Goal: Task Accomplishment & Management: Manage account settings

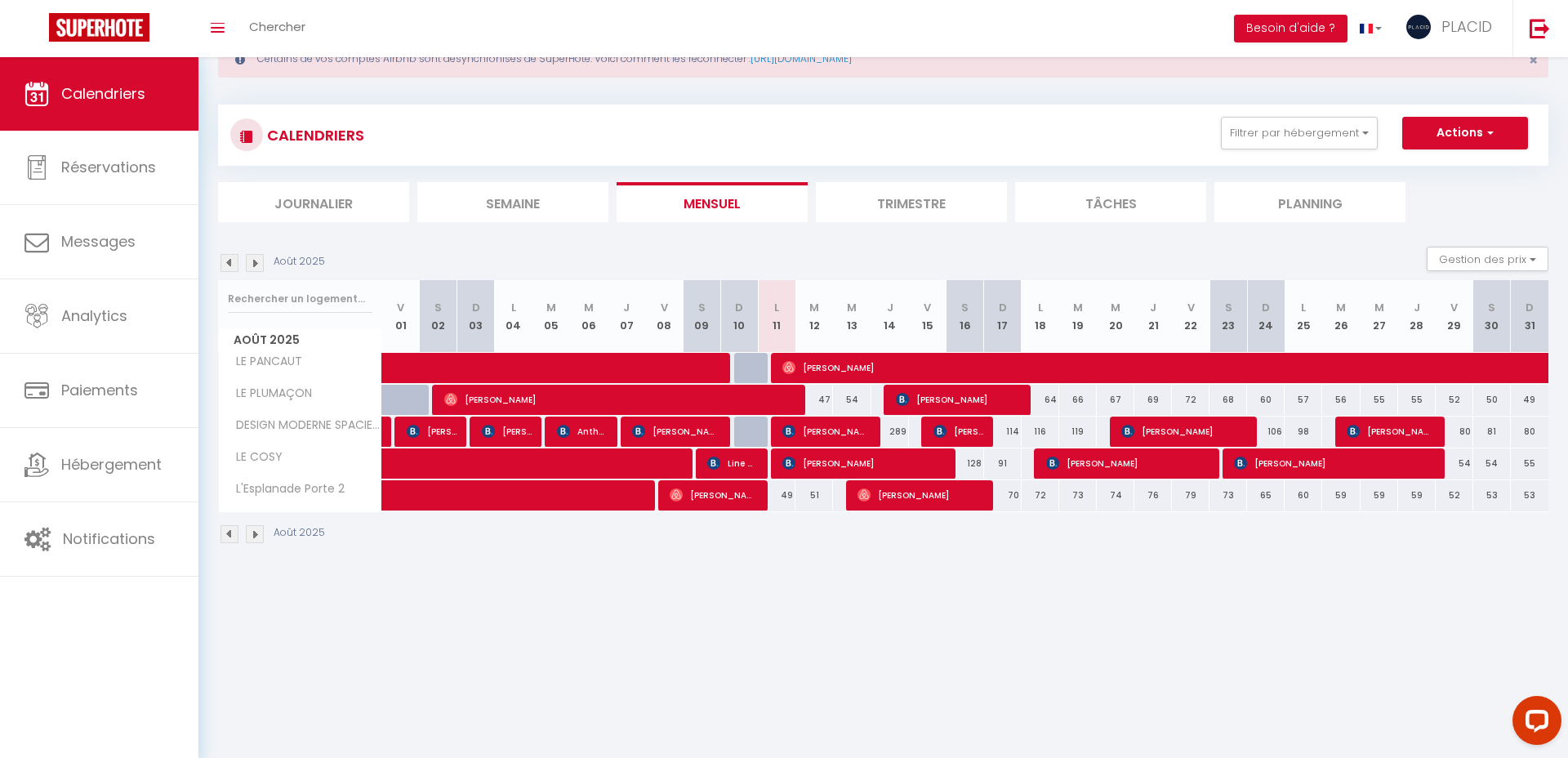
scroll to position [57, 0]
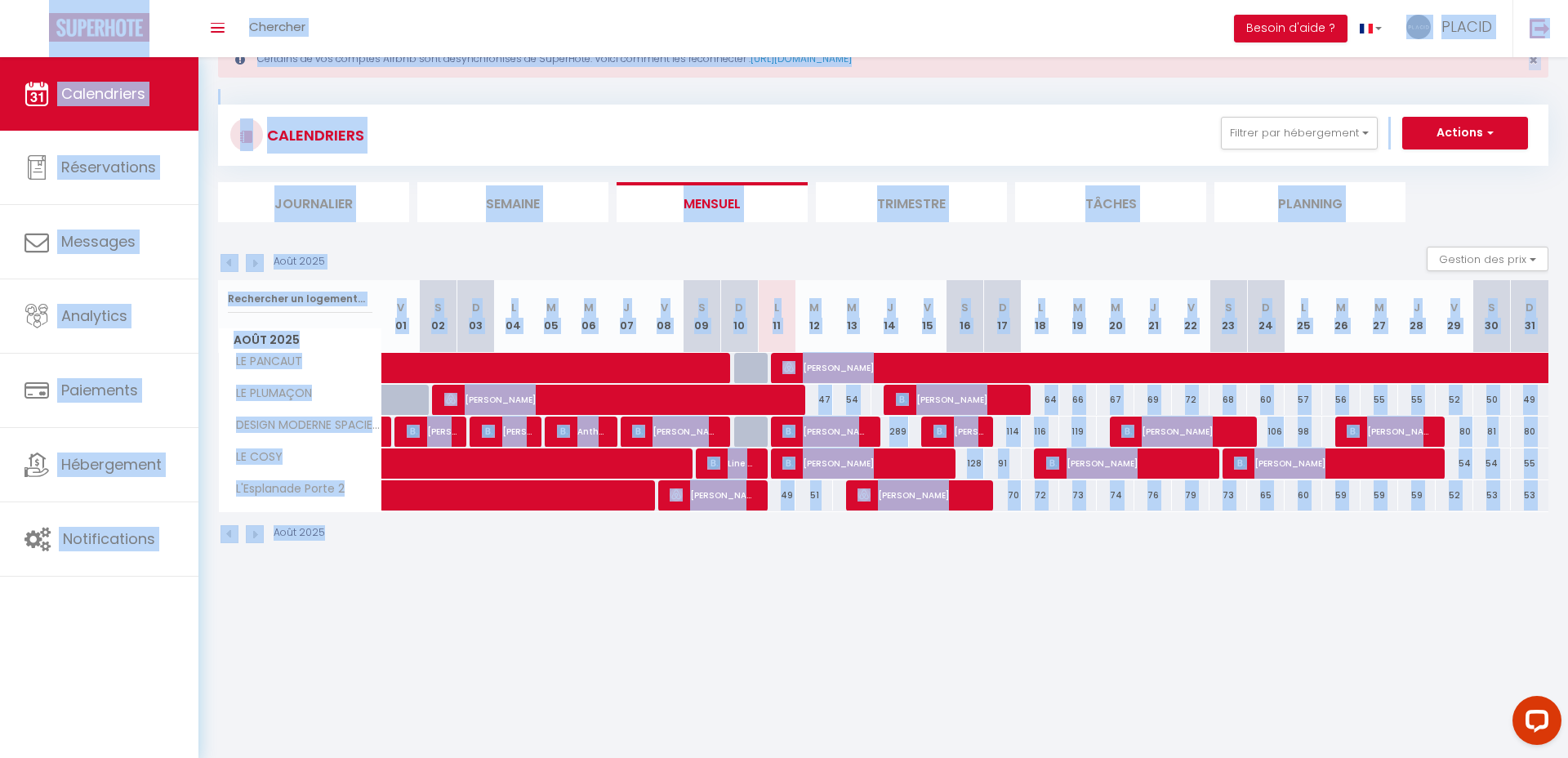
drag, startPoint x: 1495, startPoint y: 649, endPoint x: 129, endPoint y: 50, distance: 1491.6
click at [129, 50] on body "Questions et aide sur la MIGRATION - [GEOGRAPHIC_DATA] ouverte de 13 à 14h puis…" at bounding box center [784, 379] width 1568 height 758
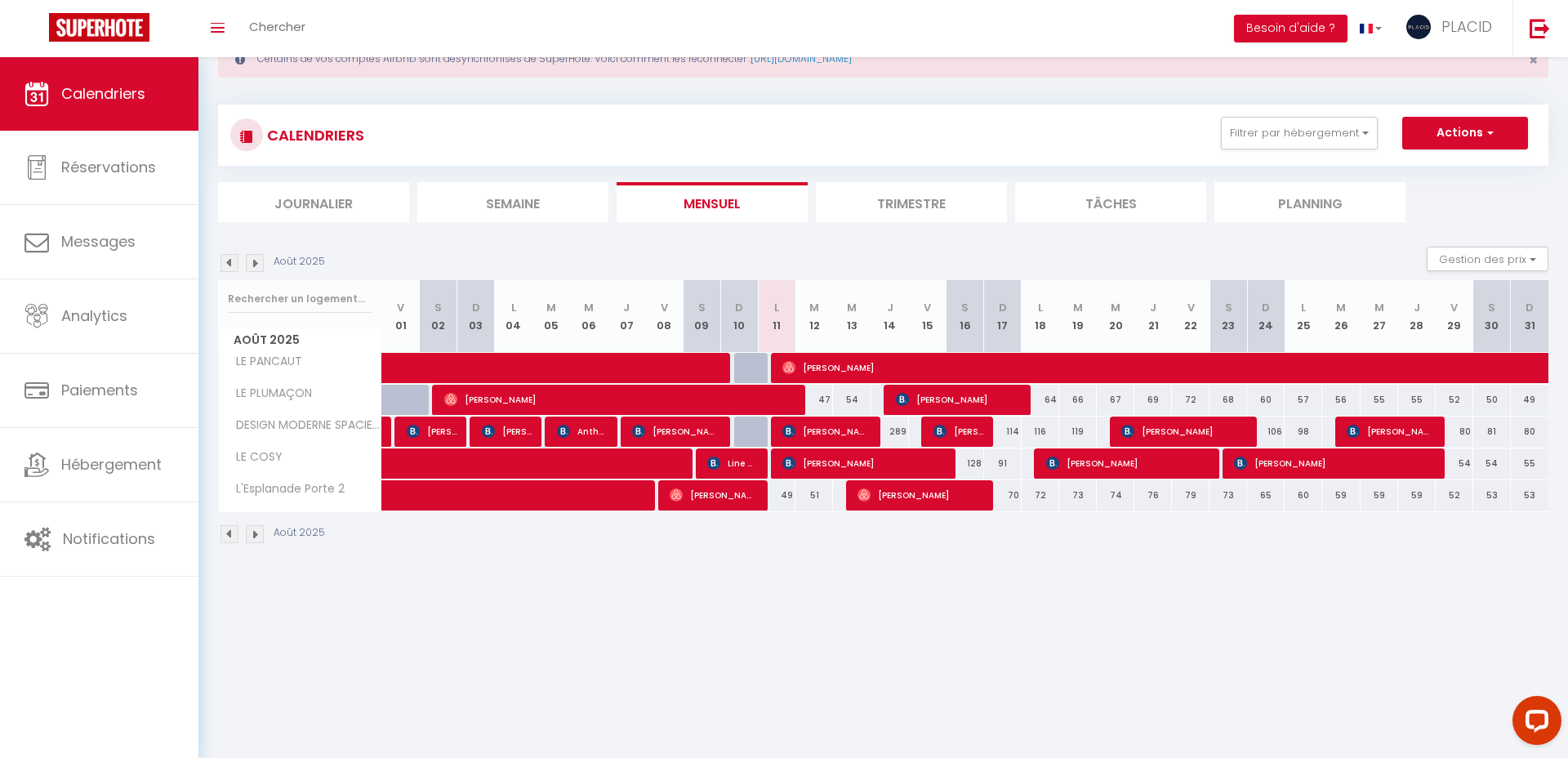
click at [632, 614] on body "Questions et aide sur la MIGRATION - Salle Zoom ouverte de 13 à 14h puis de 17h…" at bounding box center [784, 379] width 1568 height 758
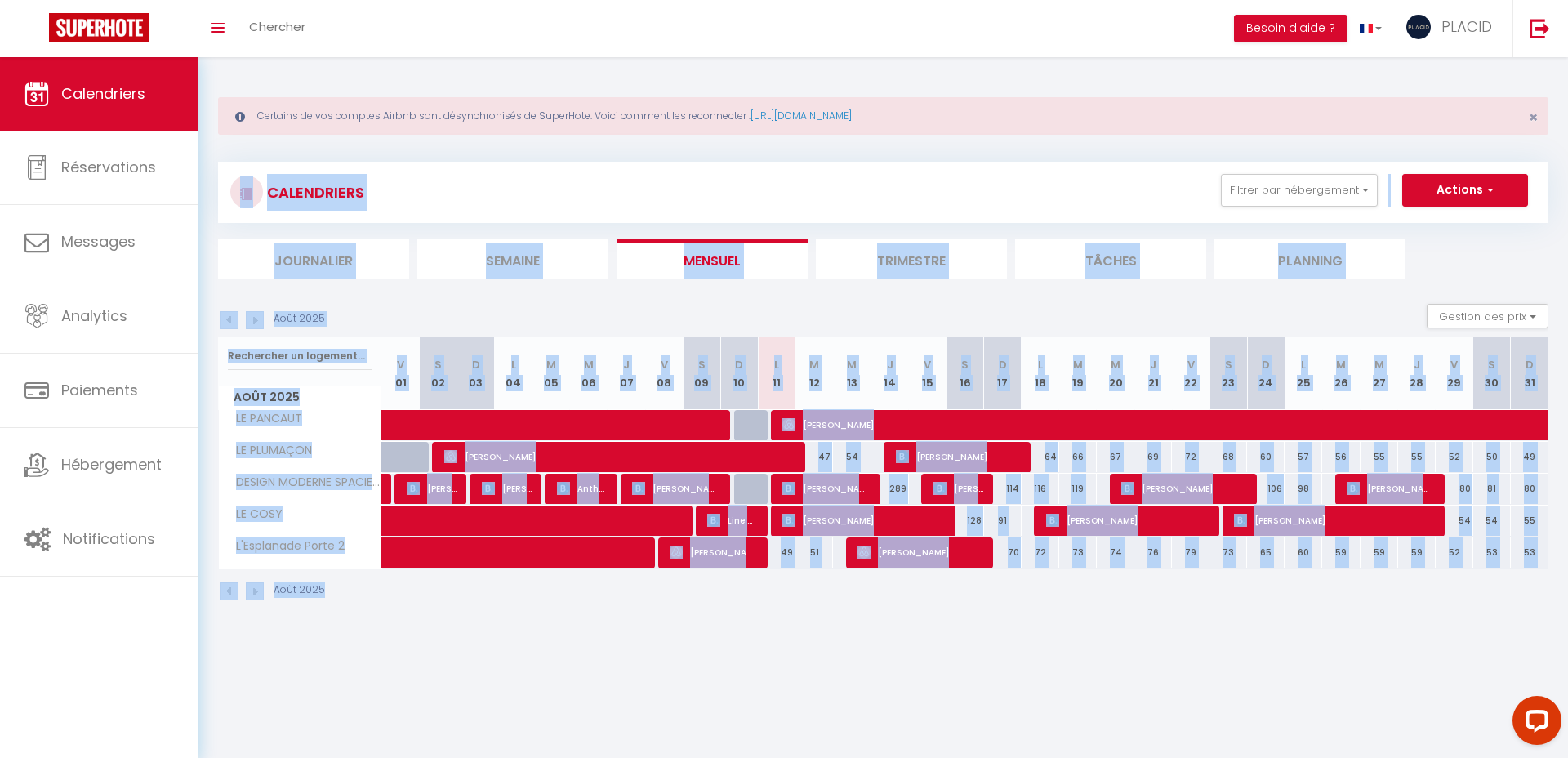
drag, startPoint x: 1139, startPoint y: 672, endPoint x: 202, endPoint y: 168, distance: 1063.9
click at [196, 168] on body "Questions et aide sur la MIGRATION - Salle Zoom ouverte de 13 à 14h puis de 17h…" at bounding box center [784, 436] width 1568 height 758
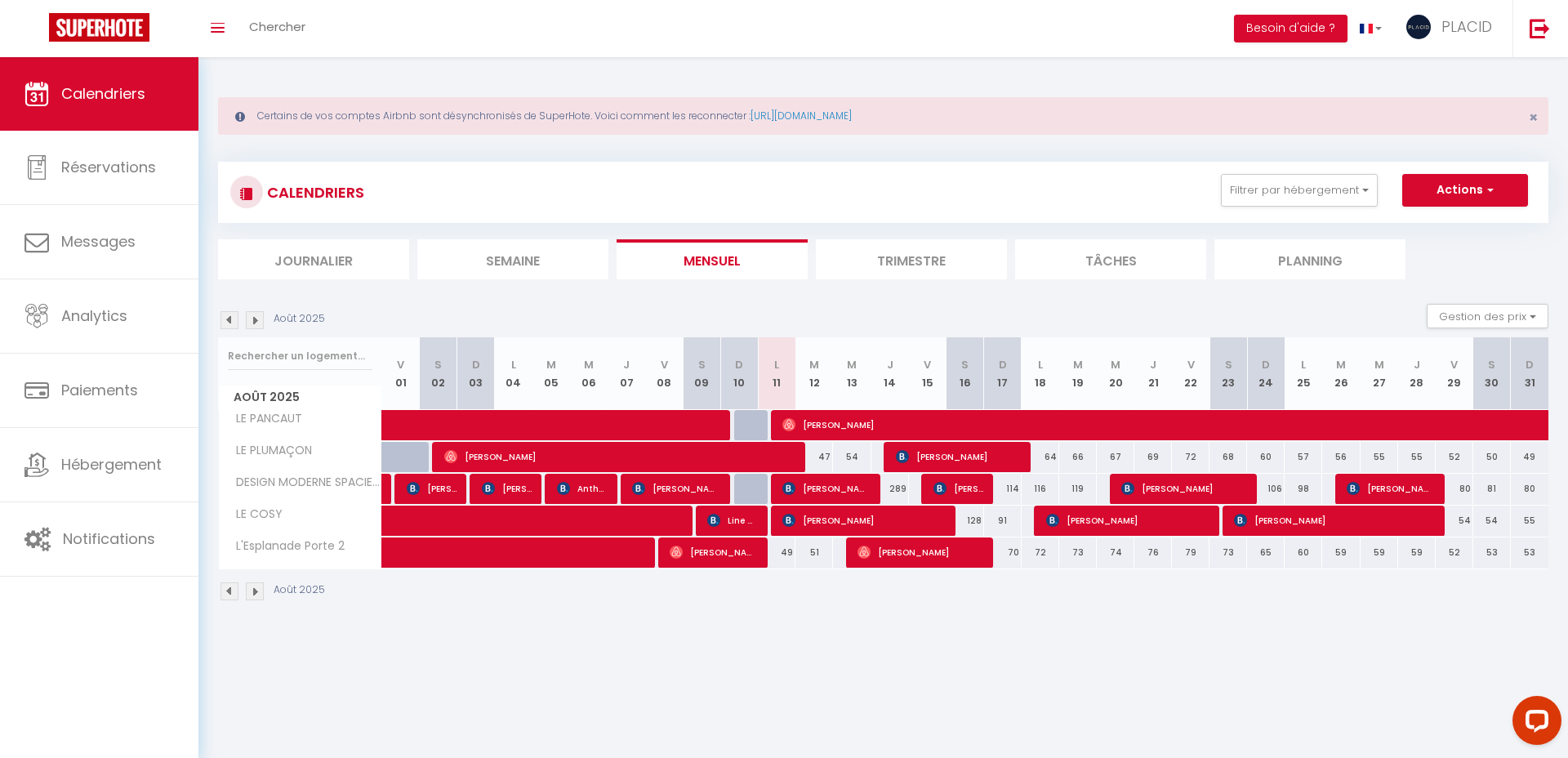
click at [779, 678] on body "Questions et aide sur la MIGRATION - Salle Zoom ouverte de 13 à 14h puis de 17h…" at bounding box center [784, 436] width 1568 height 758
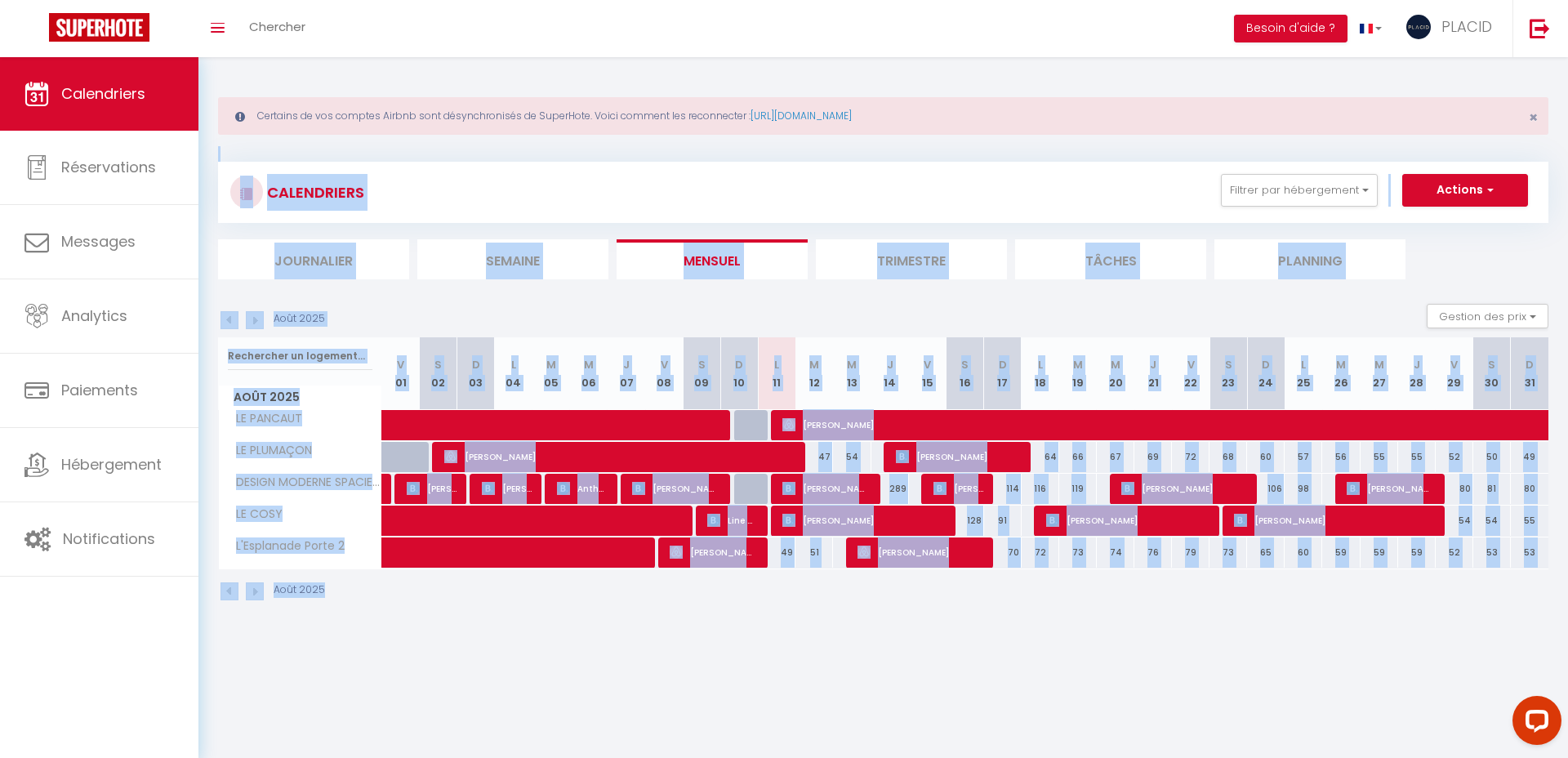
drag, startPoint x: 1173, startPoint y: 682, endPoint x: 508, endPoint y: 149, distance: 852.2
click at [508, 149] on body "Questions et aide sur la MIGRATION - Salle Zoom ouverte de 13 à 14h puis de 17h…" at bounding box center [784, 436] width 1568 height 758
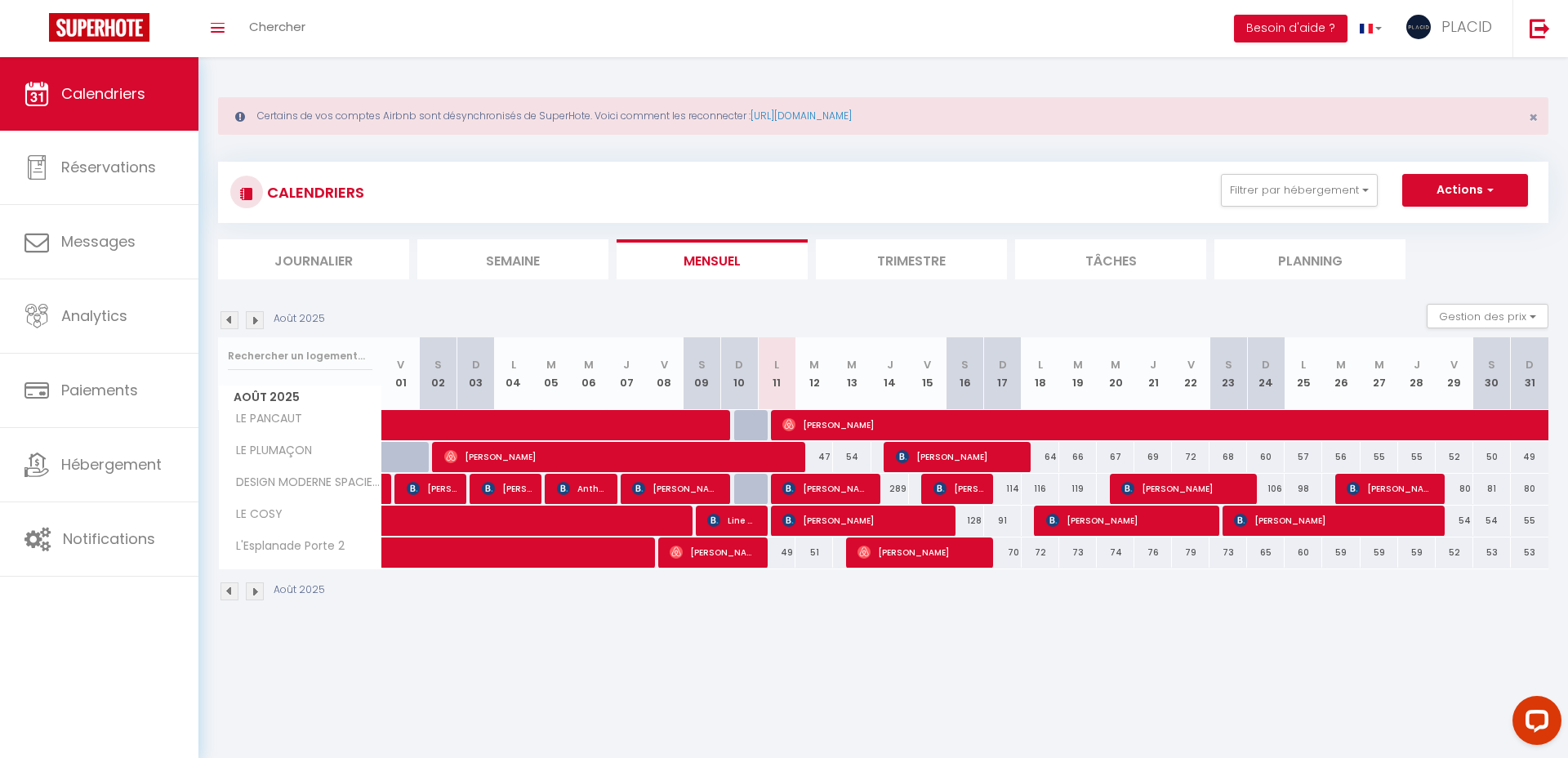
click at [846, 705] on body "Questions et aide sur la MIGRATION - Salle Zoom ouverte de 13 à 14h puis de 17h…" at bounding box center [784, 436] width 1568 height 758
drag, startPoint x: 895, startPoint y: 679, endPoint x: 345, endPoint y: 275, distance: 682.4
click at [331, 259] on body "Questions et aide sur la MIGRATION - Salle Zoom ouverte de 13 à 14h puis de 17h…" at bounding box center [784, 436] width 1568 height 758
click at [983, 636] on body "Questions et aide sur la MIGRATION - Salle Zoom ouverte de 13 à 14h puis de 17h…" at bounding box center [784, 436] width 1568 height 758
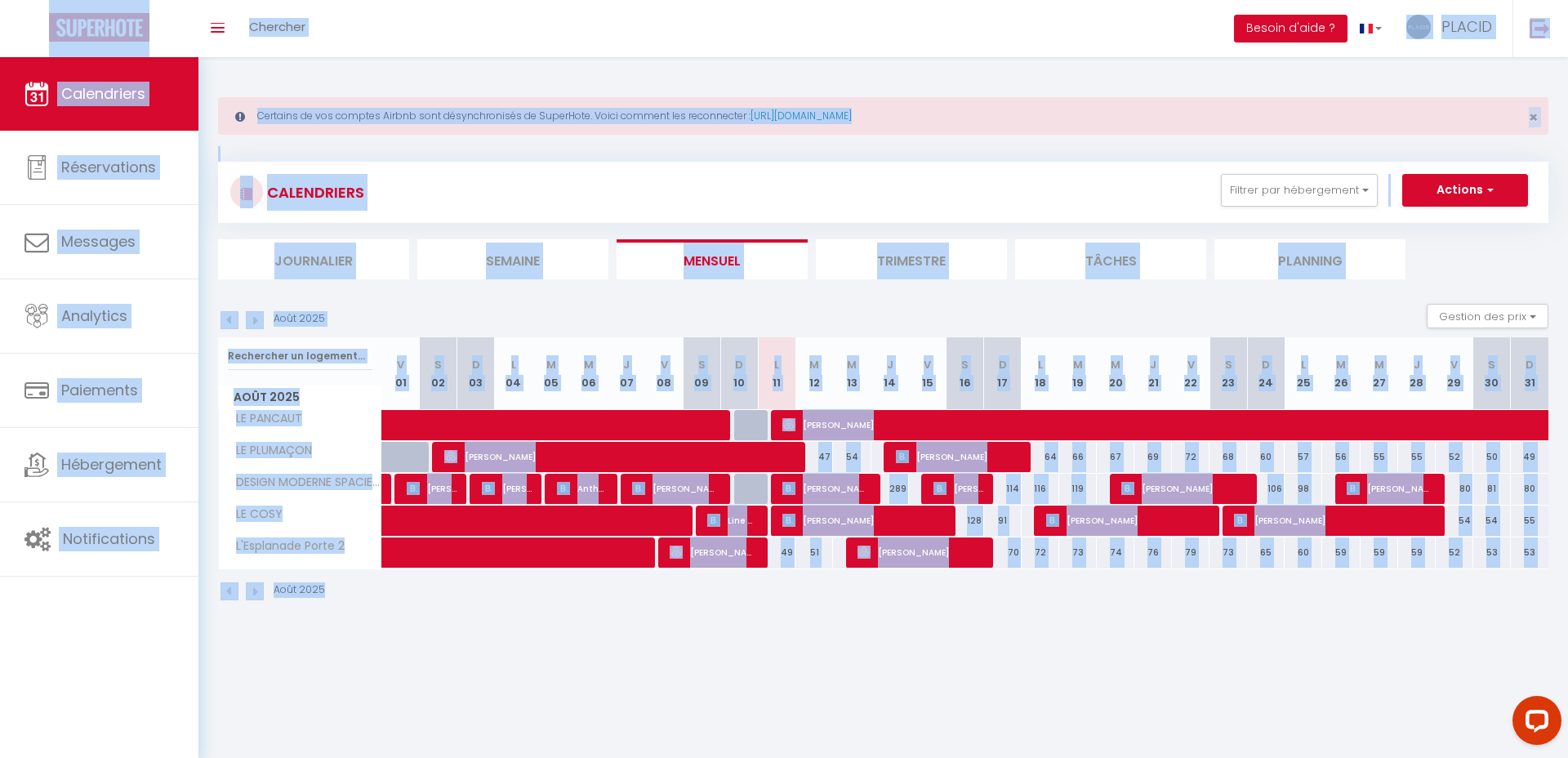
drag, startPoint x: 1169, startPoint y: 689, endPoint x: 289, endPoint y: 199, distance: 1007.2
click at [193, 57] on body "Questions et aide sur la MIGRATION - Salle Zoom ouverte de 13 à 14h puis de 17h…" at bounding box center [784, 436] width 1568 height 758
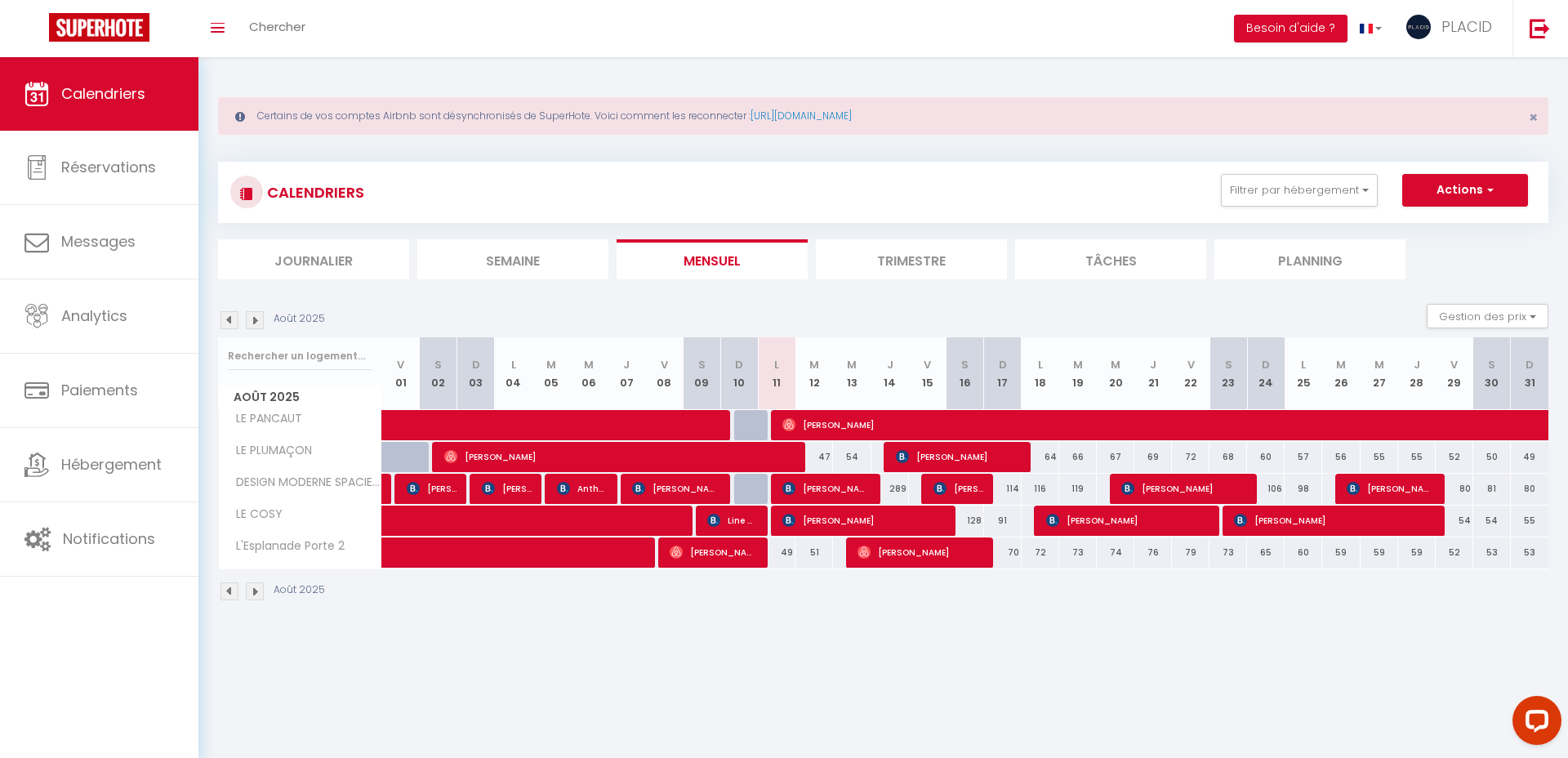
click at [734, 655] on body "Questions et aide sur la MIGRATION - Salle Zoom ouverte de 13 à 14h puis de 17h…" at bounding box center [784, 436] width 1568 height 758
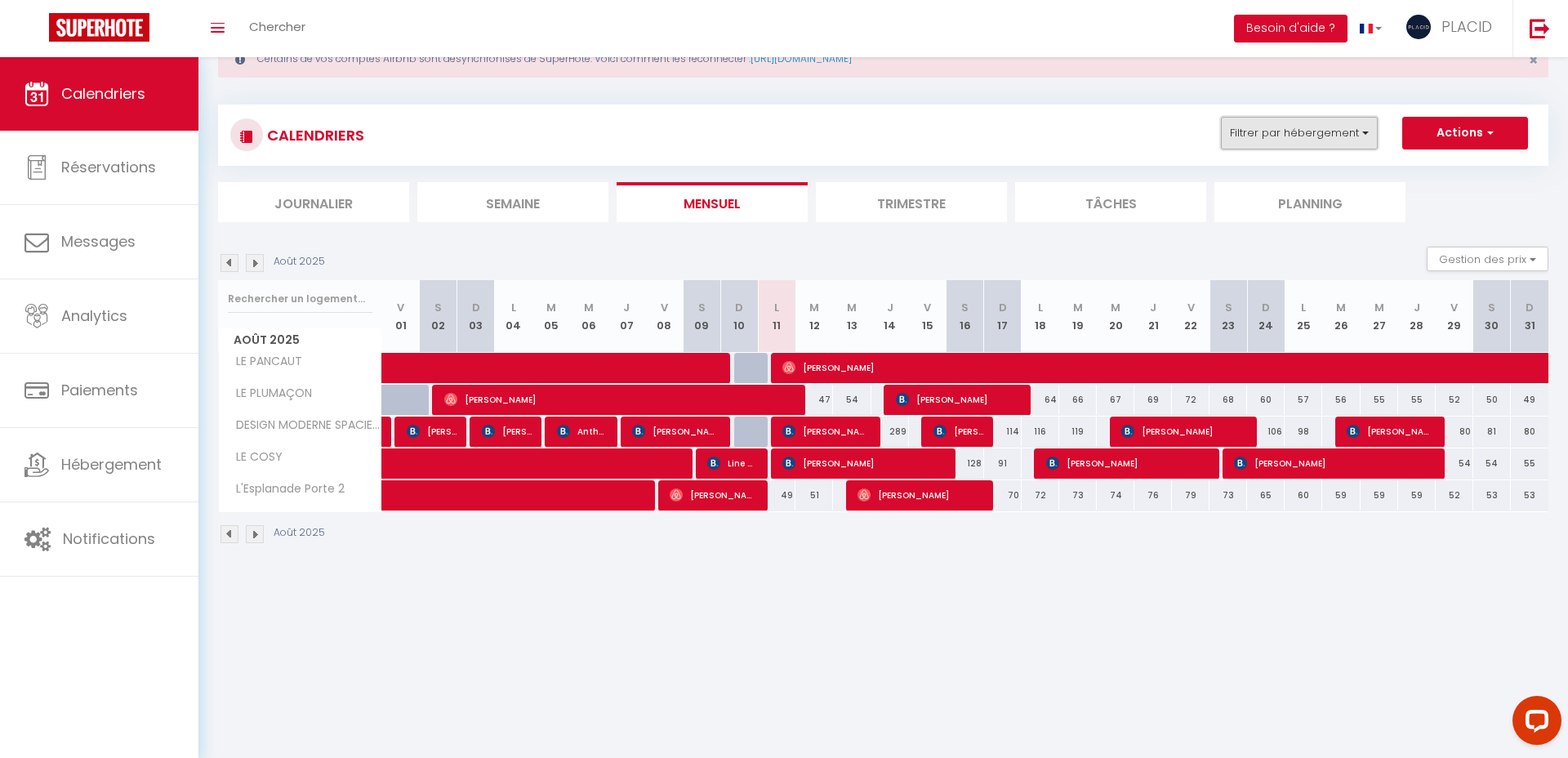
click at [1293, 133] on button "Filtrer par hébergement" at bounding box center [1299, 133] width 157 height 32
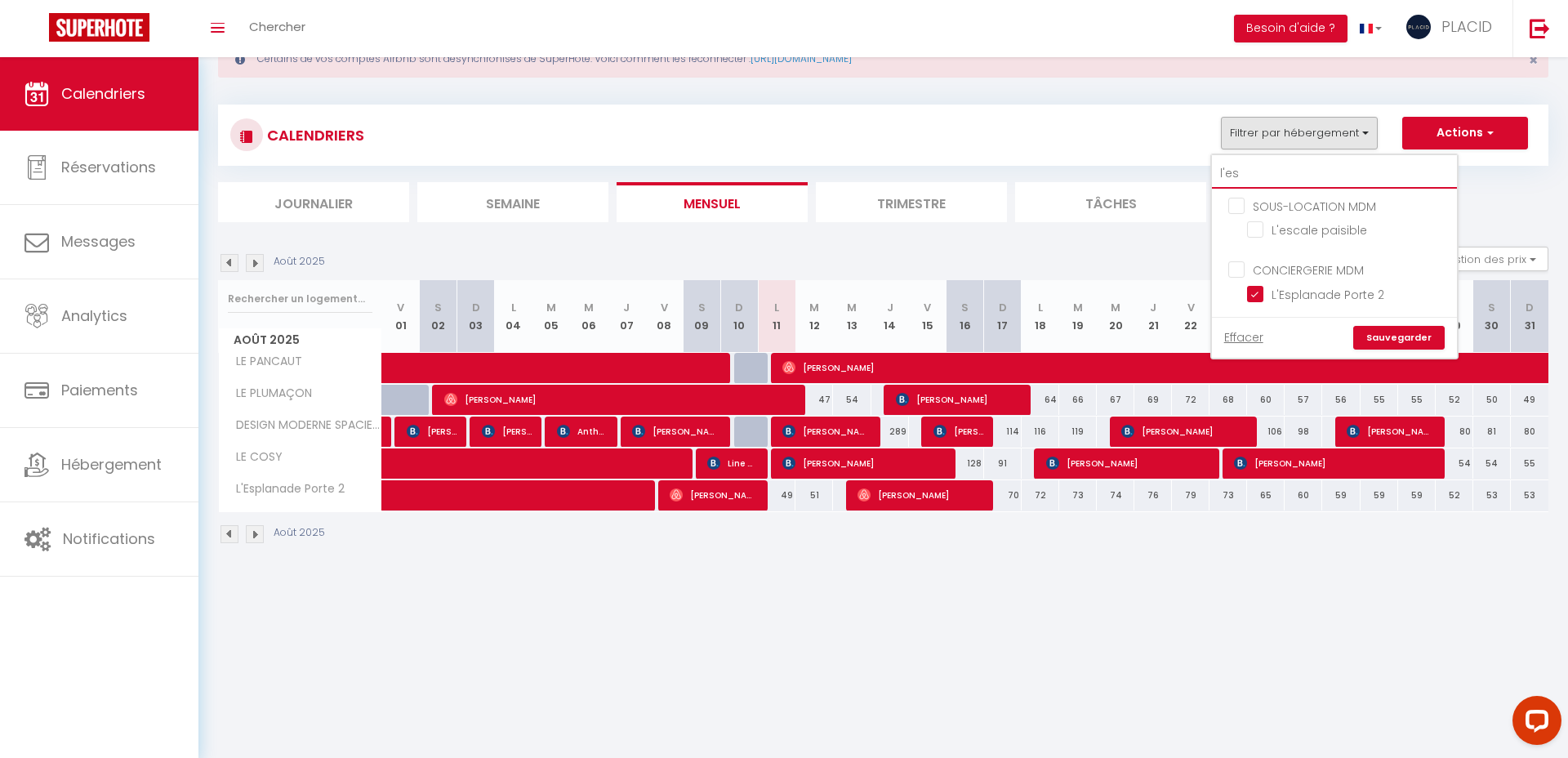
click at [1343, 177] on input "l'es" at bounding box center [1335, 174] width 245 height 30
type input "l'"
checkbox input "false"
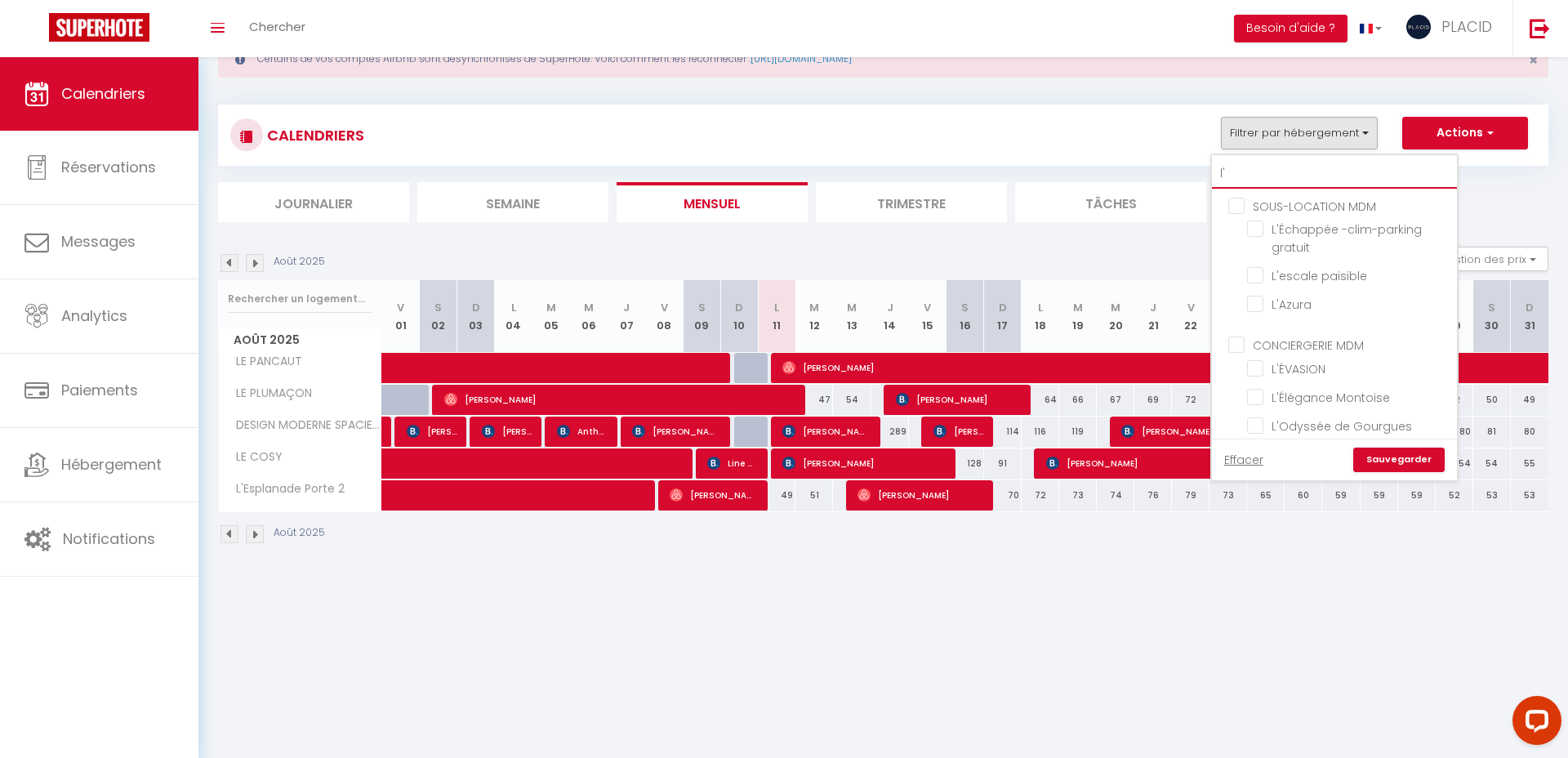
type input "l"
checkbox input "false"
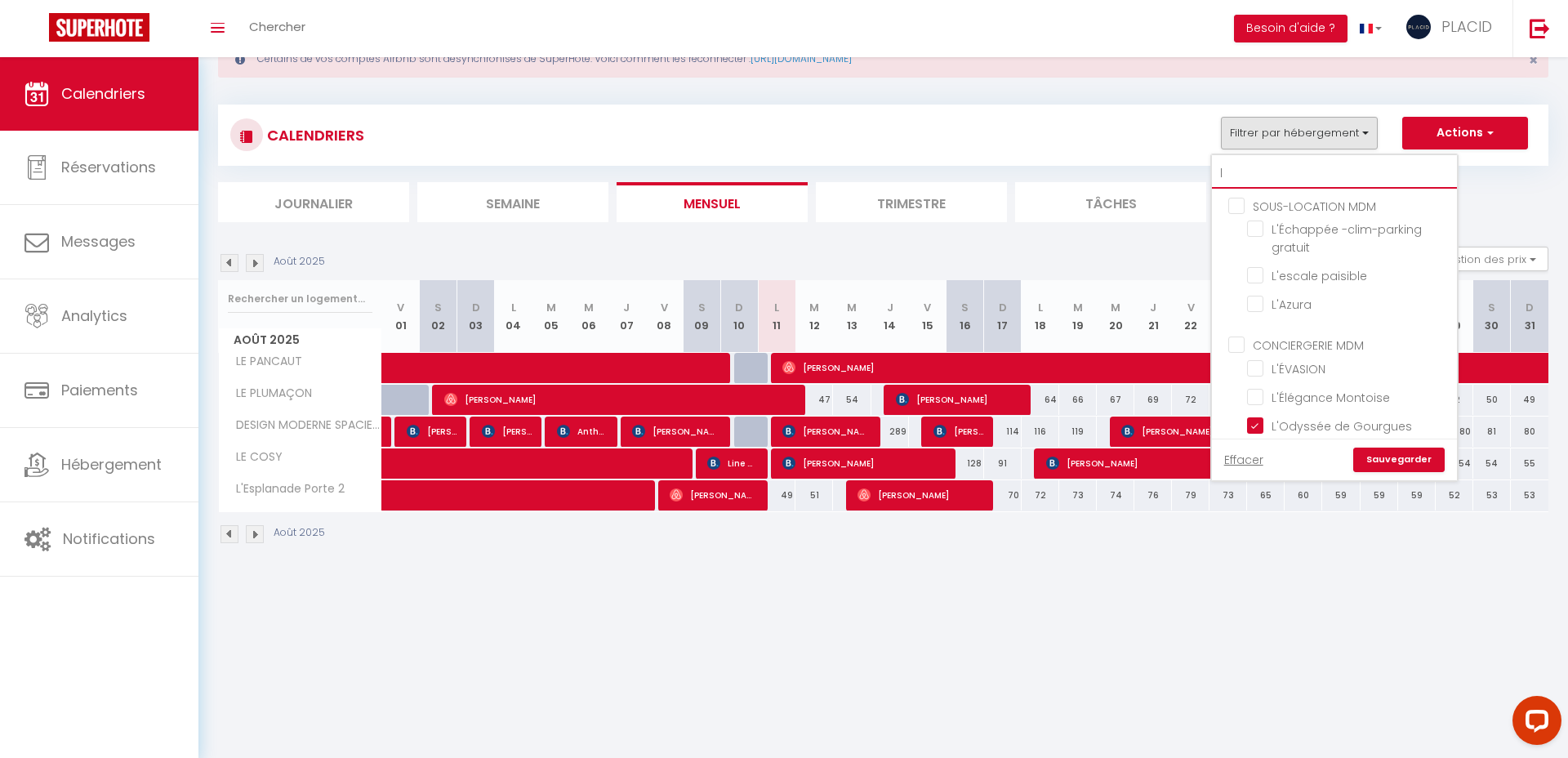
checkbox input "false"
checkbox input "true"
checkbox input "false"
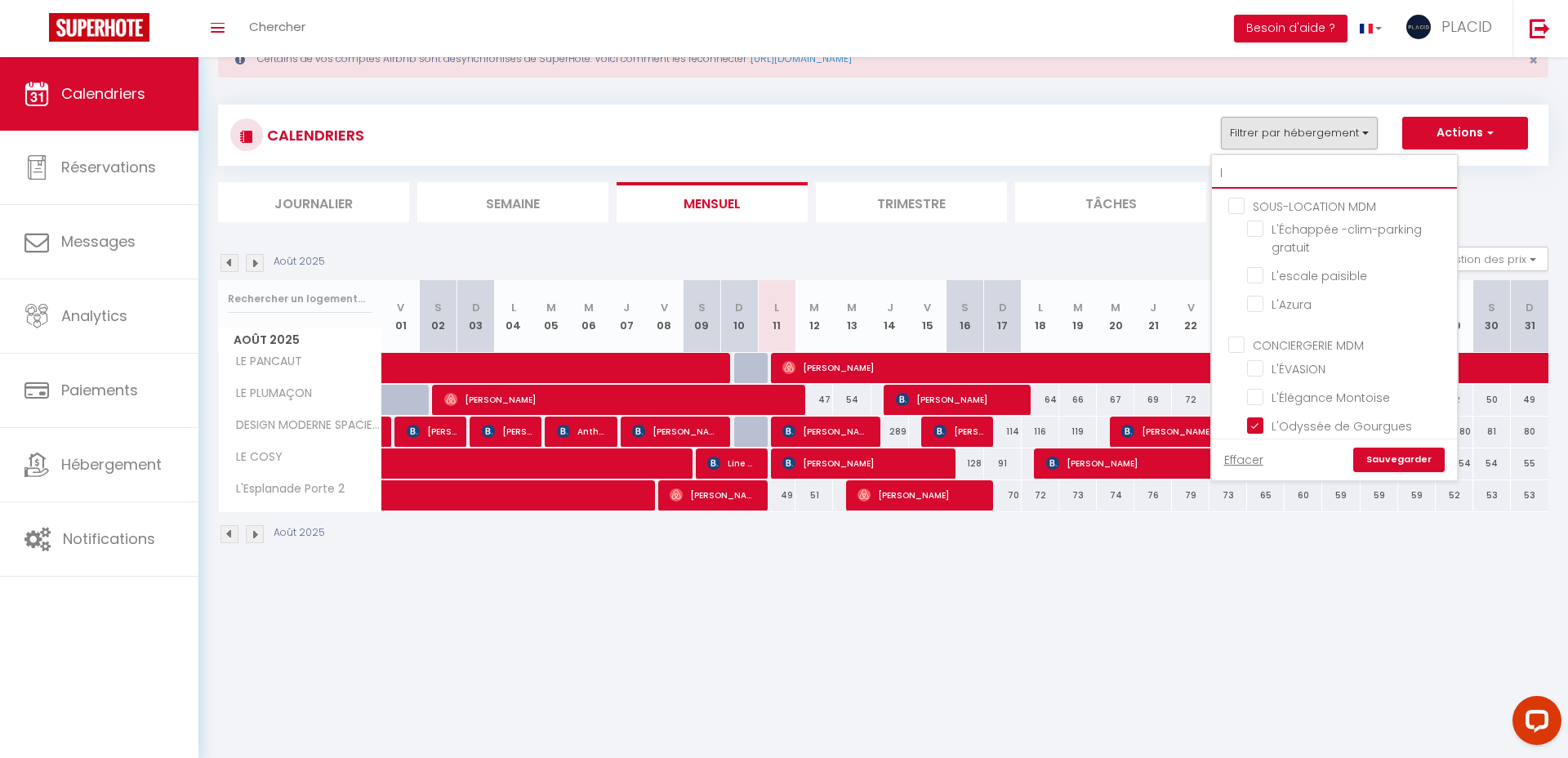
checkbox input "false"
checkbox input "true"
checkbox input "false"
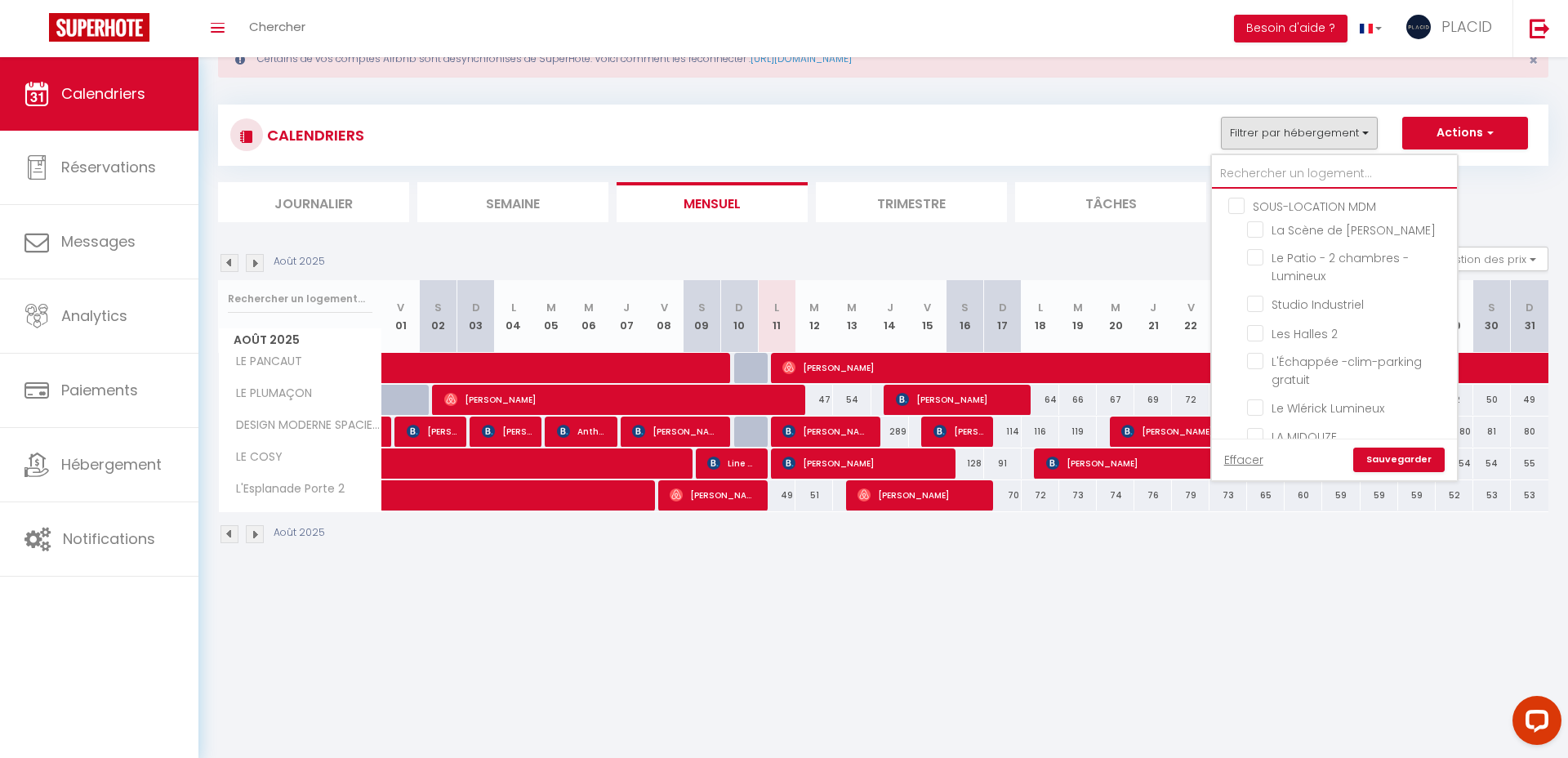
checkbox input "false"
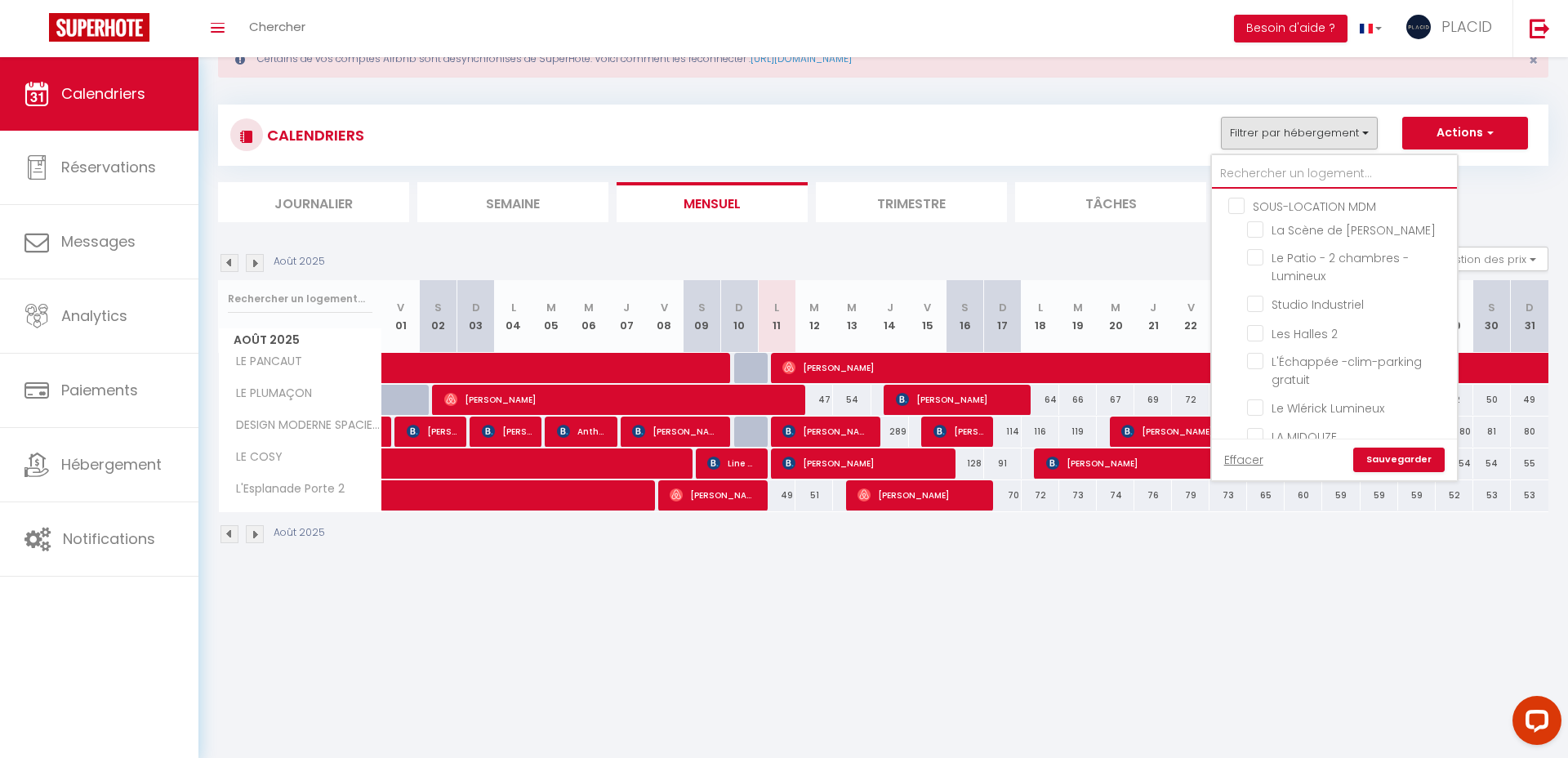
checkbox input "false"
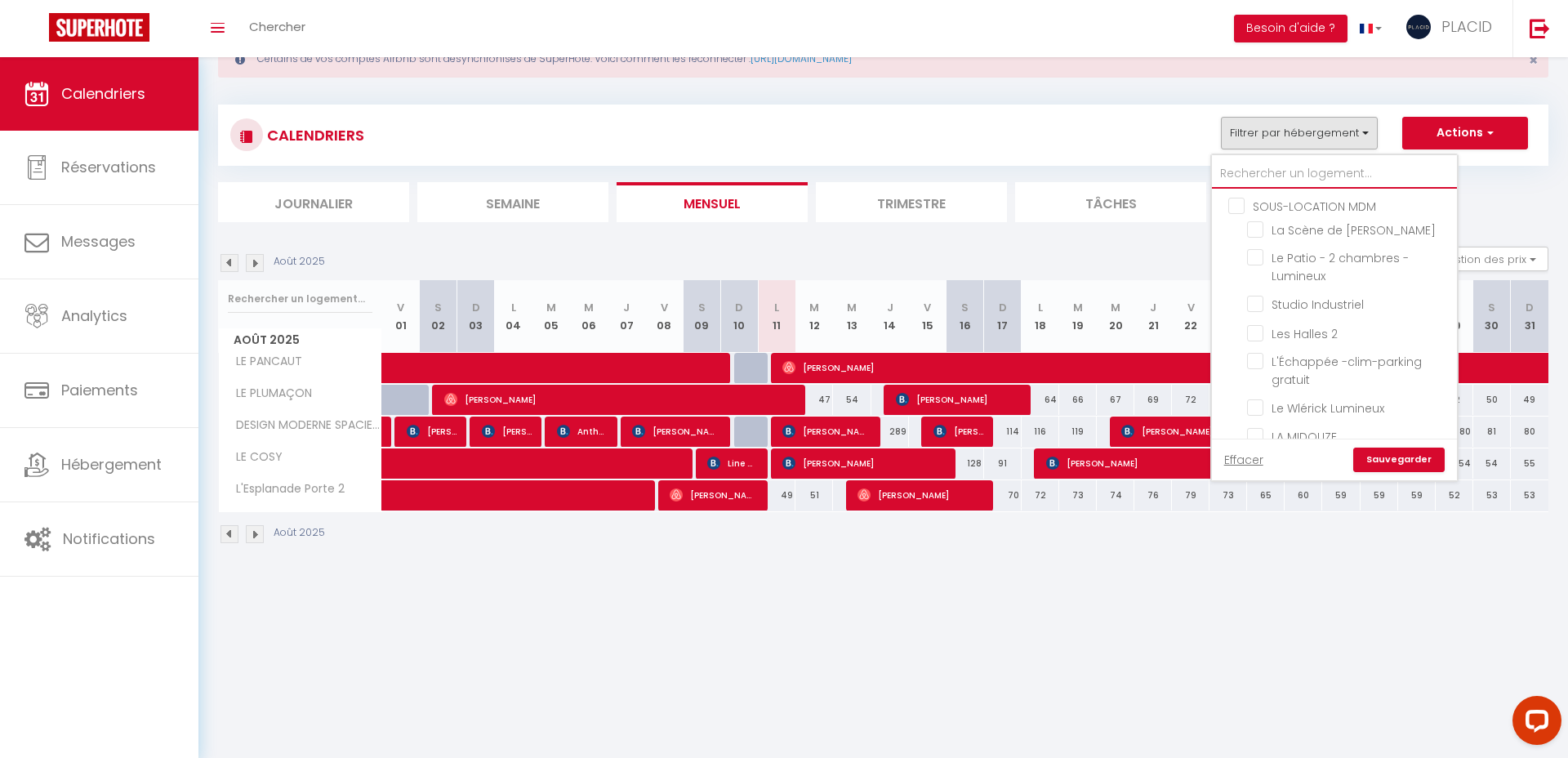
checkbox input "false"
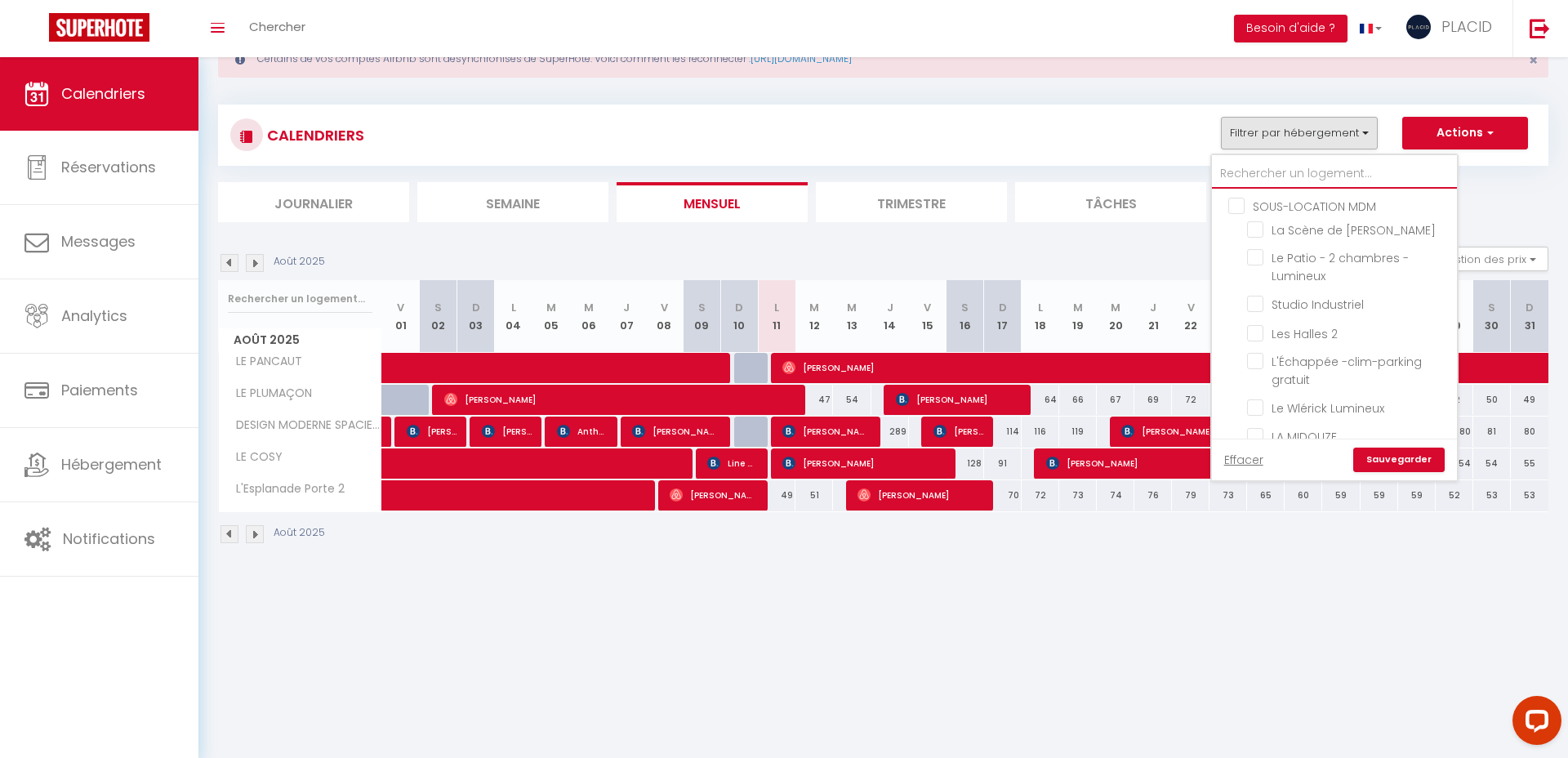
checkbox input "false"
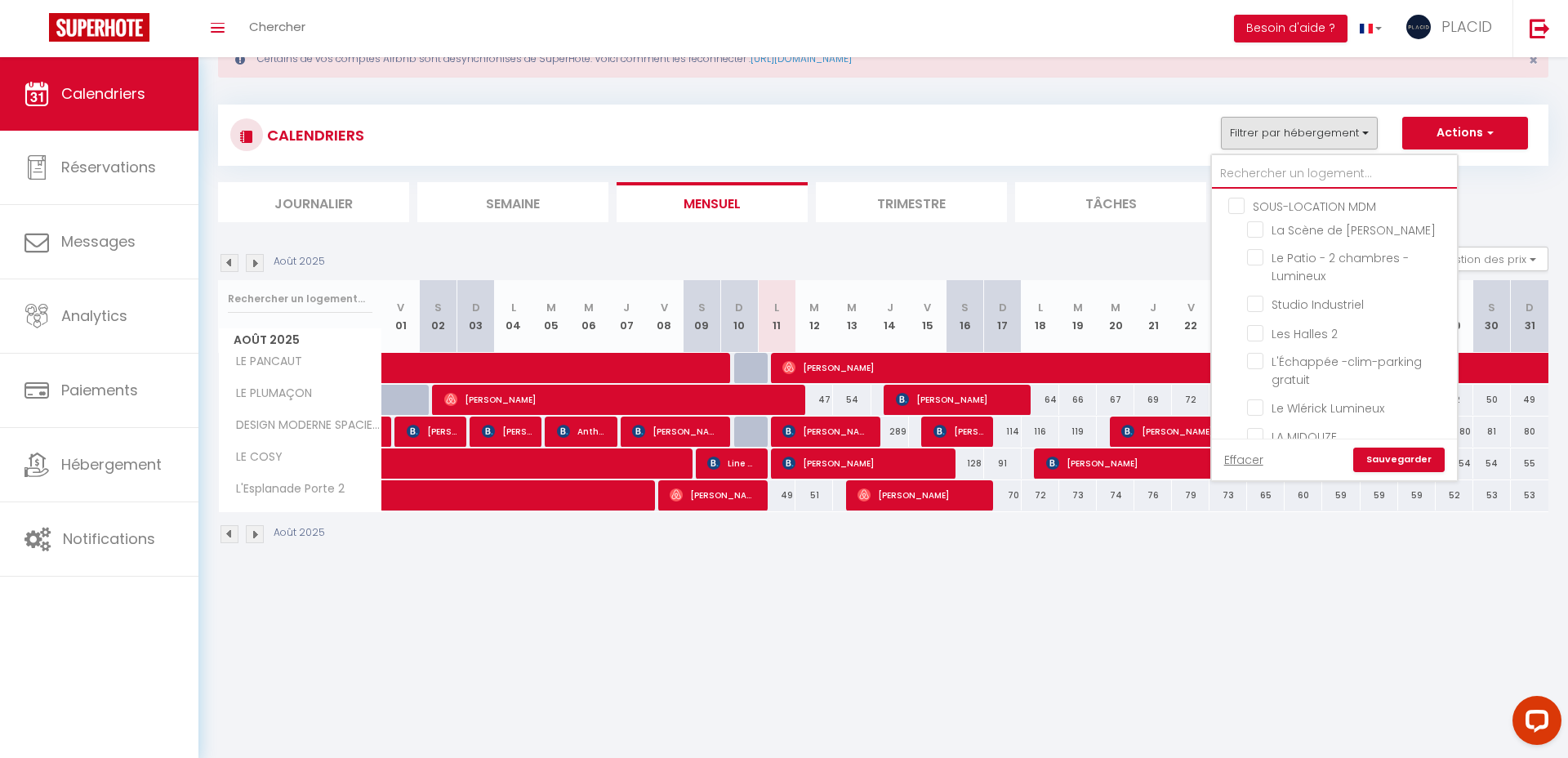
checkbox input "false"
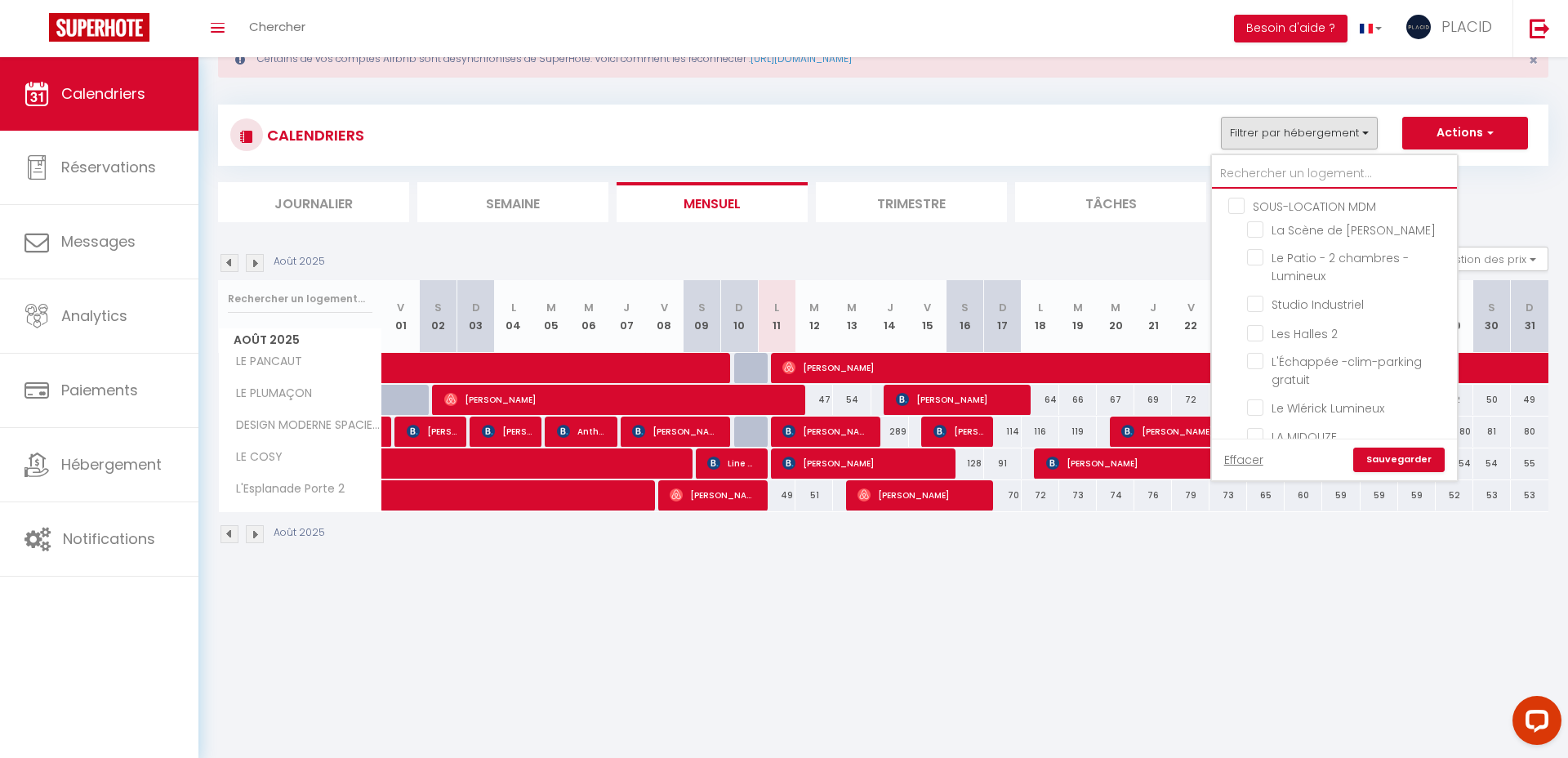
checkbox input "false"
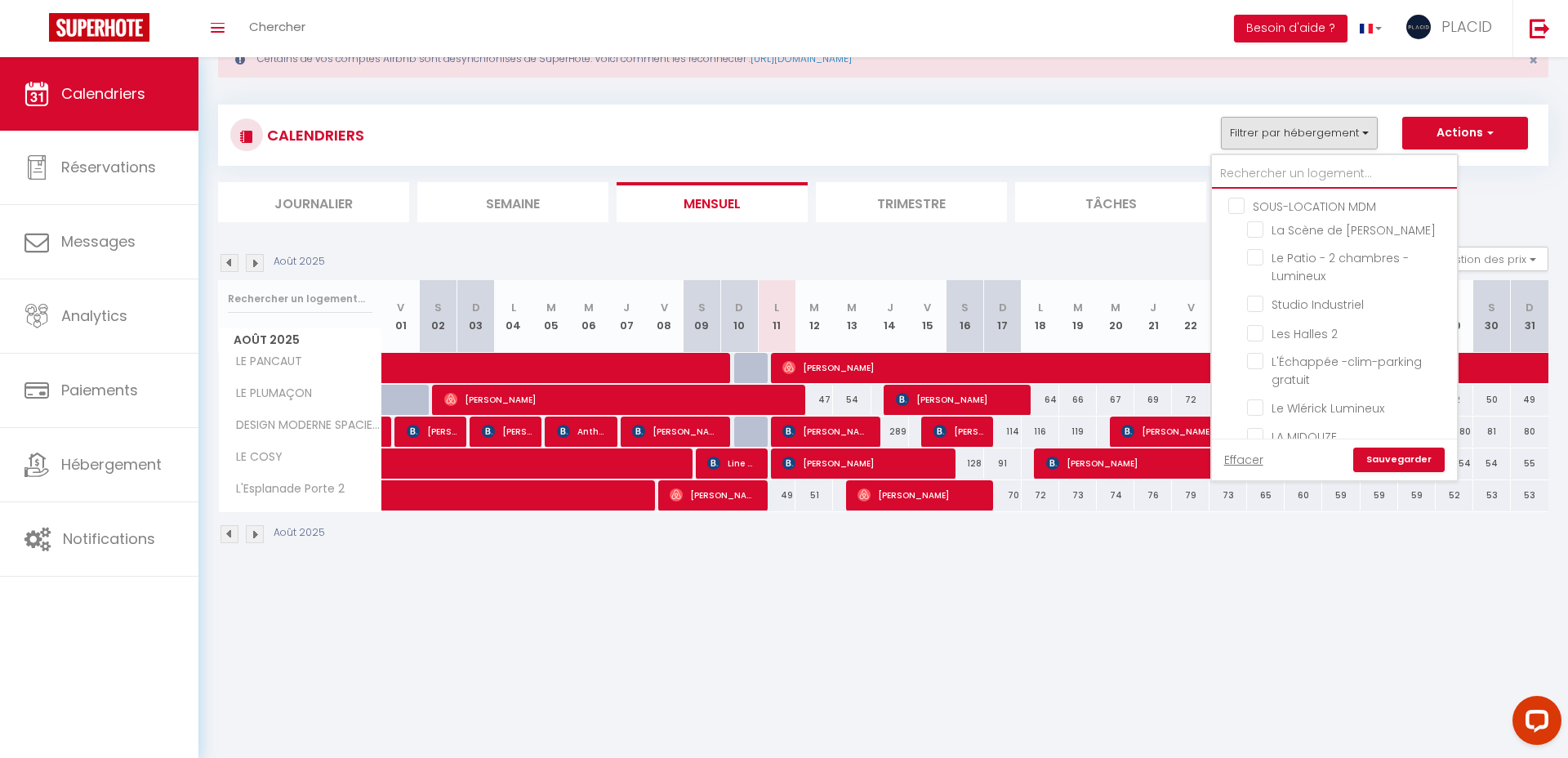
checkbox input "false"
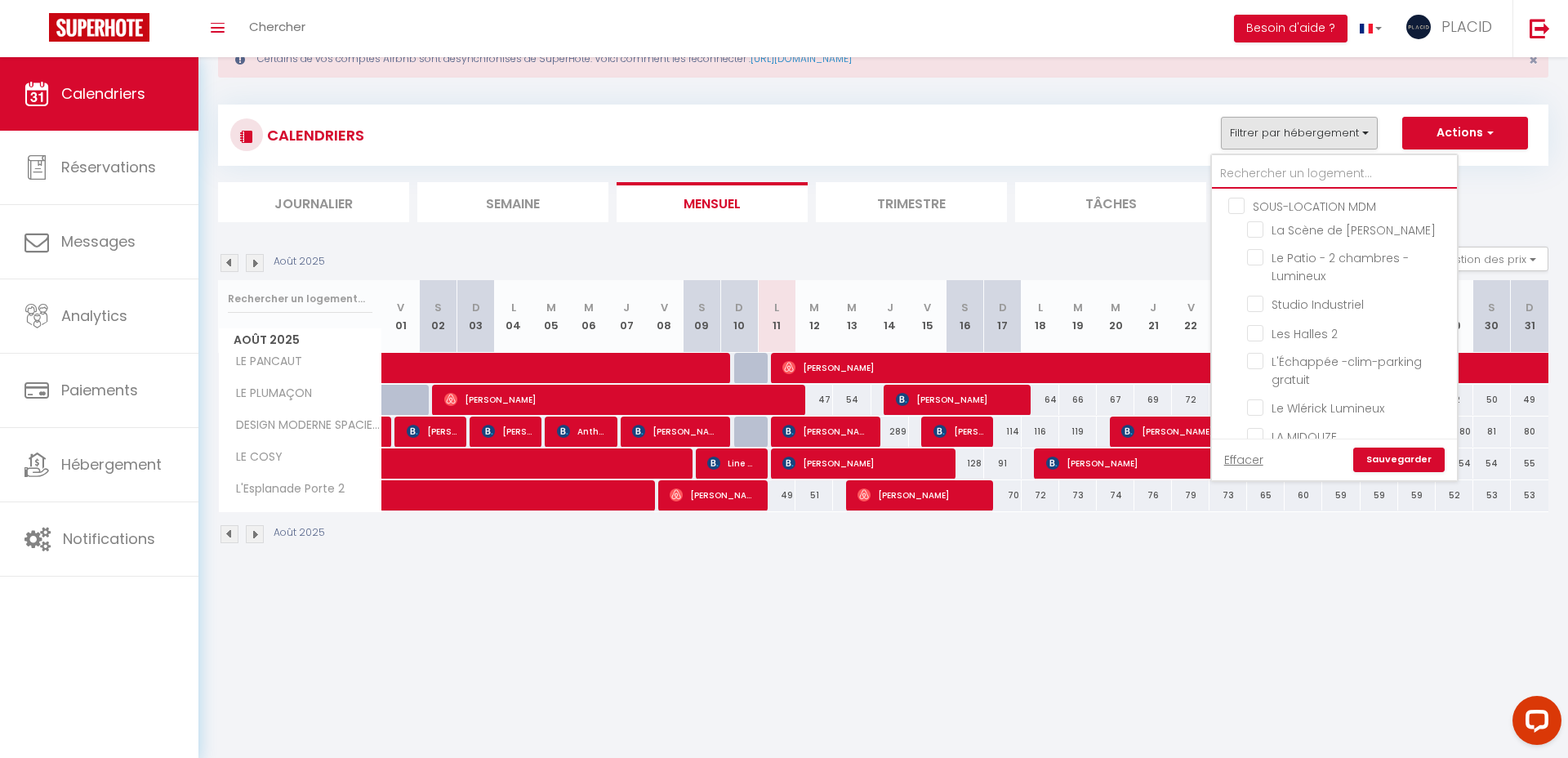
checkbox input "false"
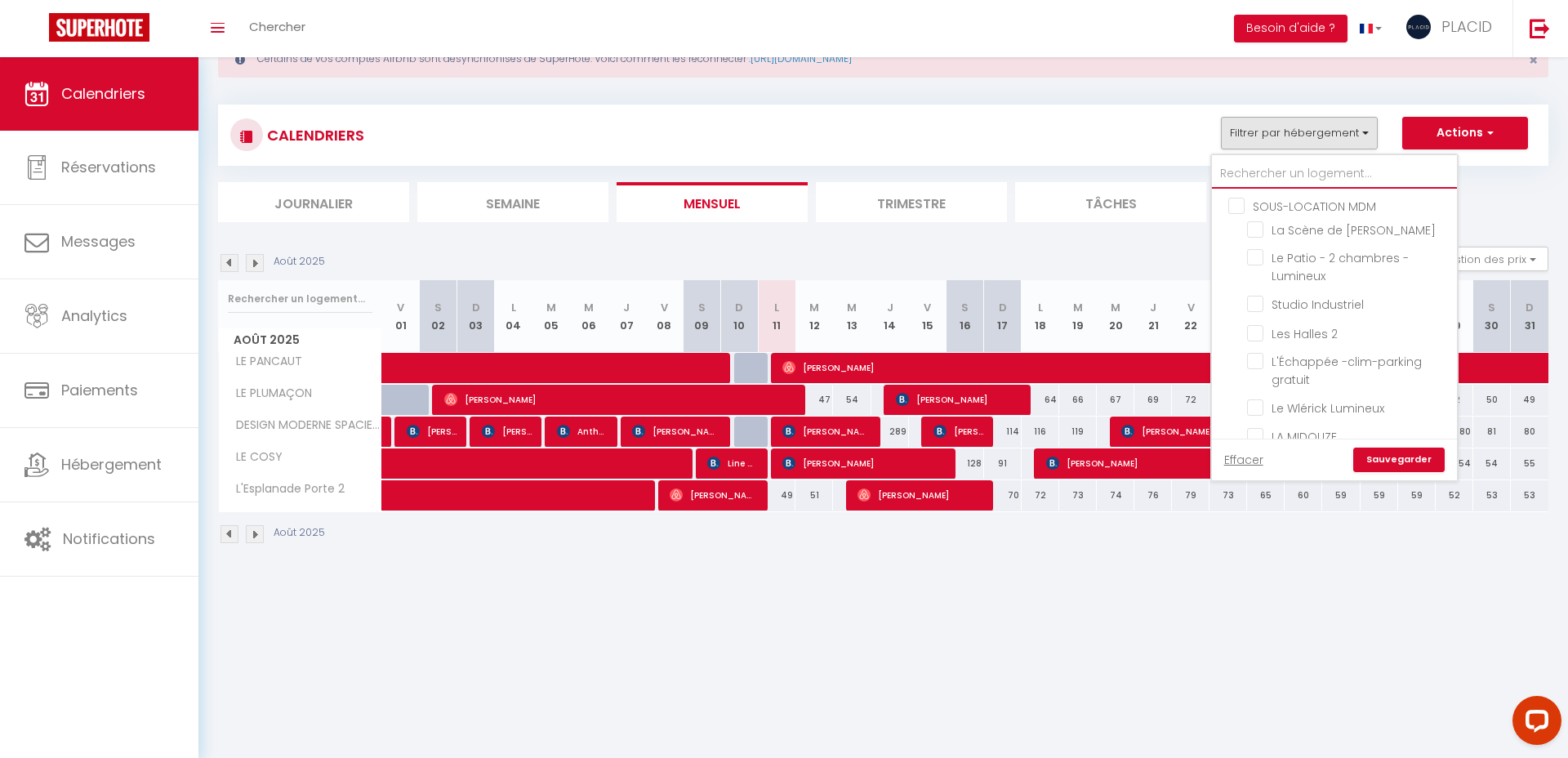
checkbox input "true"
checkbox input "false"
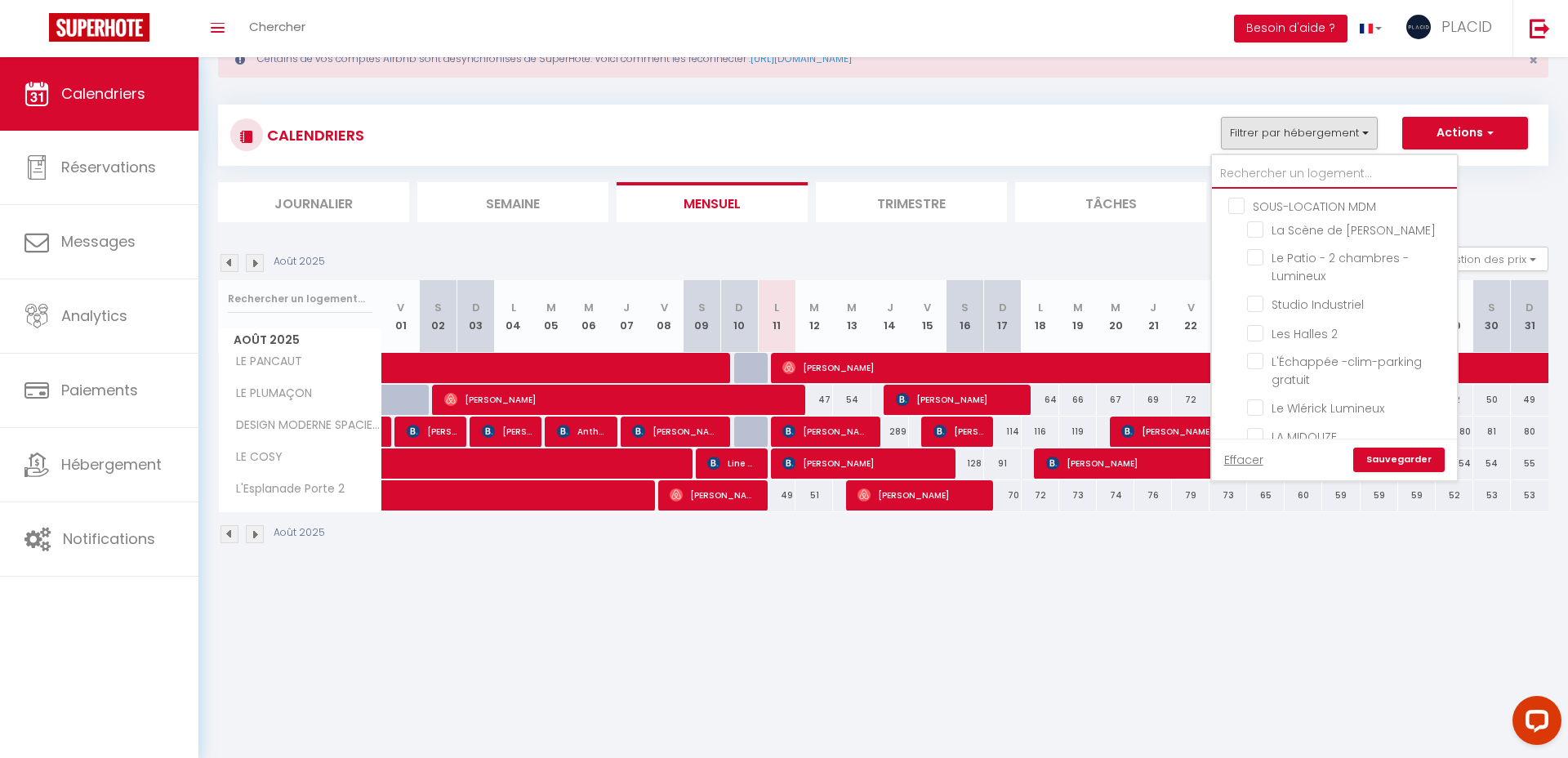
checkbox input "false"
checkbox input "true"
checkbox input "false"
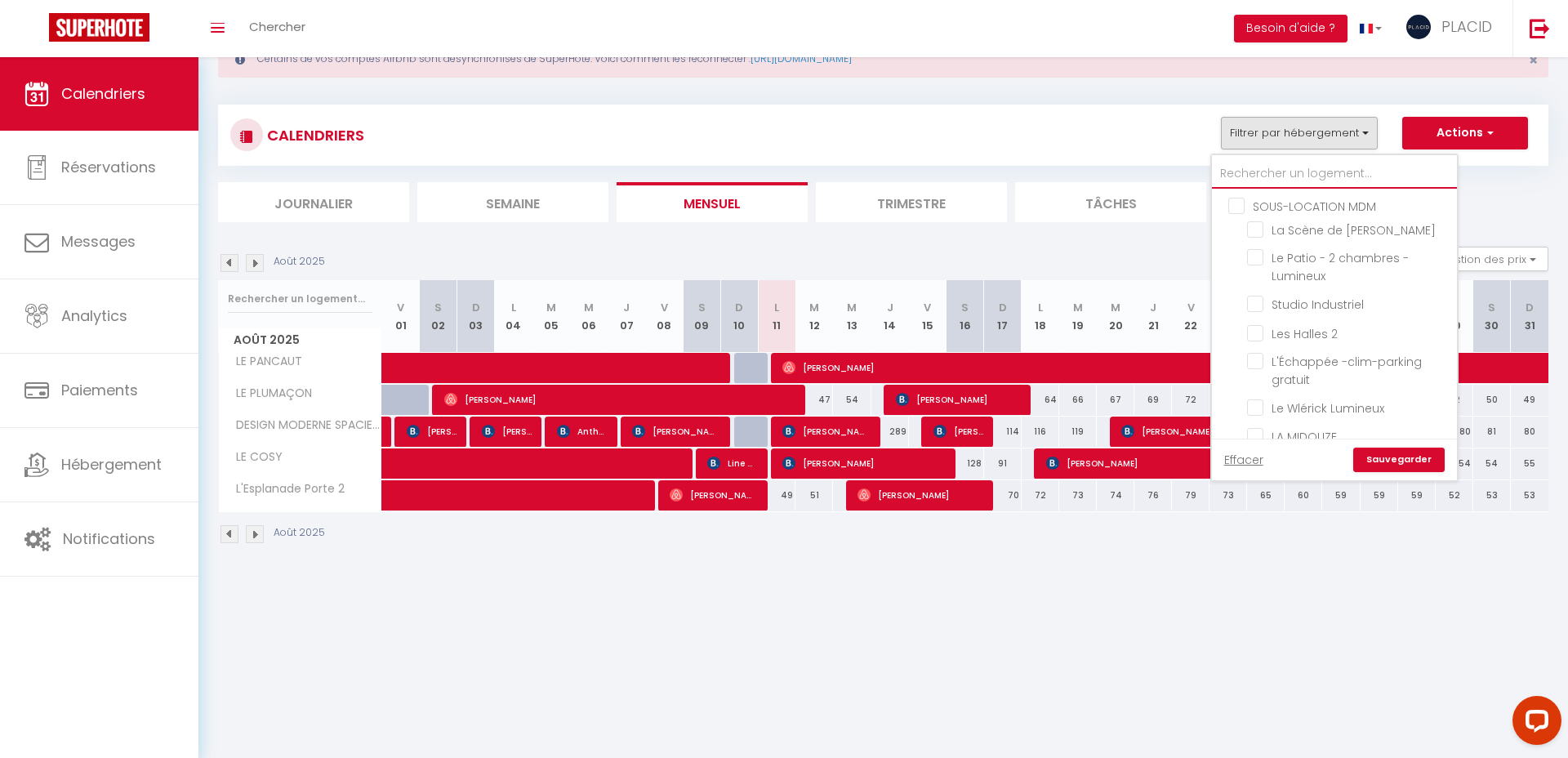
checkbox input "false"
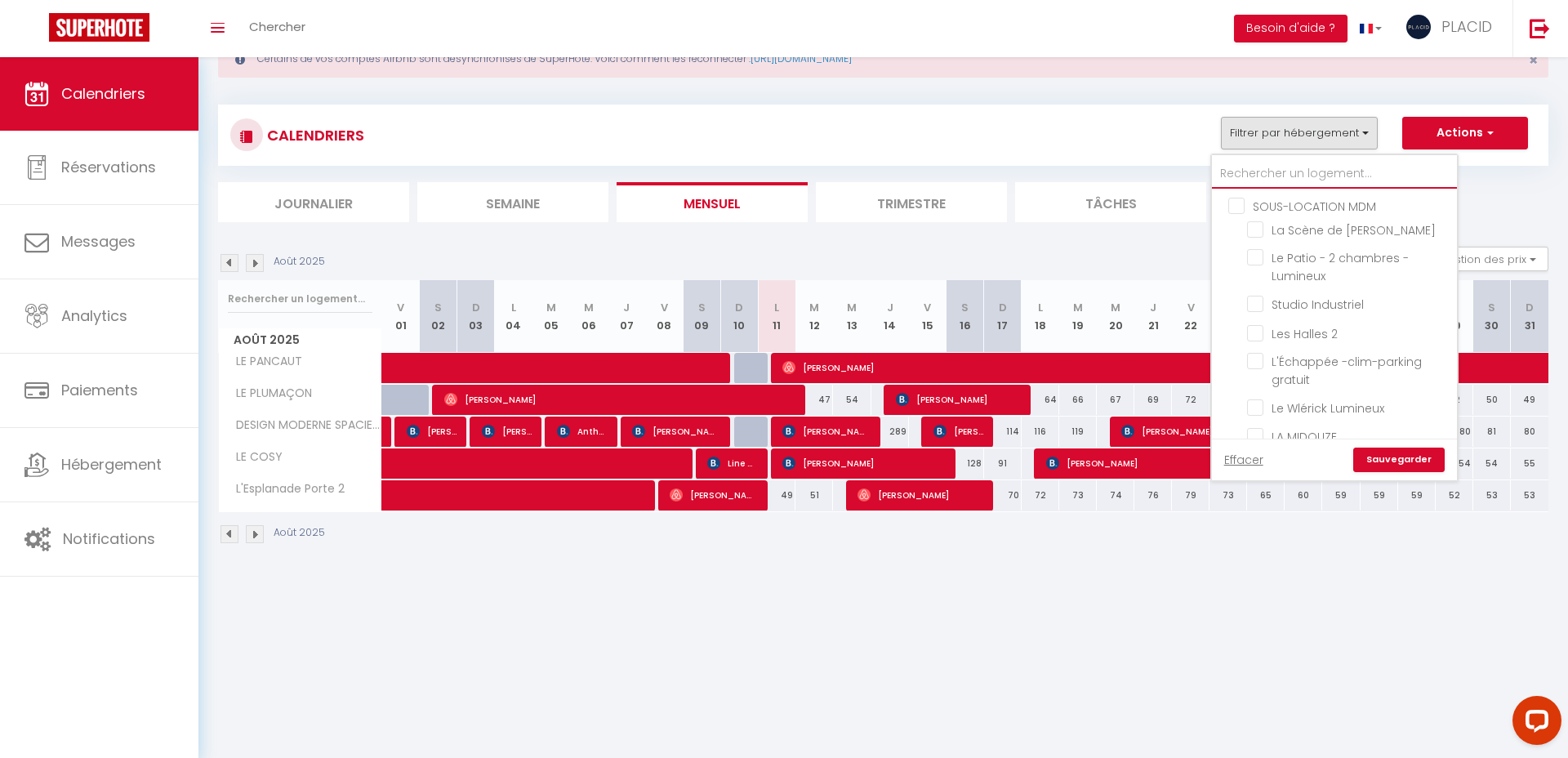
checkbox input "false"
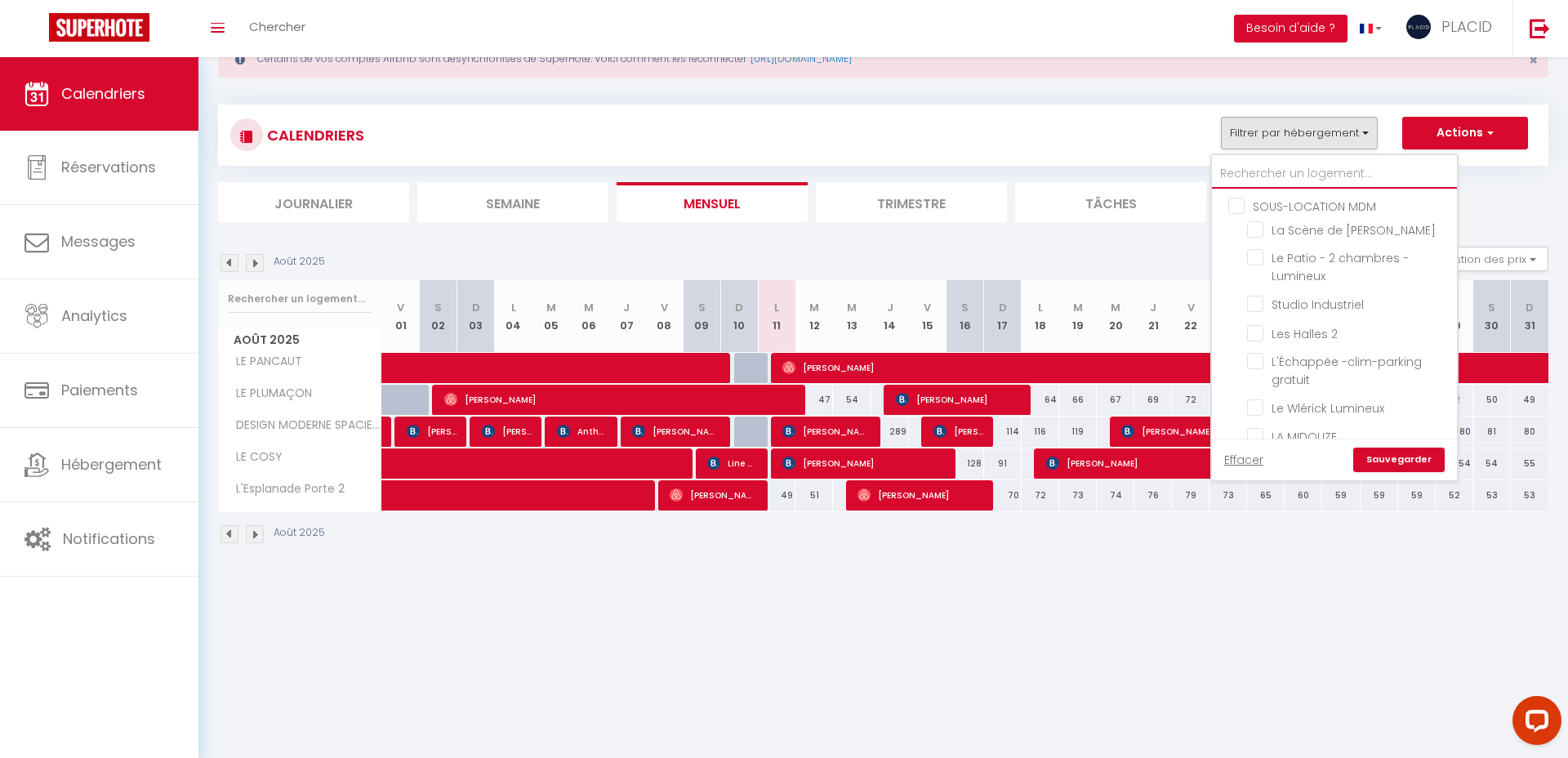
checkbox input "false"
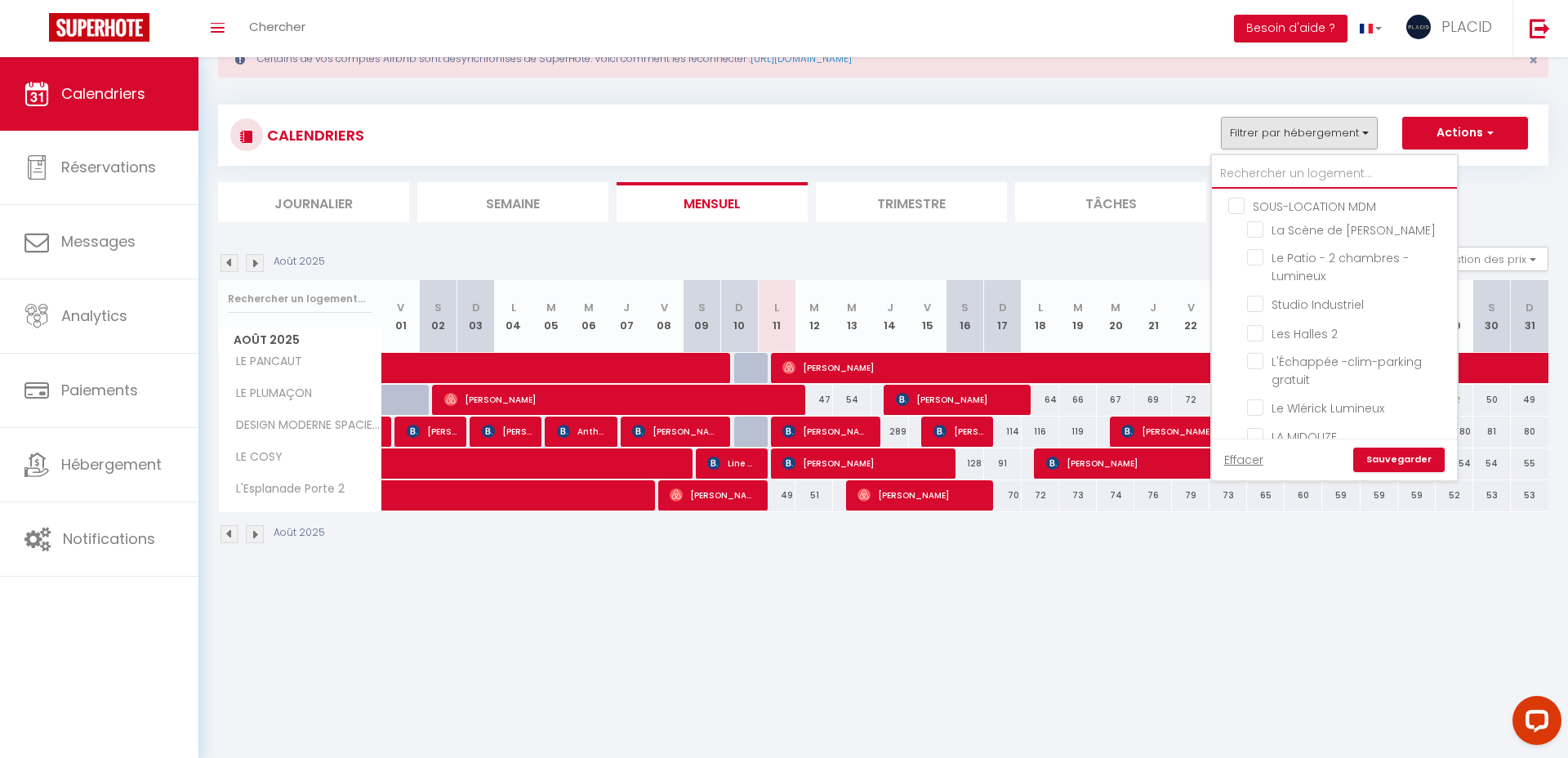
checkbox input "false"
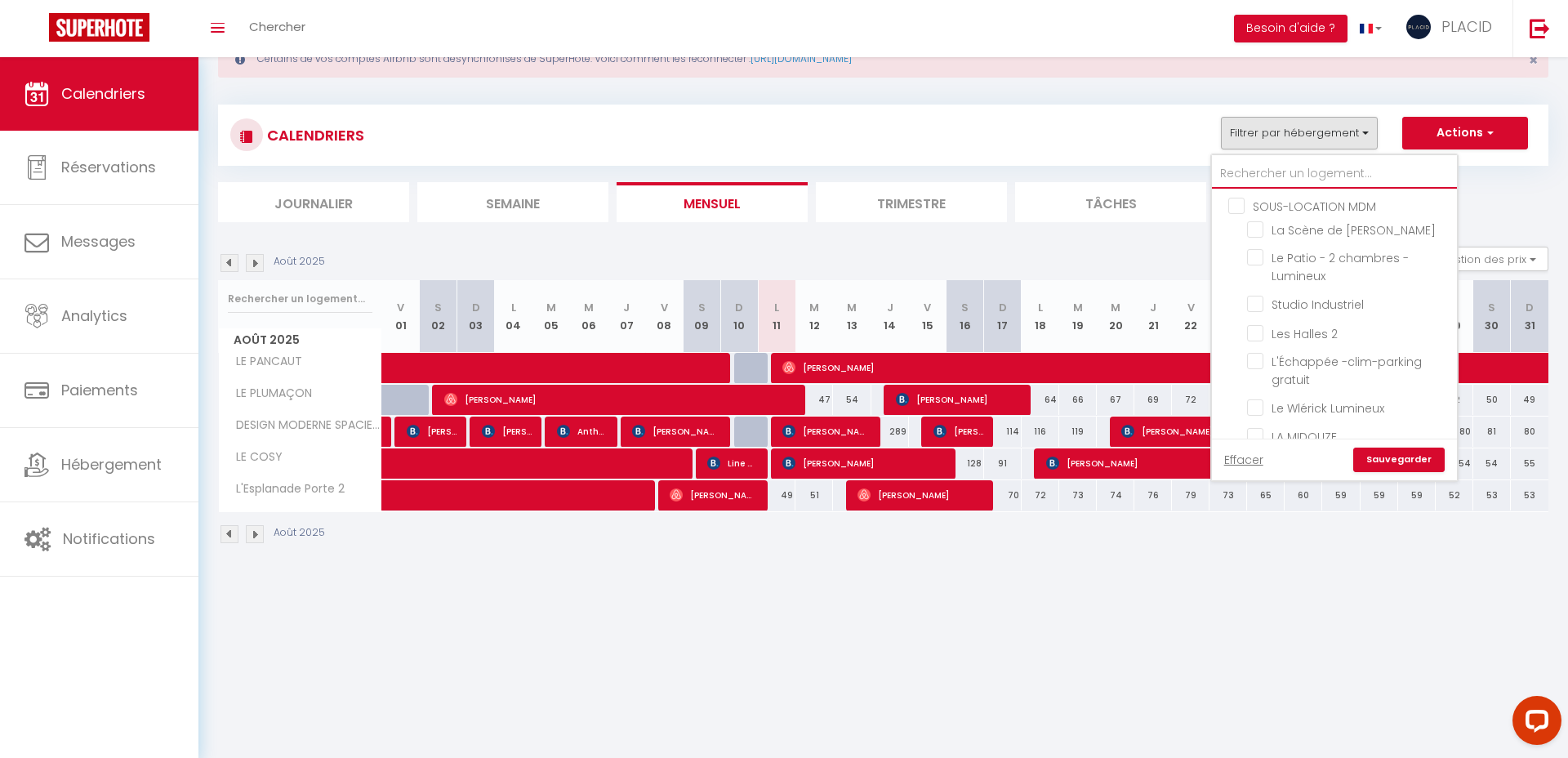
checkbox input "false"
click at [1521, 193] on ul "Journalier Semaine Mensuel Trimestre Tâches Planning" at bounding box center [883, 202] width 1331 height 40
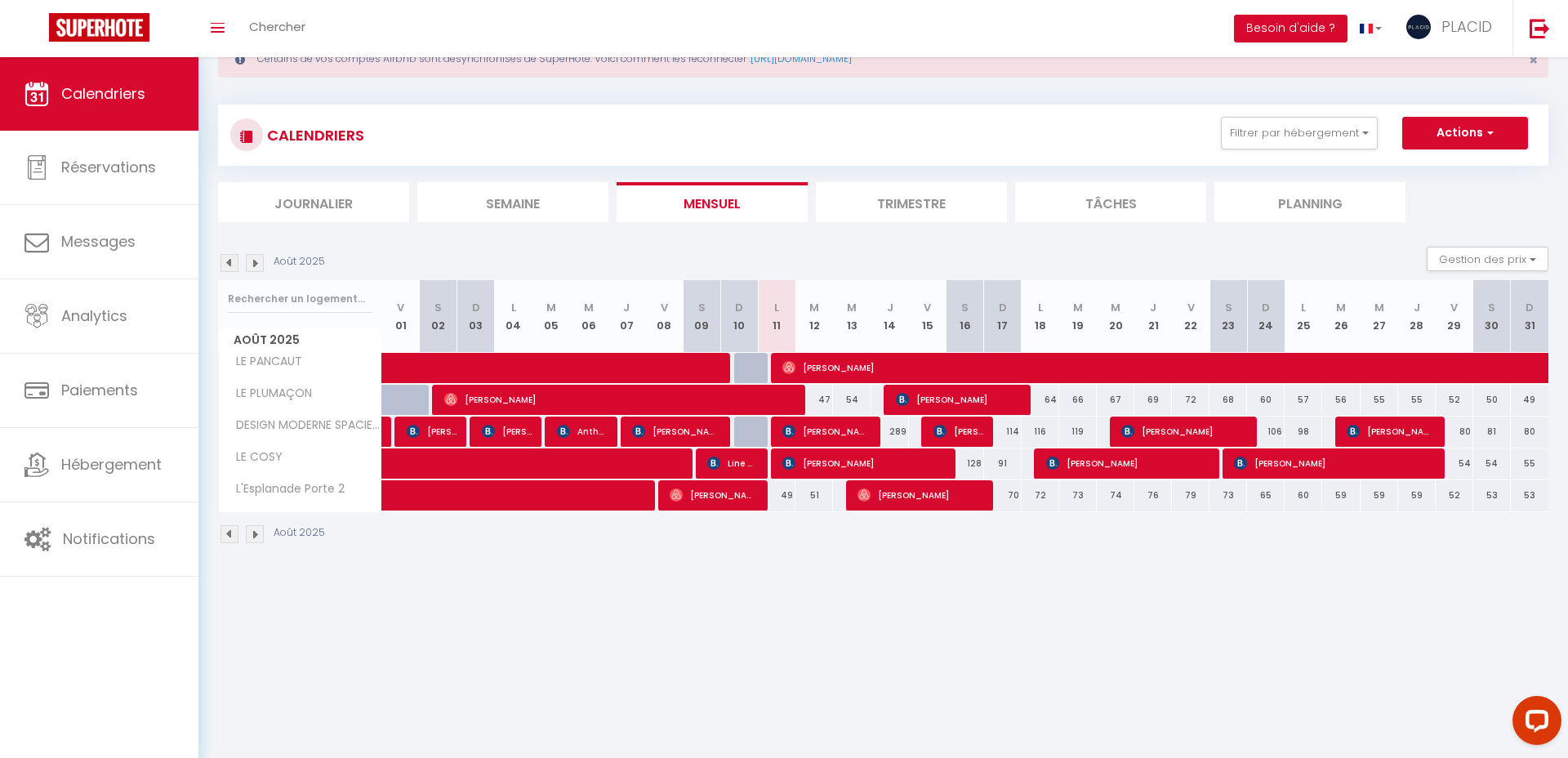
scroll to position [0, 0]
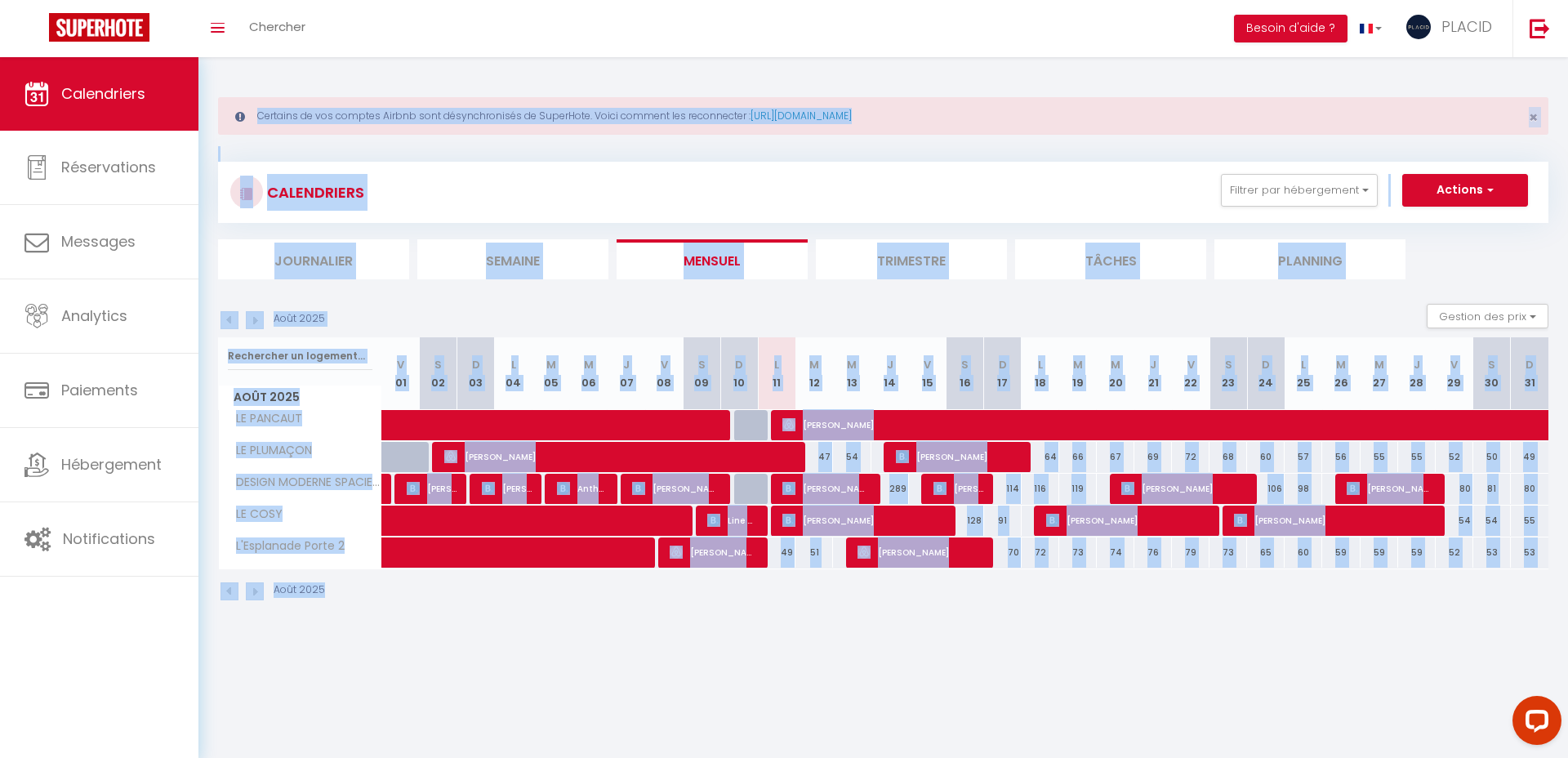
drag, startPoint x: 217, startPoint y: 74, endPoint x: 986, endPoint y: 684, distance: 981.6
click at [985, 682] on body "Questions et aide sur la MIGRATION - Salle Zoom ouverte de 13 à 14h puis de 17h…" at bounding box center [784, 436] width 1568 height 758
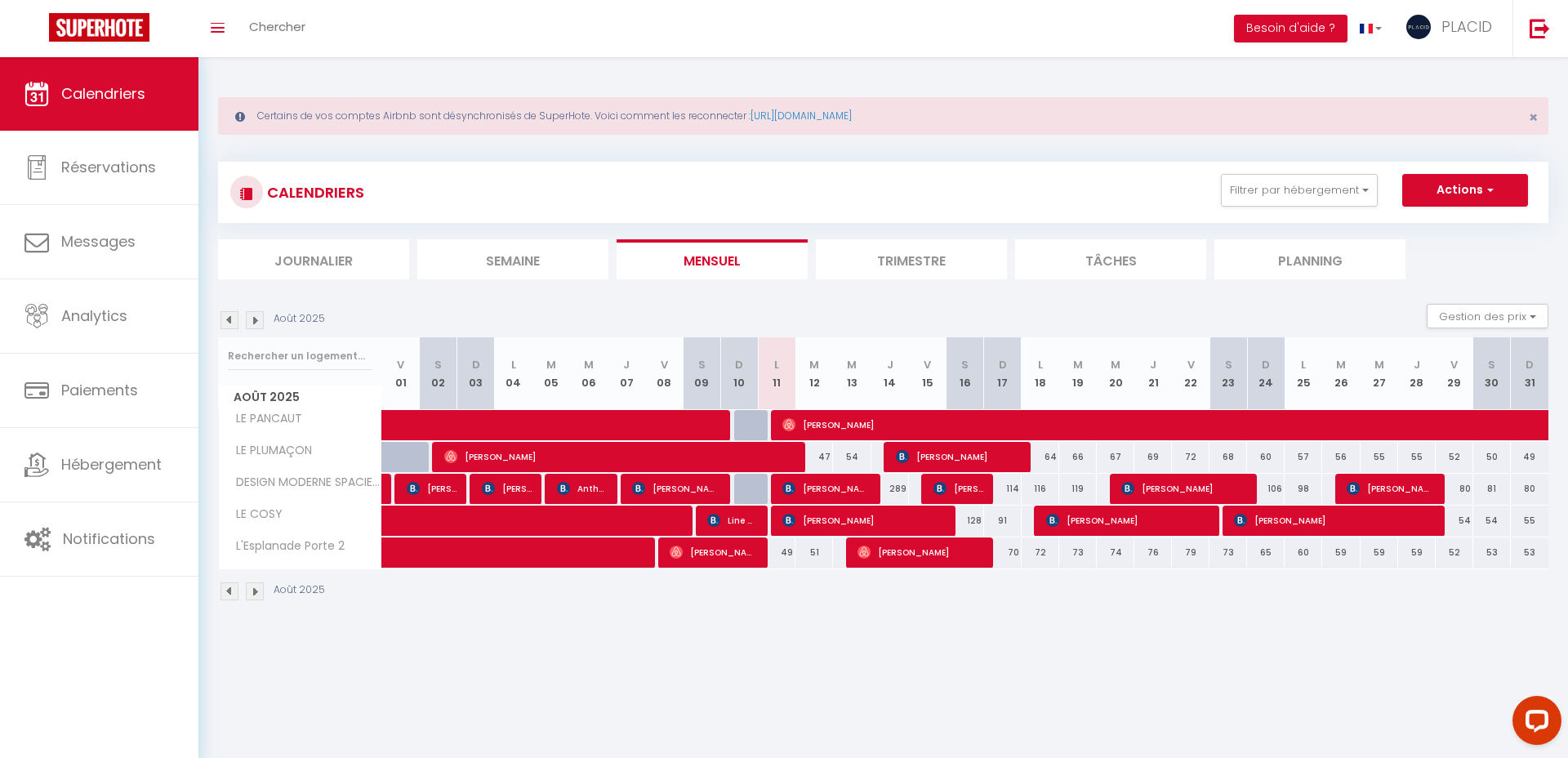
drag, startPoint x: 1396, startPoint y: 644, endPoint x: 1371, endPoint y: 638, distance: 25.7
click at [1391, 643] on body "Questions et aide sur la MIGRATION - Salle Zoom ouverte de 13 à 14h puis de 17h…" at bounding box center [784, 436] width 1568 height 758
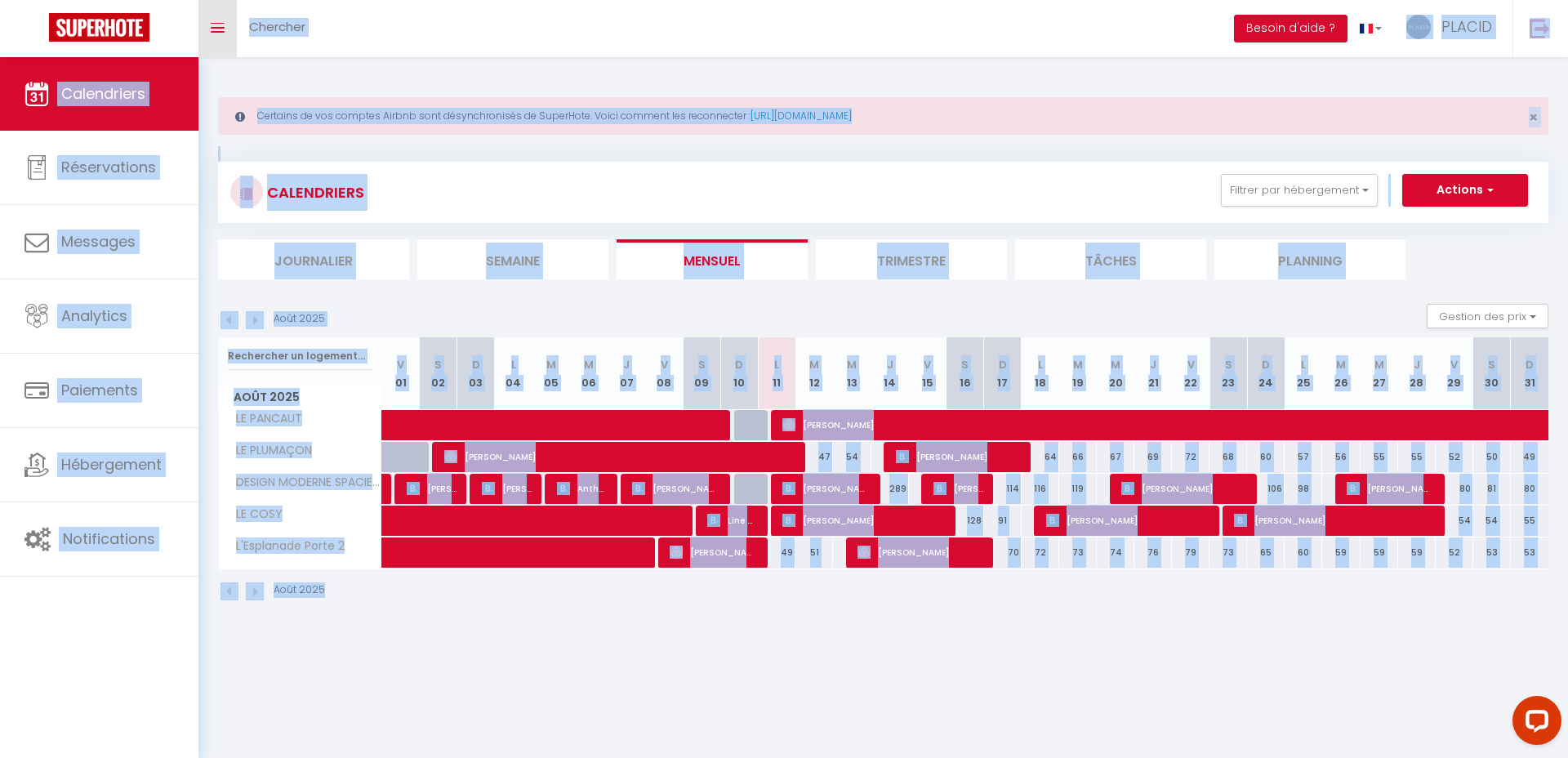
drag, startPoint x: 1371, startPoint y: 638, endPoint x: 231, endPoint y: 42, distance: 1286.4
click at [232, 57] on body "Questions et aide sur la MIGRATION - Salle Zoom ouverte de 13 à 14h puis de 17h…" at bounding box center [784, 436] width 1568 height 758
click at [1016, 101] on div "Certains de vos comptes Airbnb sont désynchronisés de SuperHote. Voici comment …" at bounding box center [883, 116] width 1331 height 38
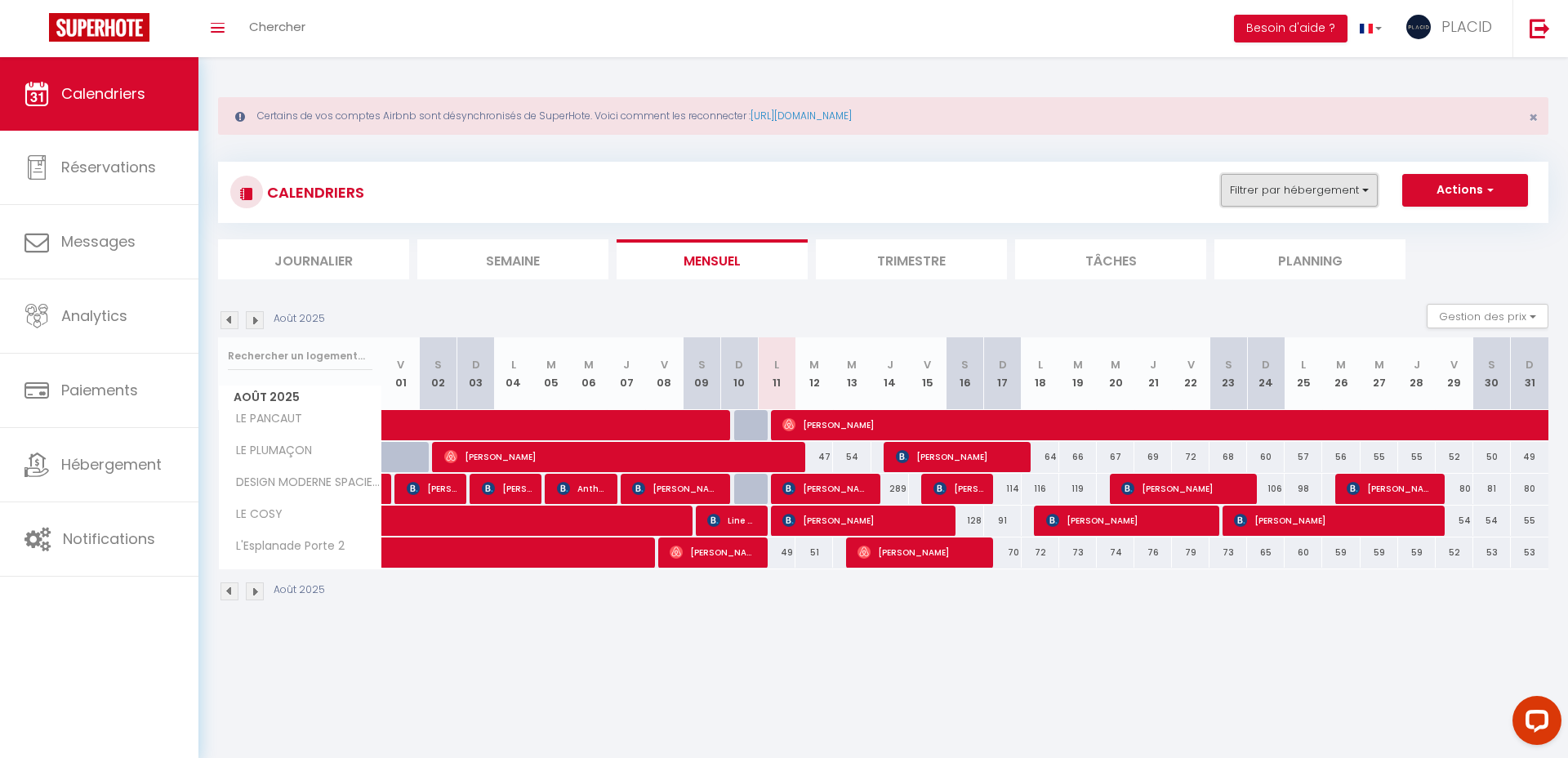
click at [1298, 178] on button "Filtrer par hébergement" at bounding box center [1299, 190] width 157 height 32
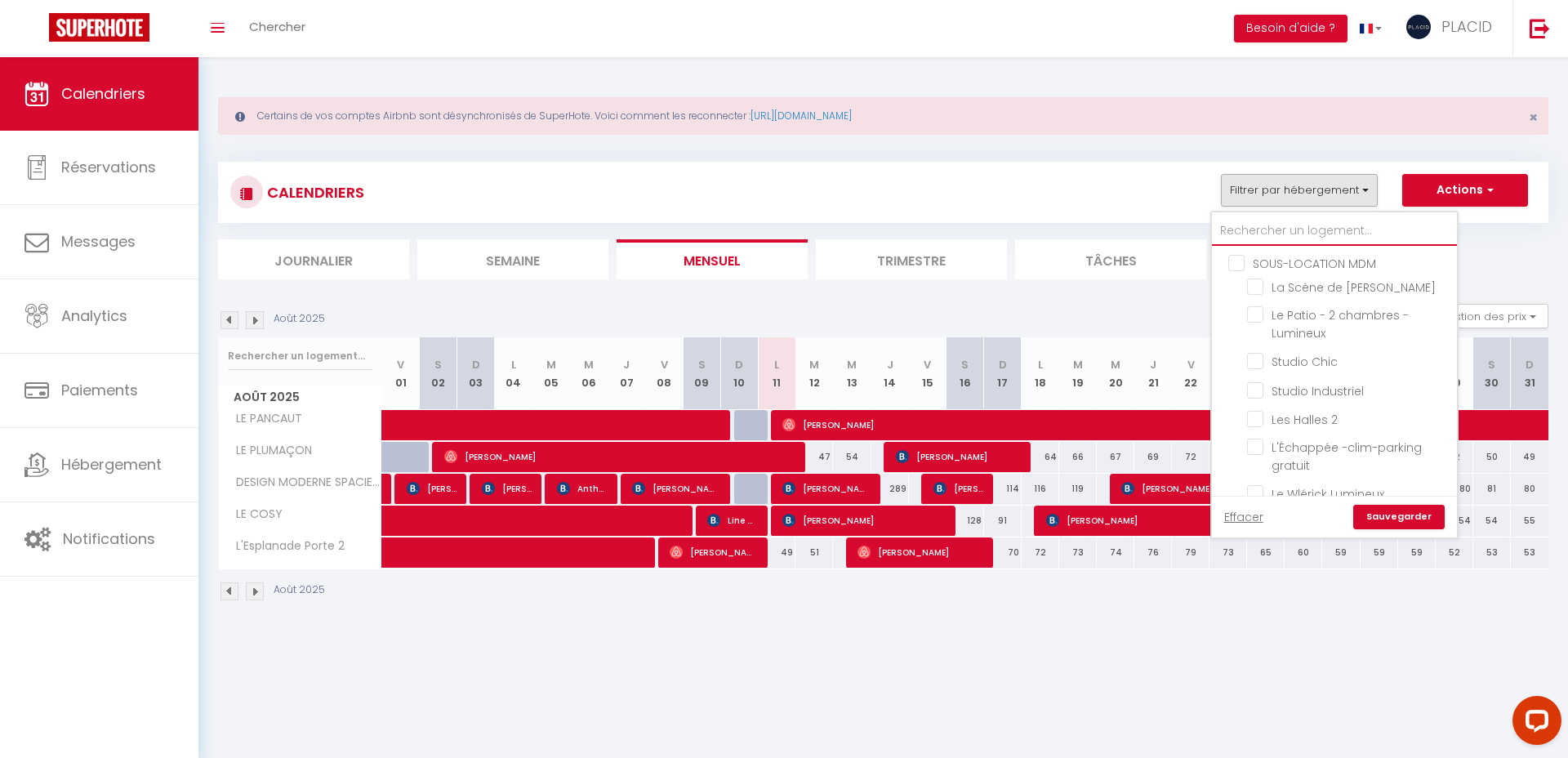
click at [1293, 221] on input "text" at bounding box center [1335, 232] width 245 height 30
type input "d"
checkbox input "false"
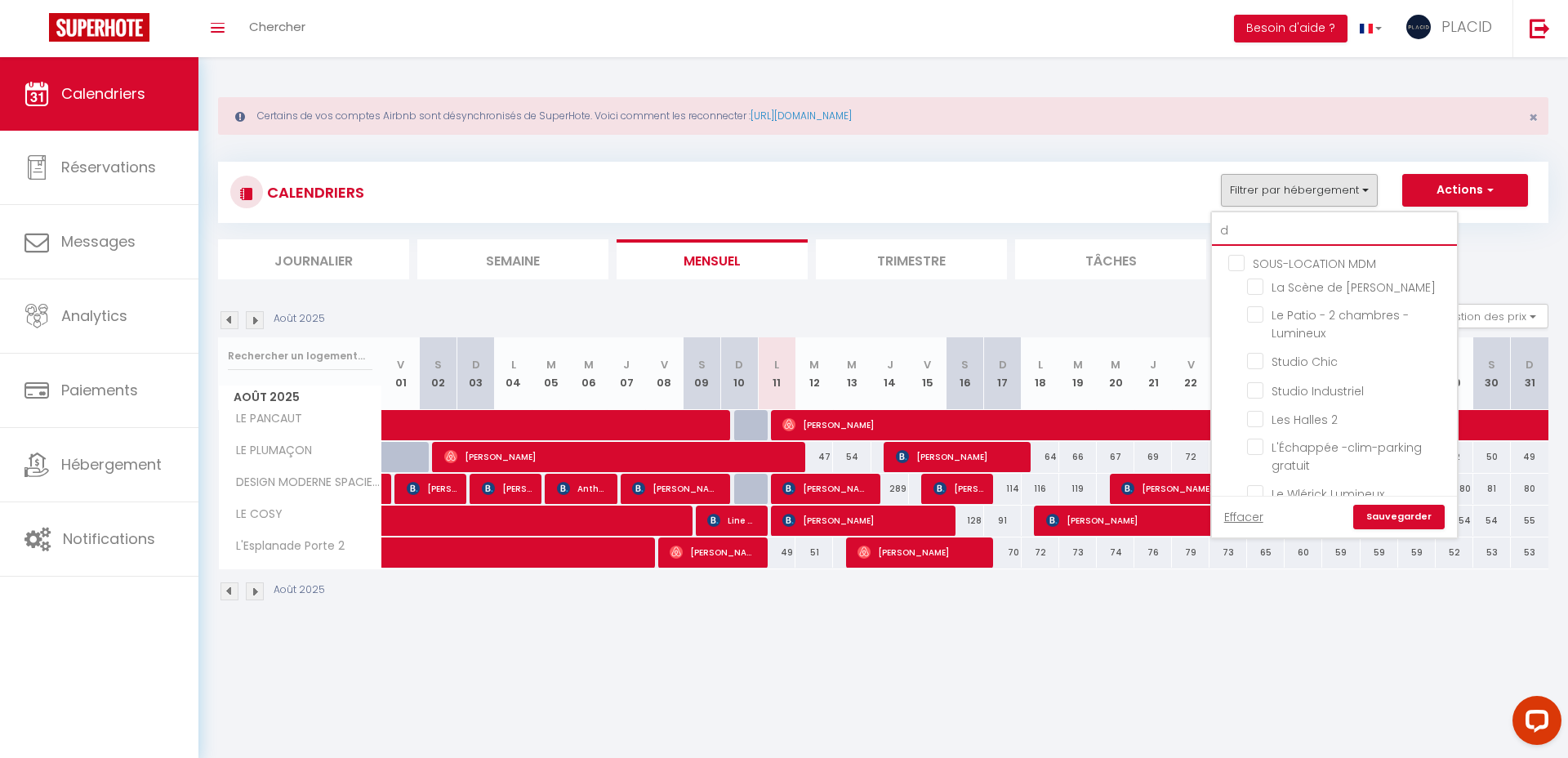
checkbox input "false"
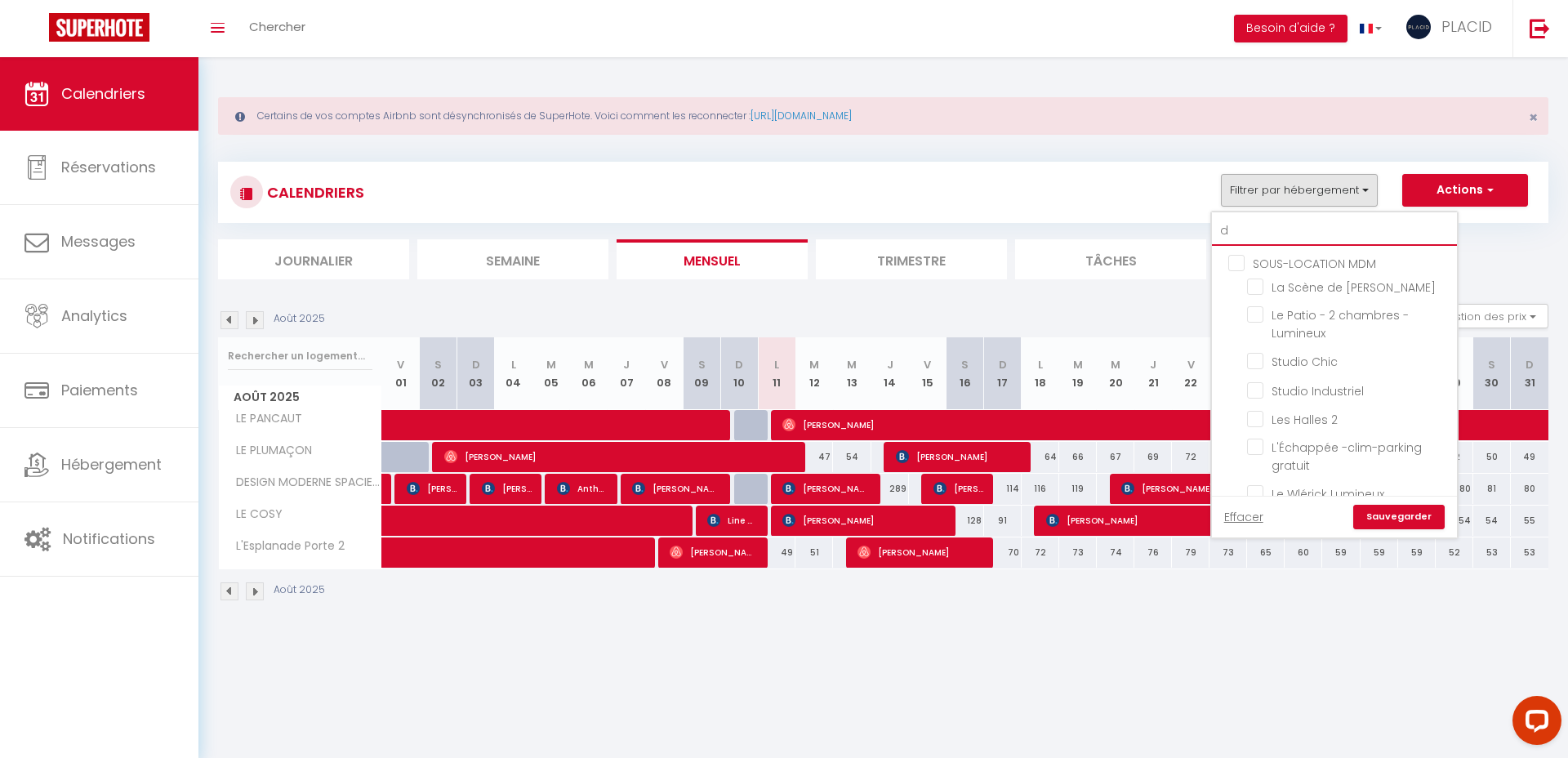
checkbox input "false"
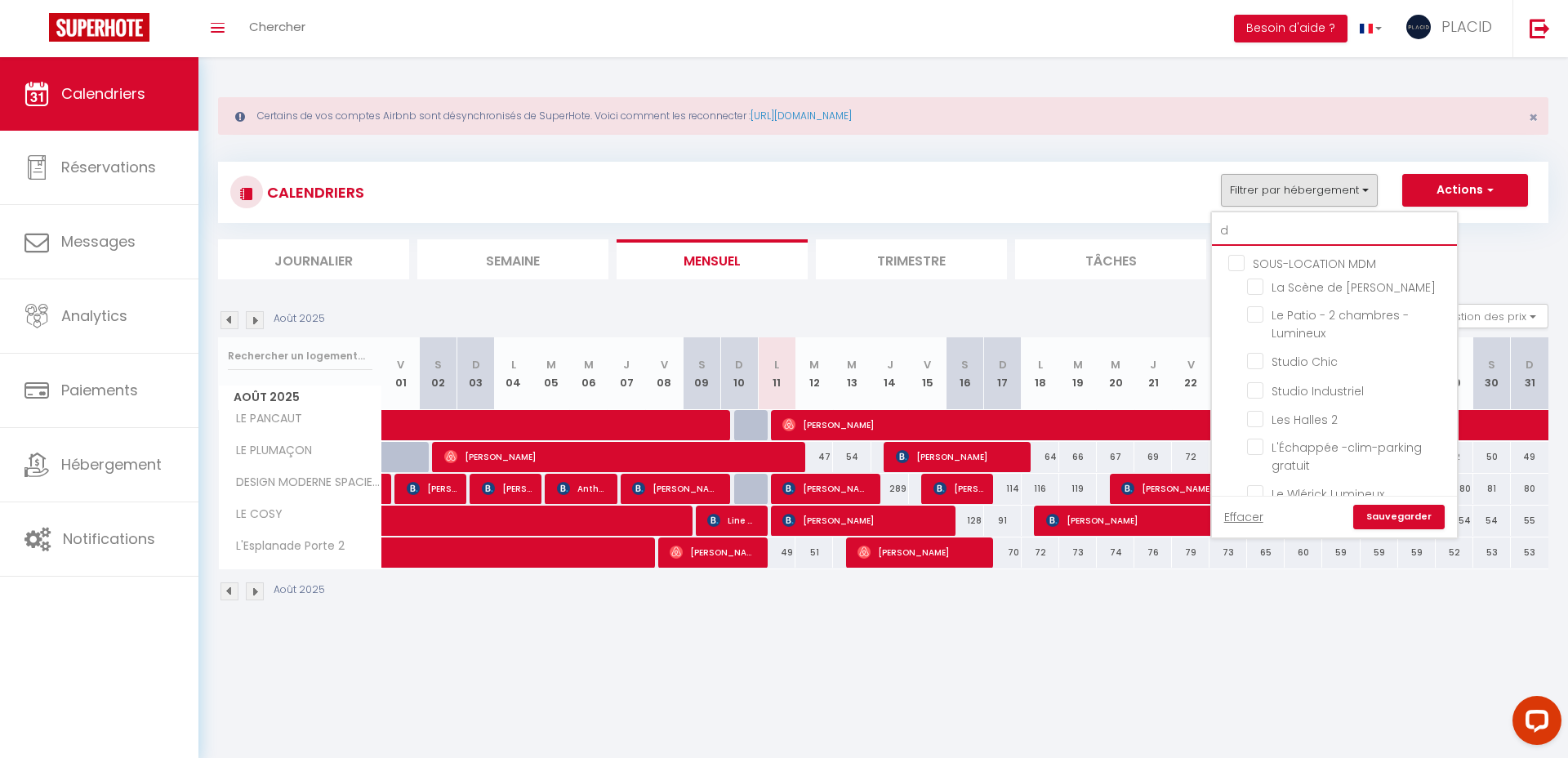
checkbox input "false"
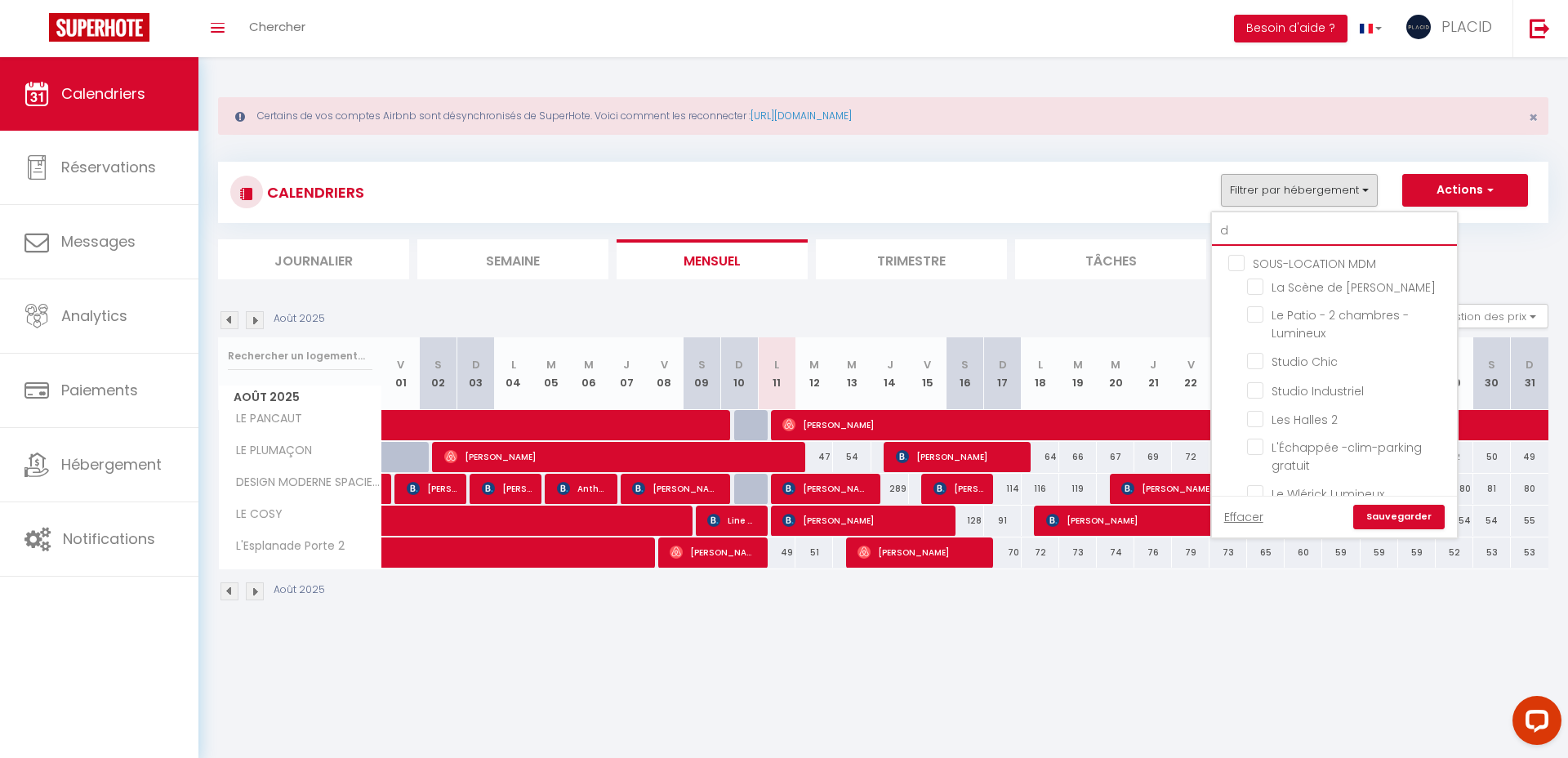
checkbox input "false"
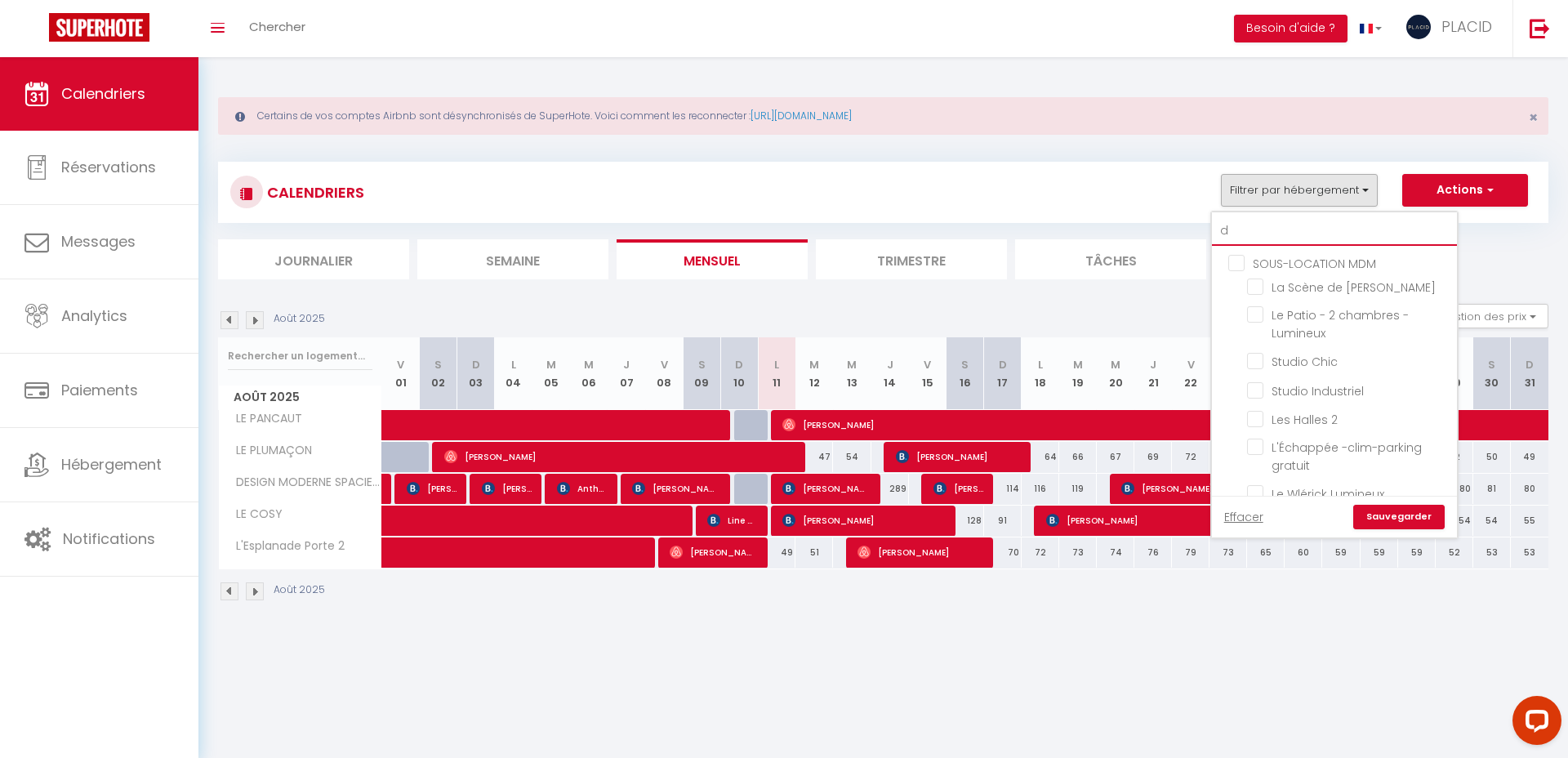
checkbox input "true"
checkbox input "false"
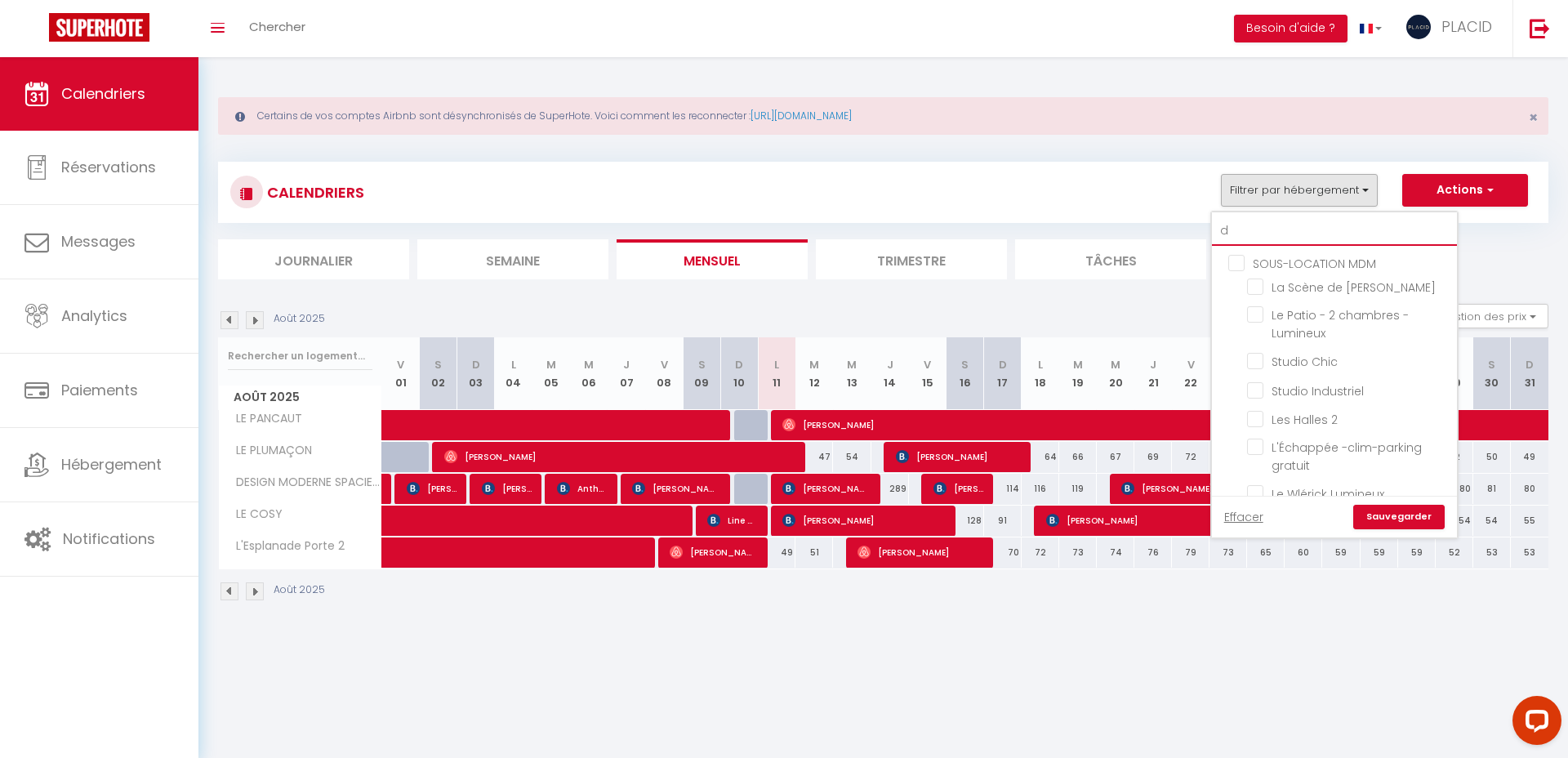
checkbox input "false"
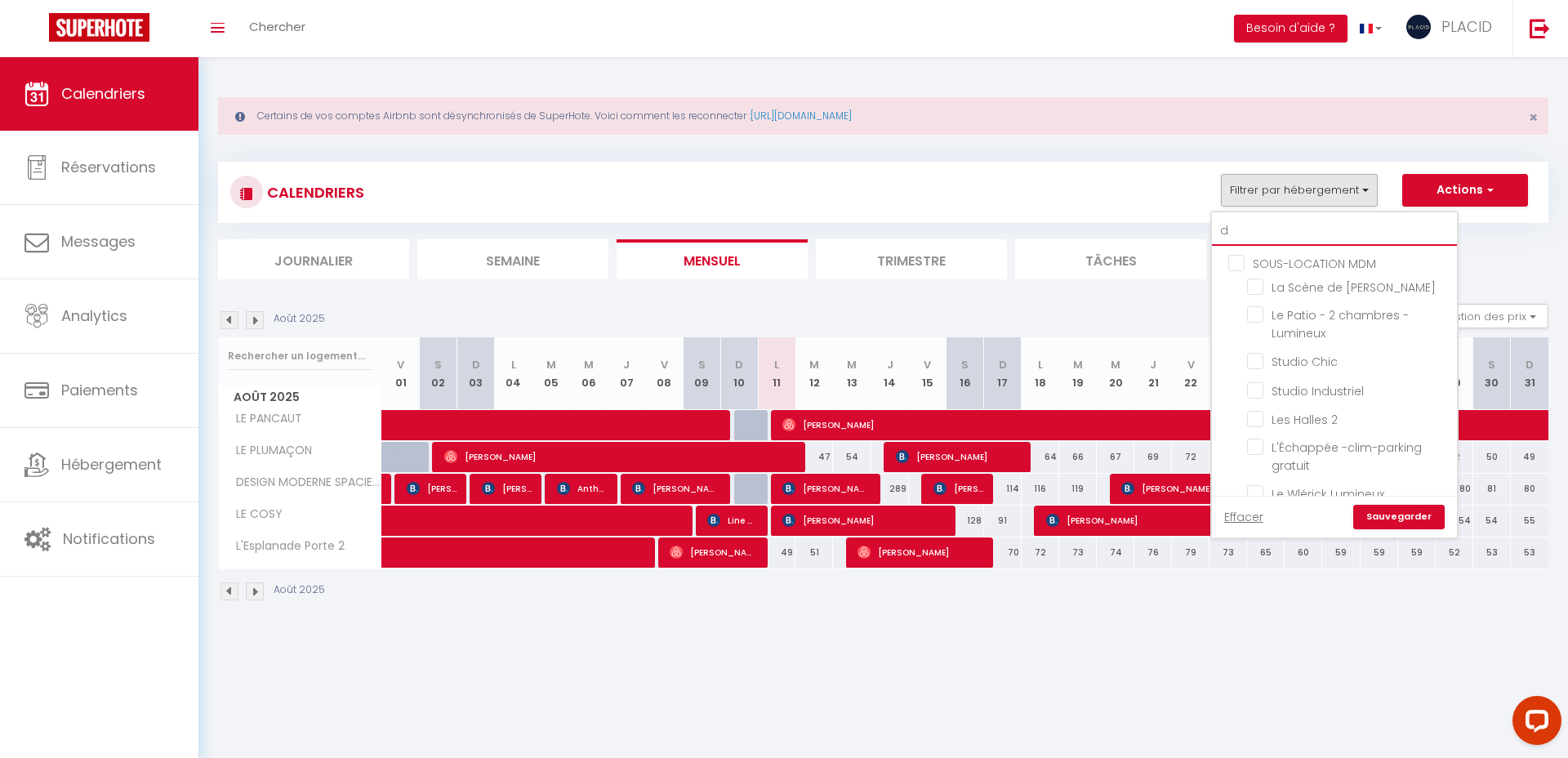
checkbox input "false"
type input "du"
checkbox input "false"
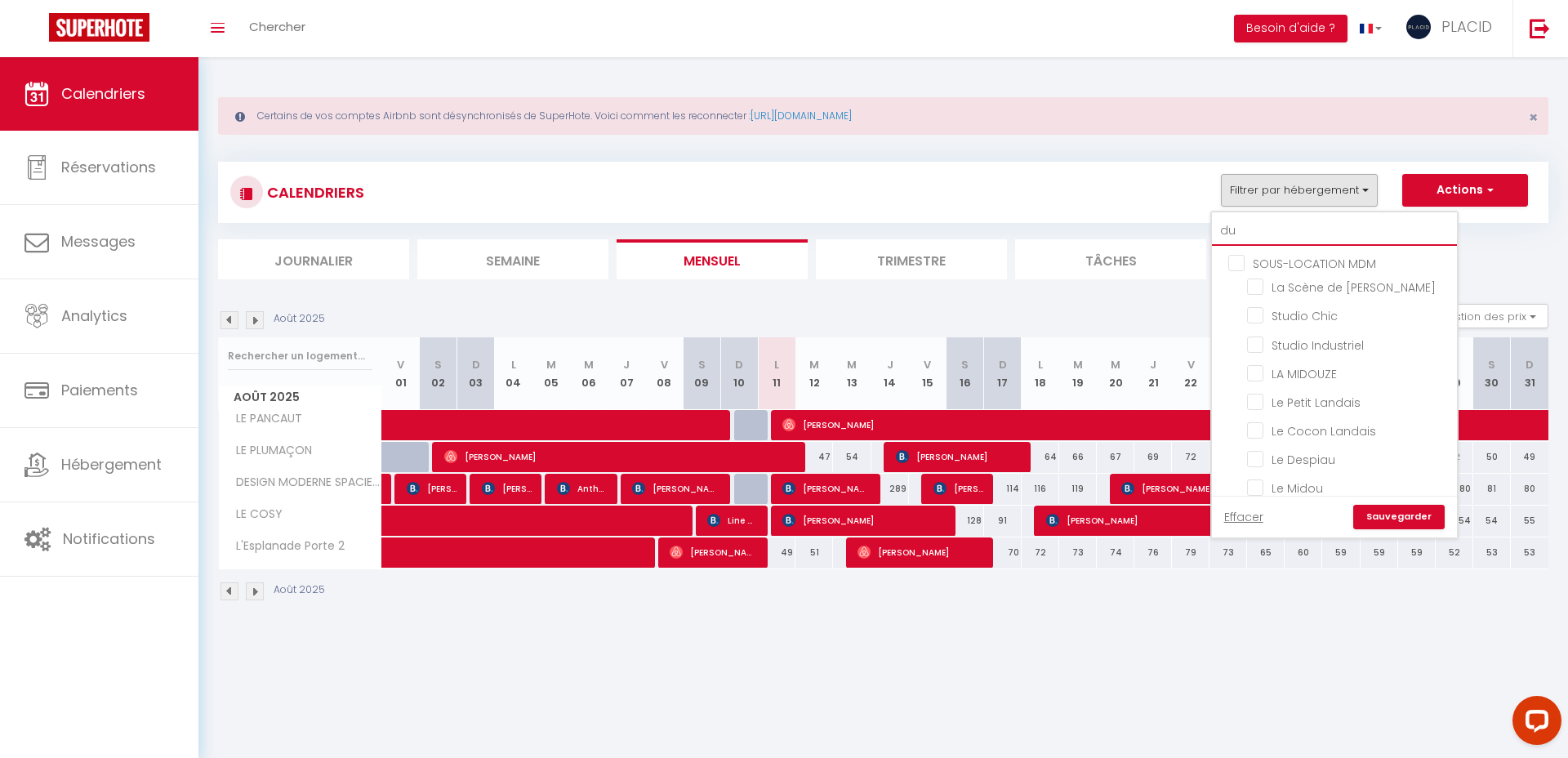
checkbox input "false"
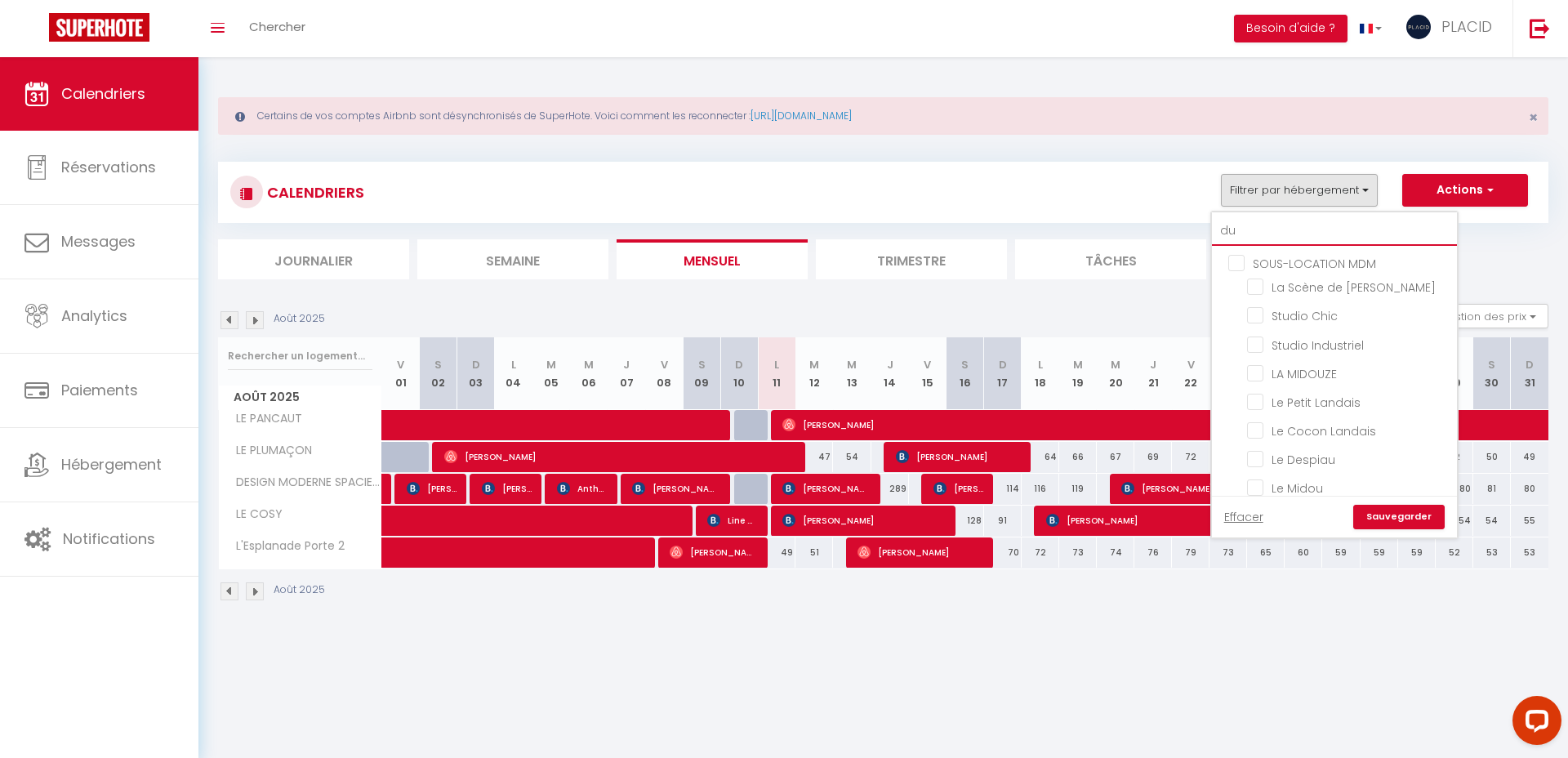
checkbox input "false"
type input "dup"
checkbox input "false"
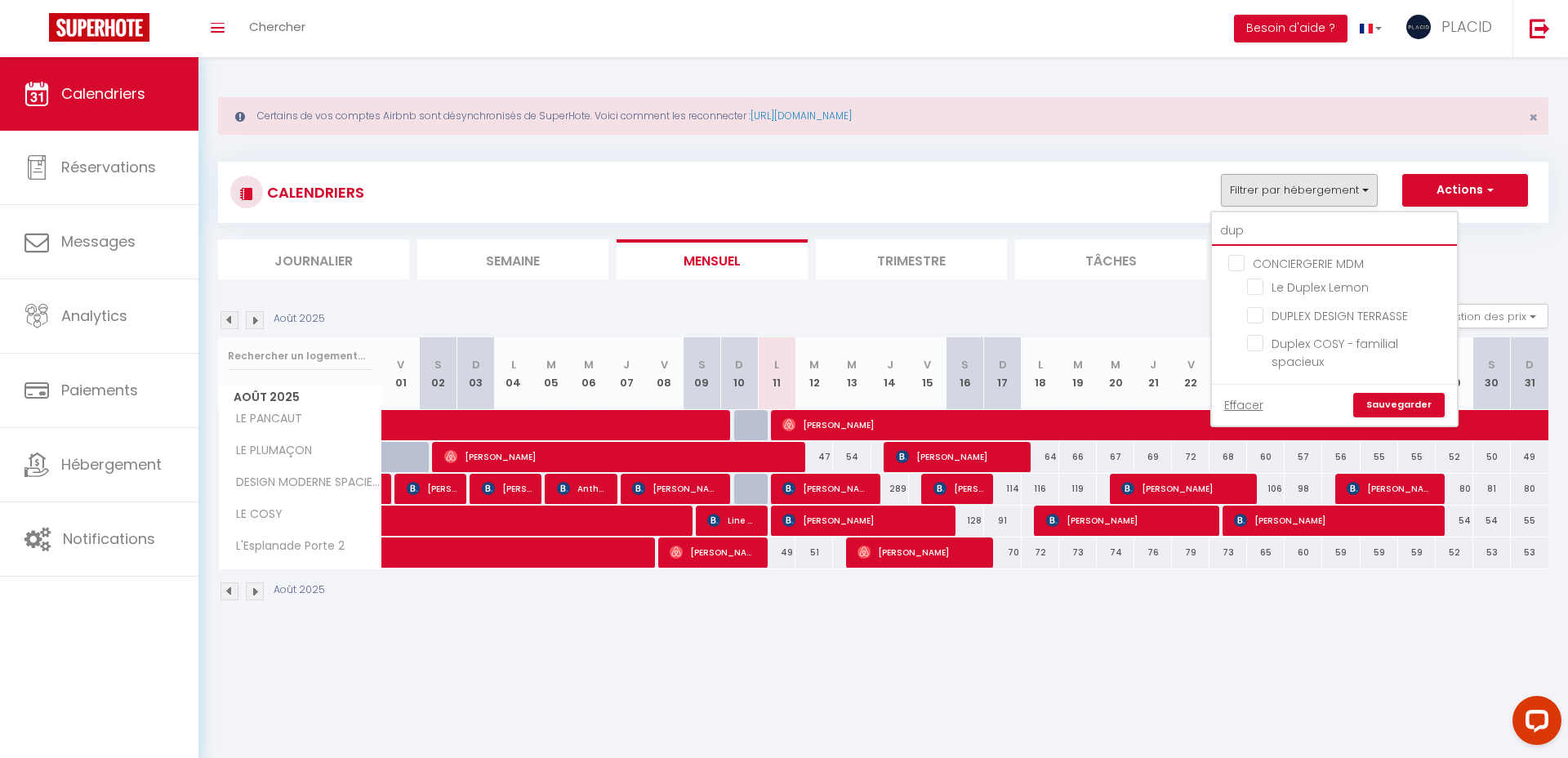
type input "dupl"
checkbox input "false"
type input "duple"
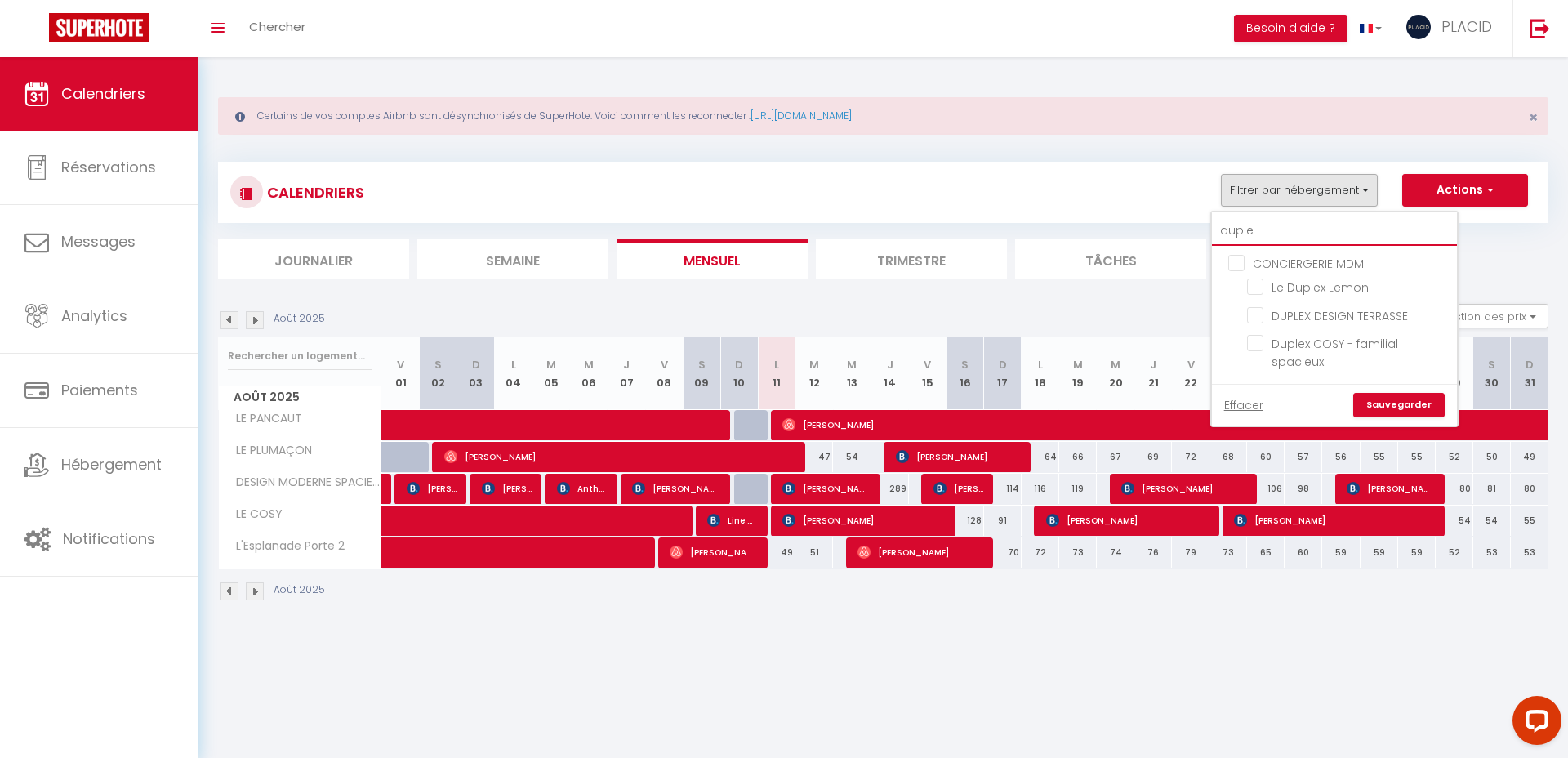
checkbox input "false"
type input "duplex"
checkbox input "false"
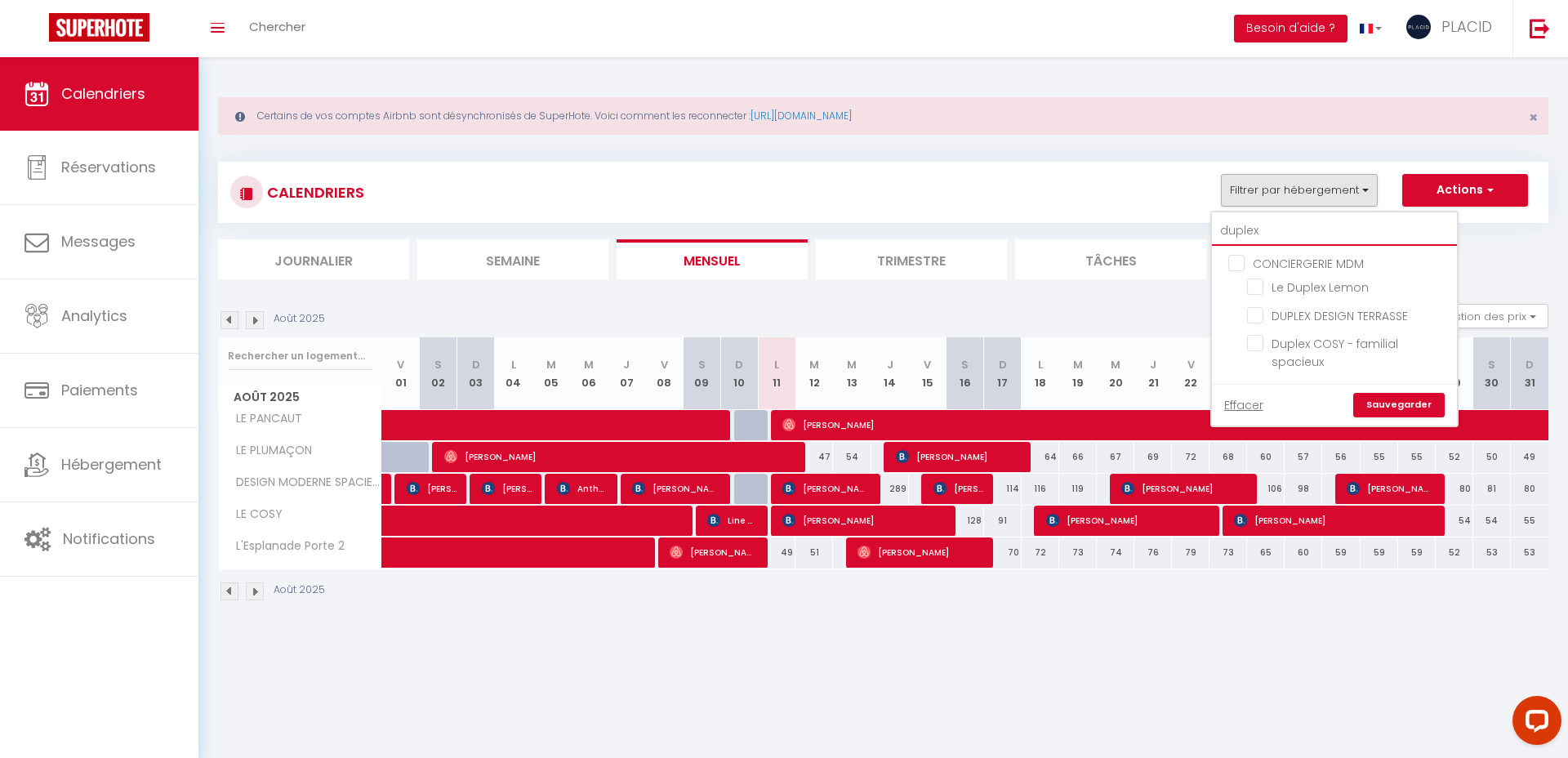
checkbox input "false"
type input "duplex"
click at [1258, 313] on input "DUPLEX DESIGN TERRASSE" at bounding box center [1349, 315] width 204 height 17
checkbox input "true"
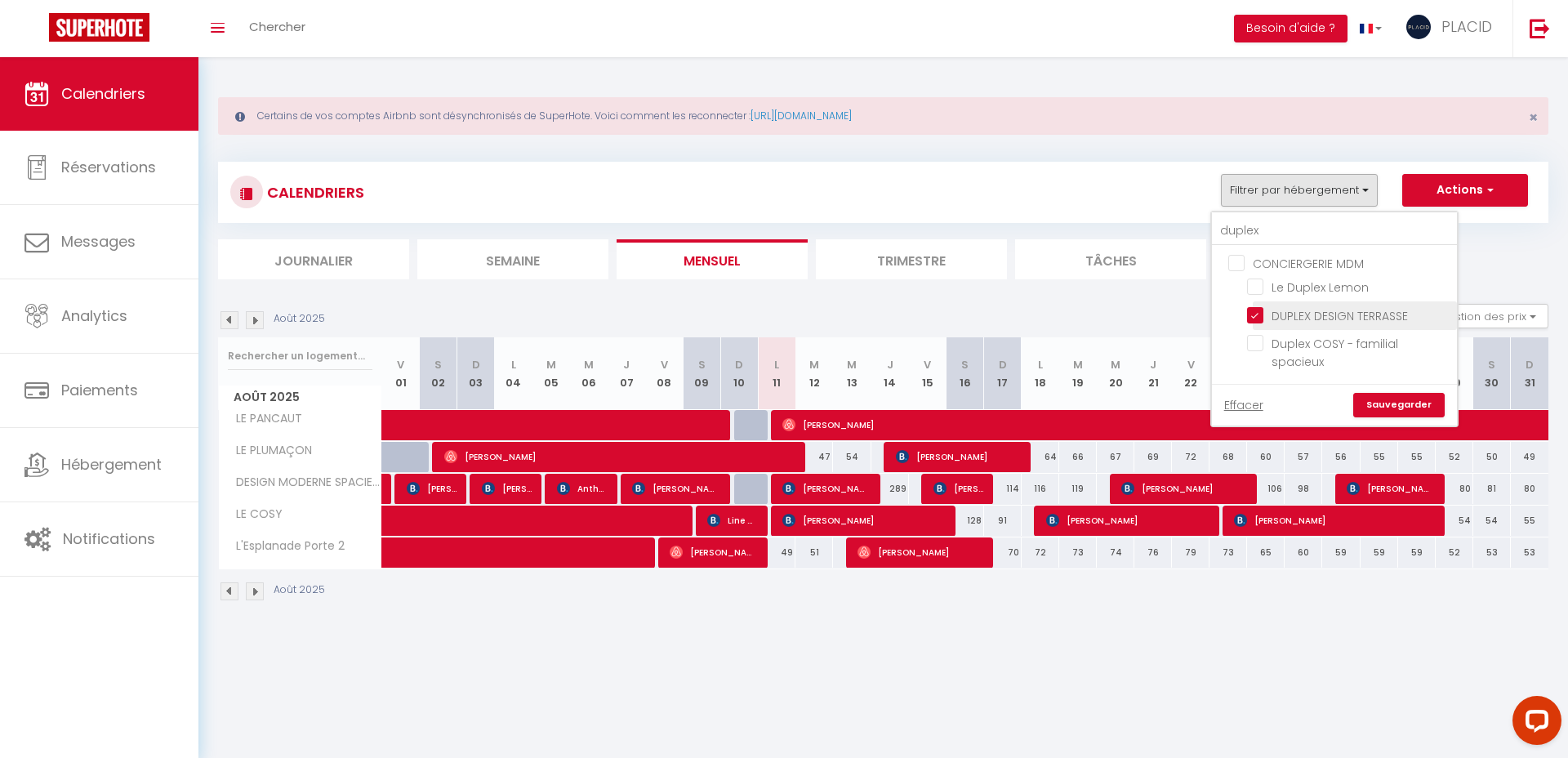
checkbox input "false"
click at [1411, 407] on link "Sauvegarder" at bounding box center [1399, 405] width 92 height 24
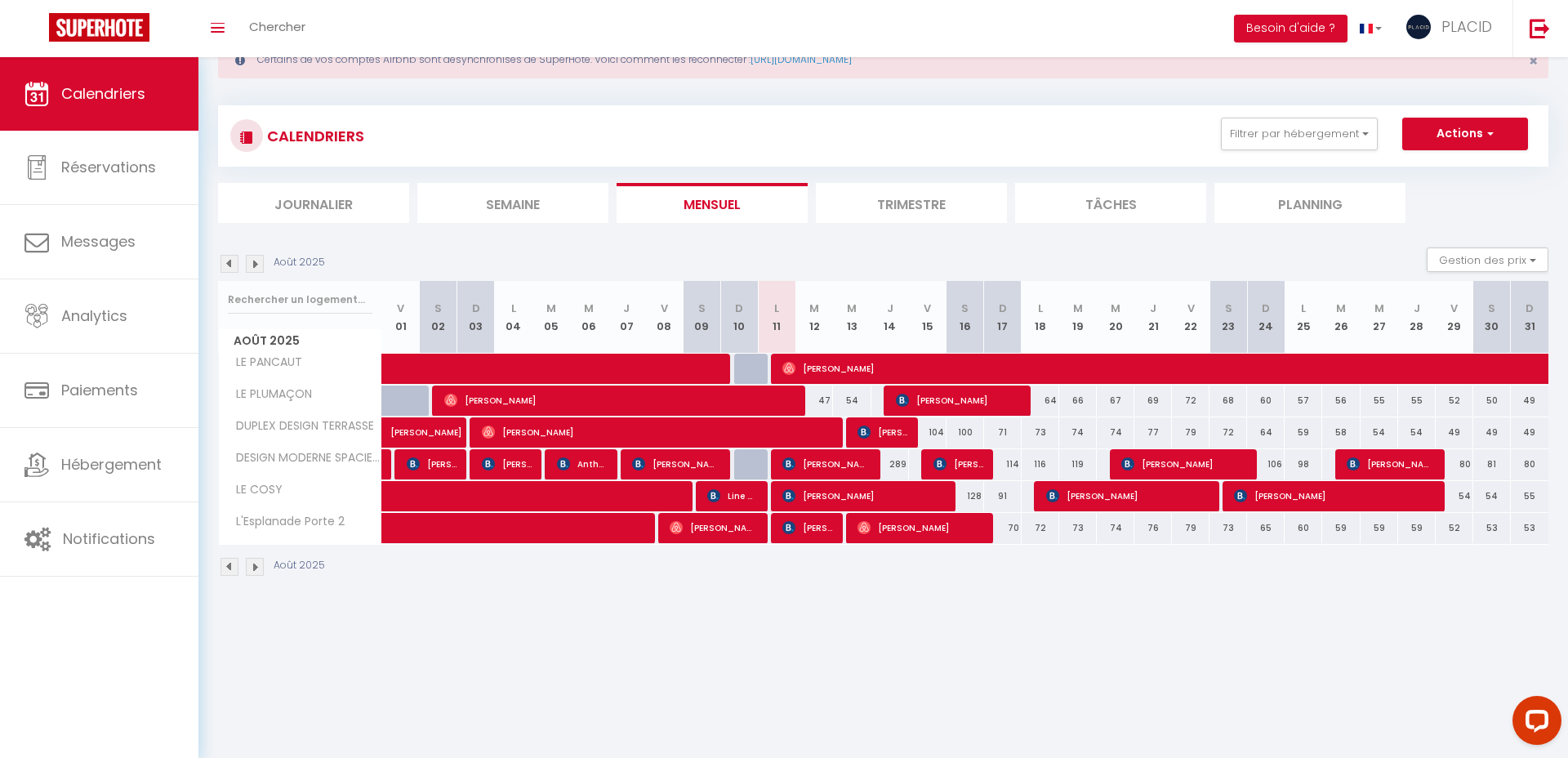
scroll to position [57, 0]
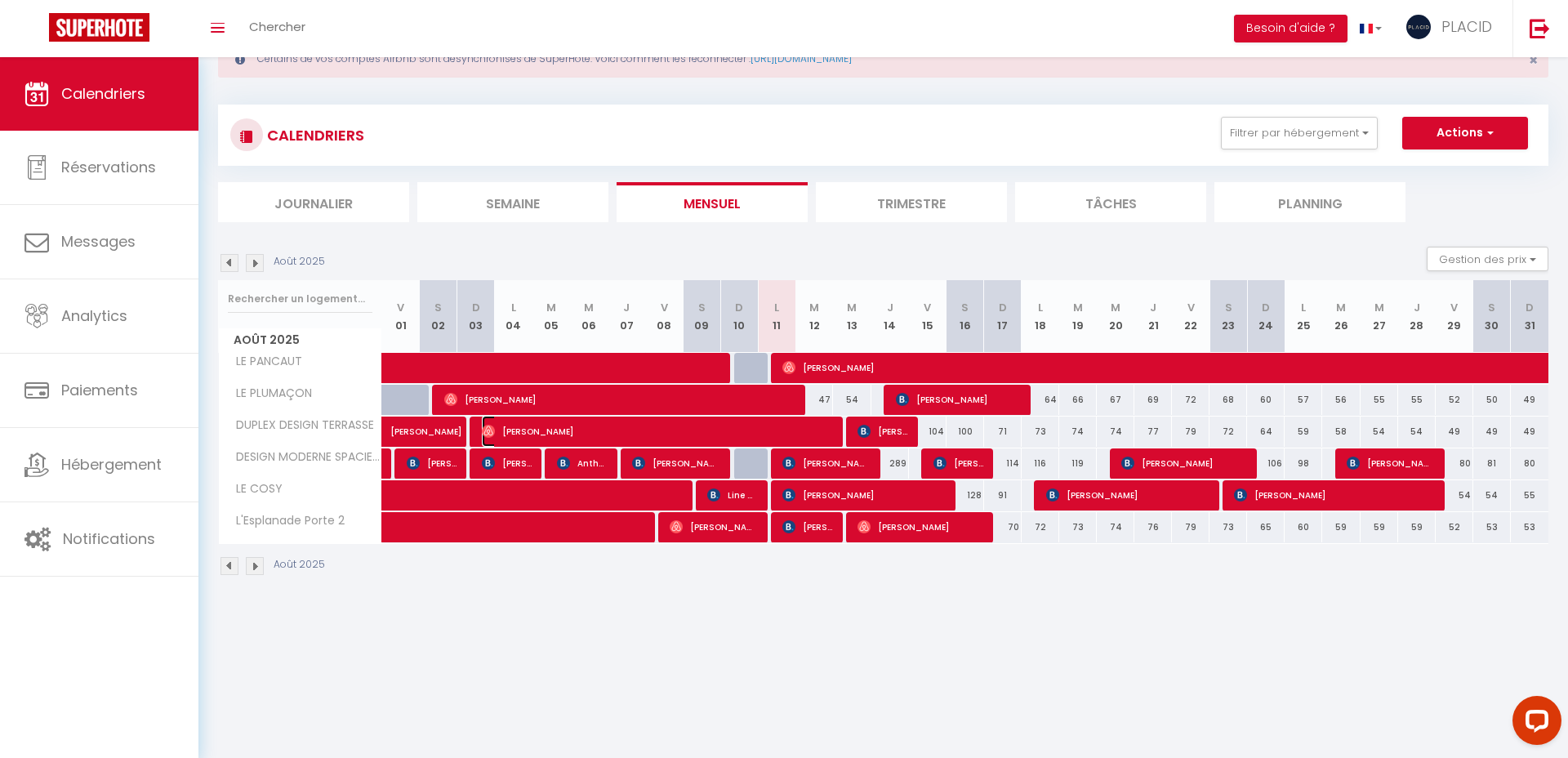
click at [785, 431] on span "[PERSON_NAME]" at bounding box center [657, 432] width 350 height 32
select select "OK"
select select "0"
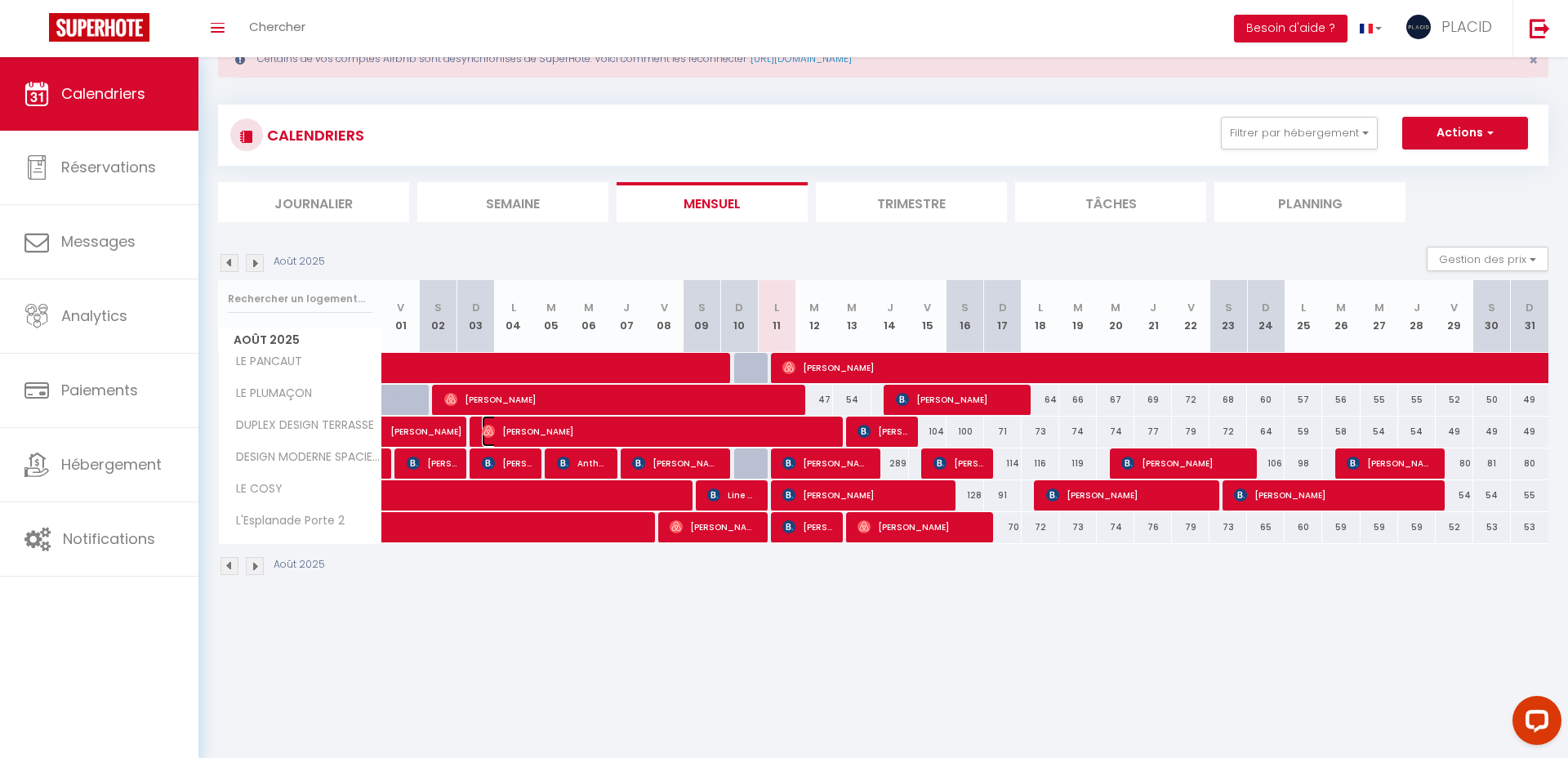
select select "1"
select select
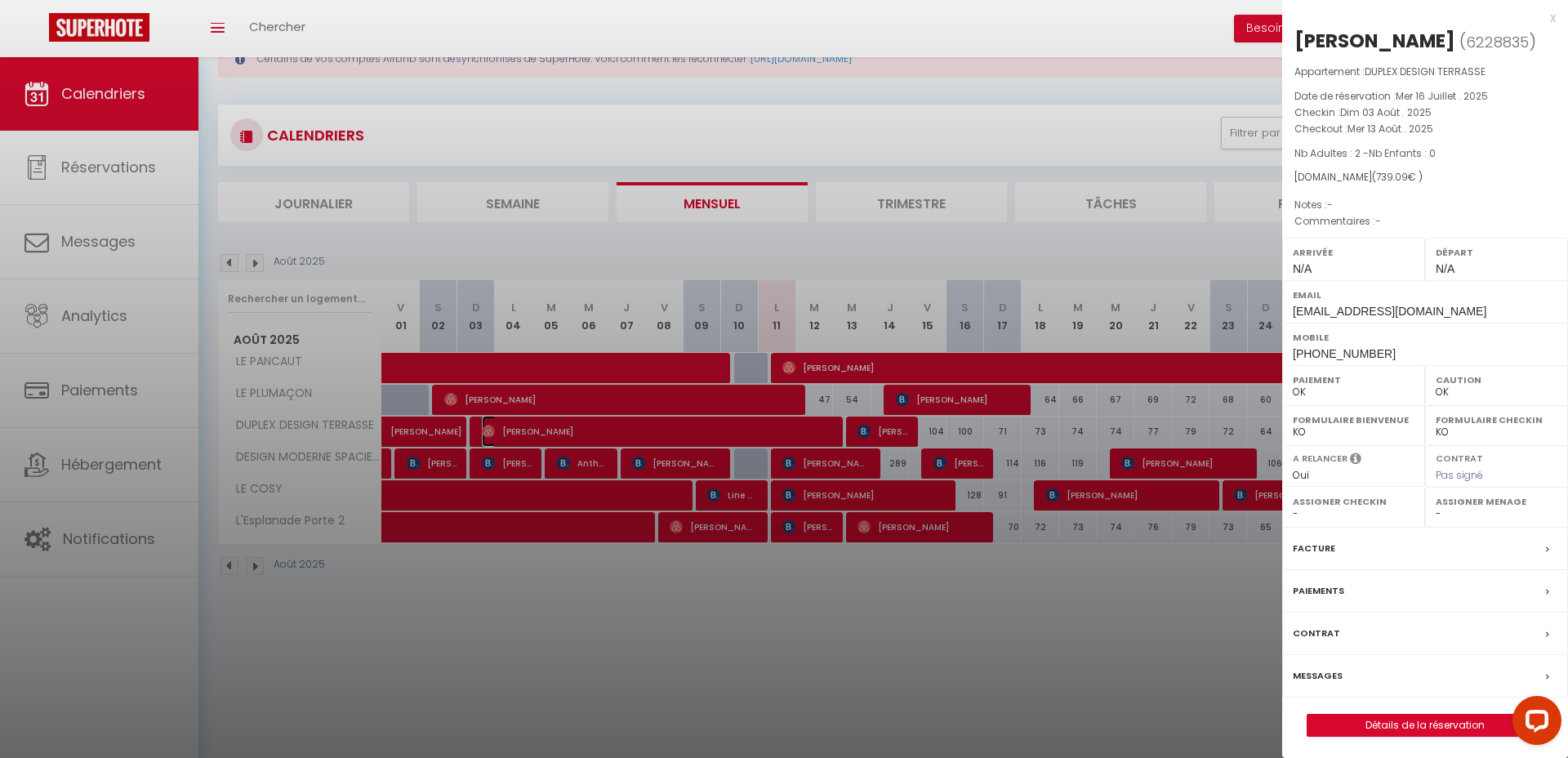
select select "40924"
click at [774, 654] on div at bounding box center [784, 379] width 1568 height 758
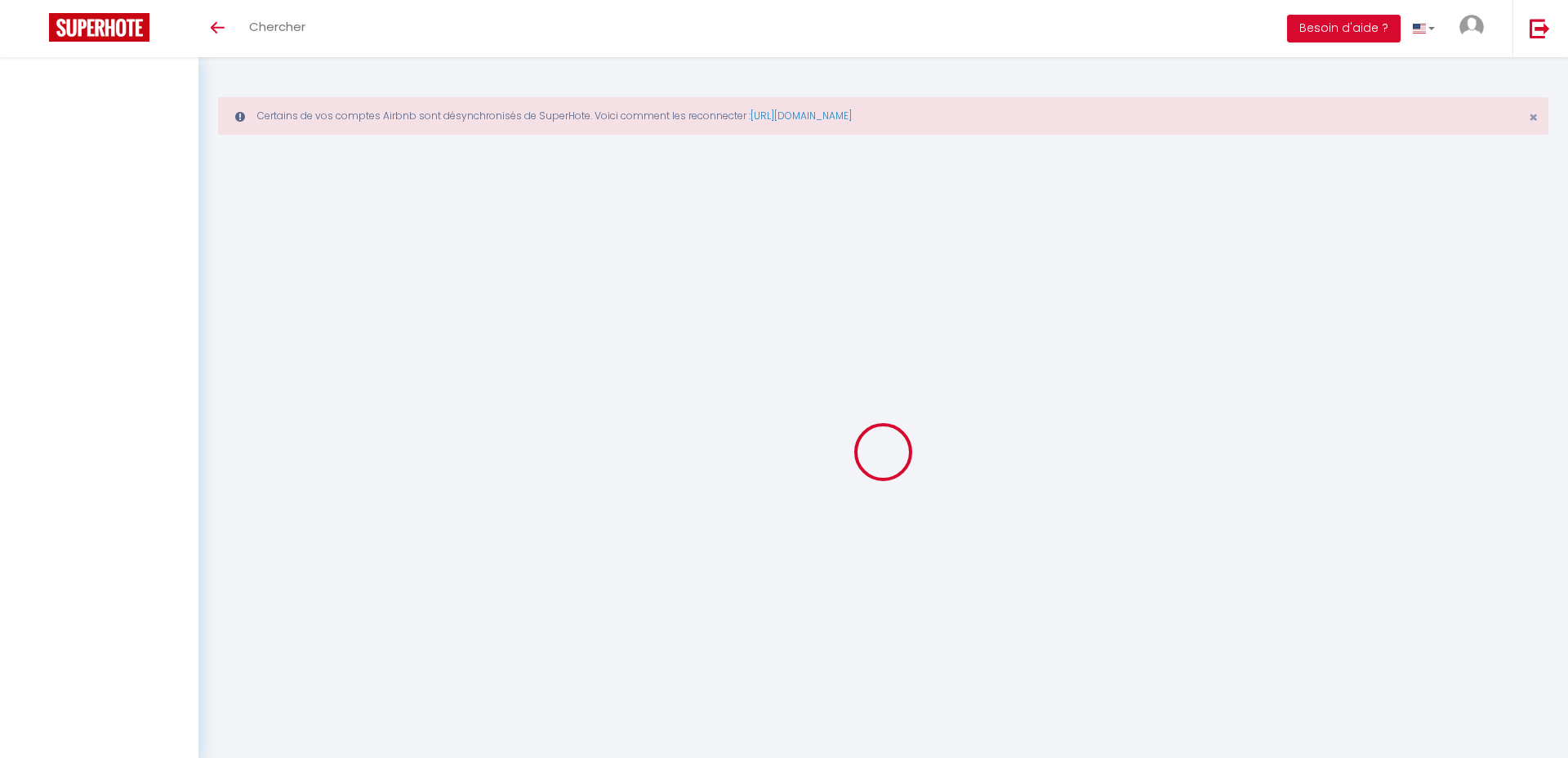
scroll to position [57, 0]
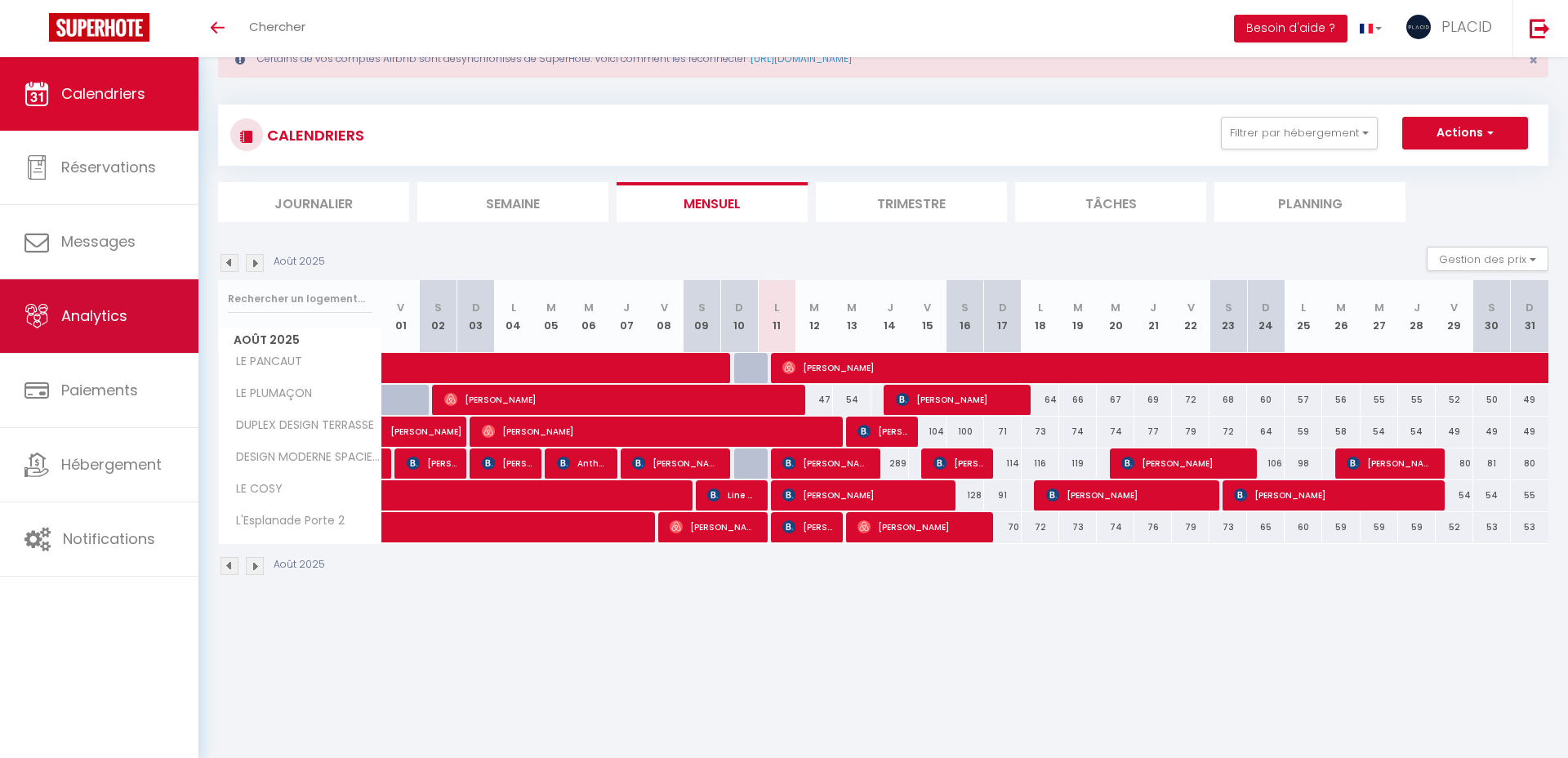
click at [166, 325] on link "Analytics" at bounding box center [99, 316] width 198 height 73
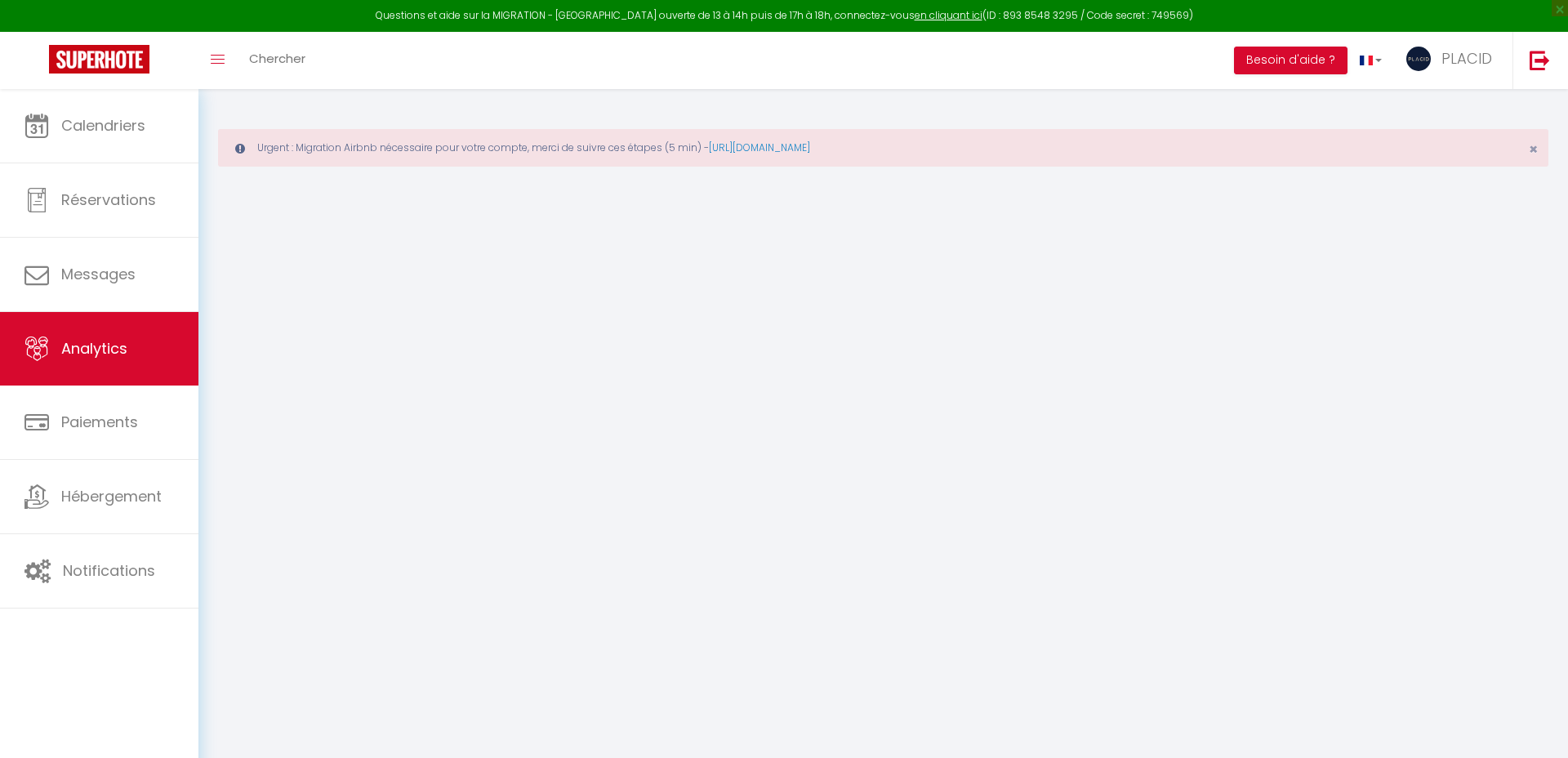
select select "2025"
select select "8"
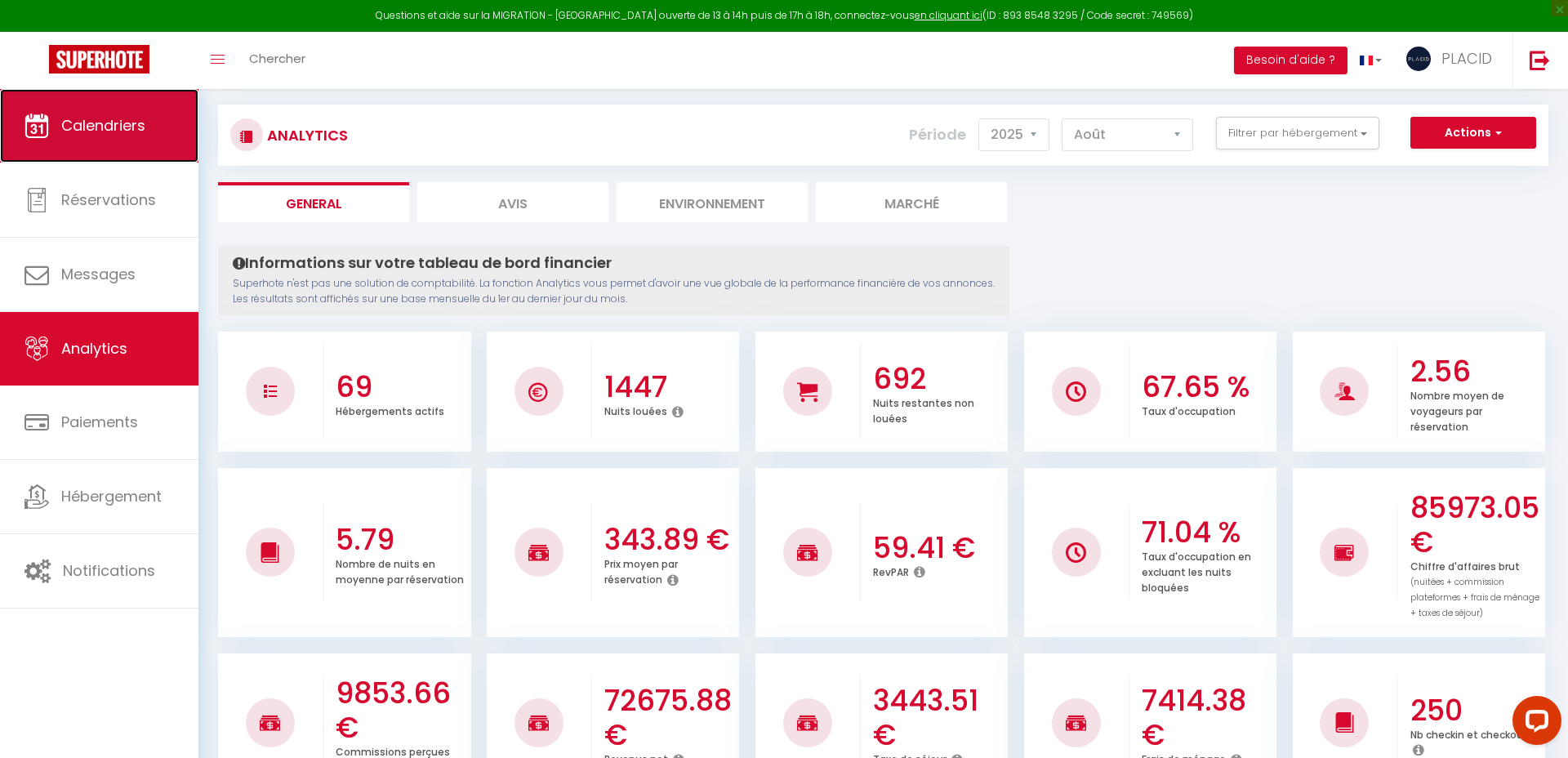
click at [144, 128] on span "Calendriers" at bounding box center [103, 125] width 84 height 20
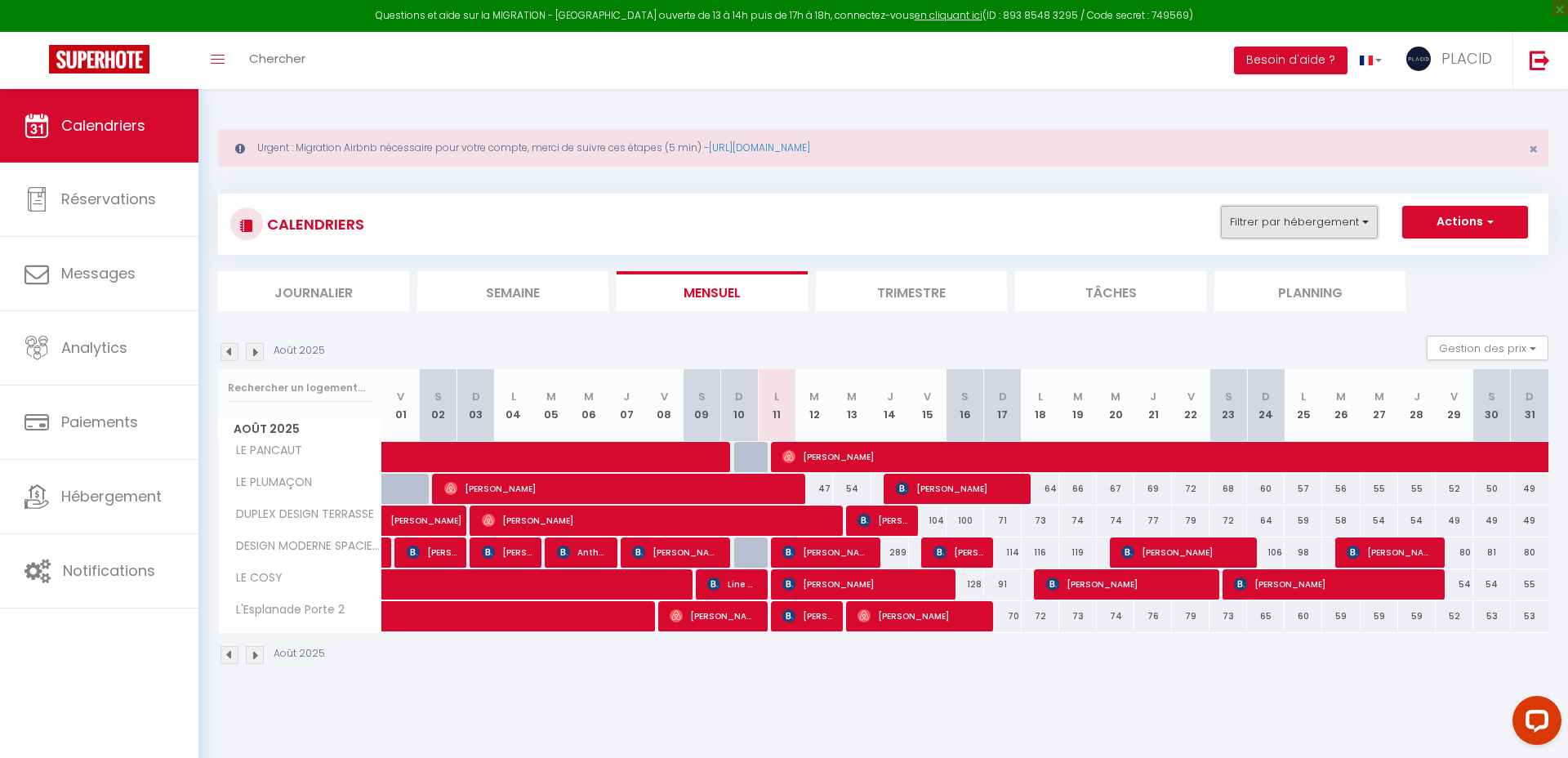
click at [1291, 225] on button "Filtrer par hébergement" at bounding box center [1299, 221] width 157 height 32
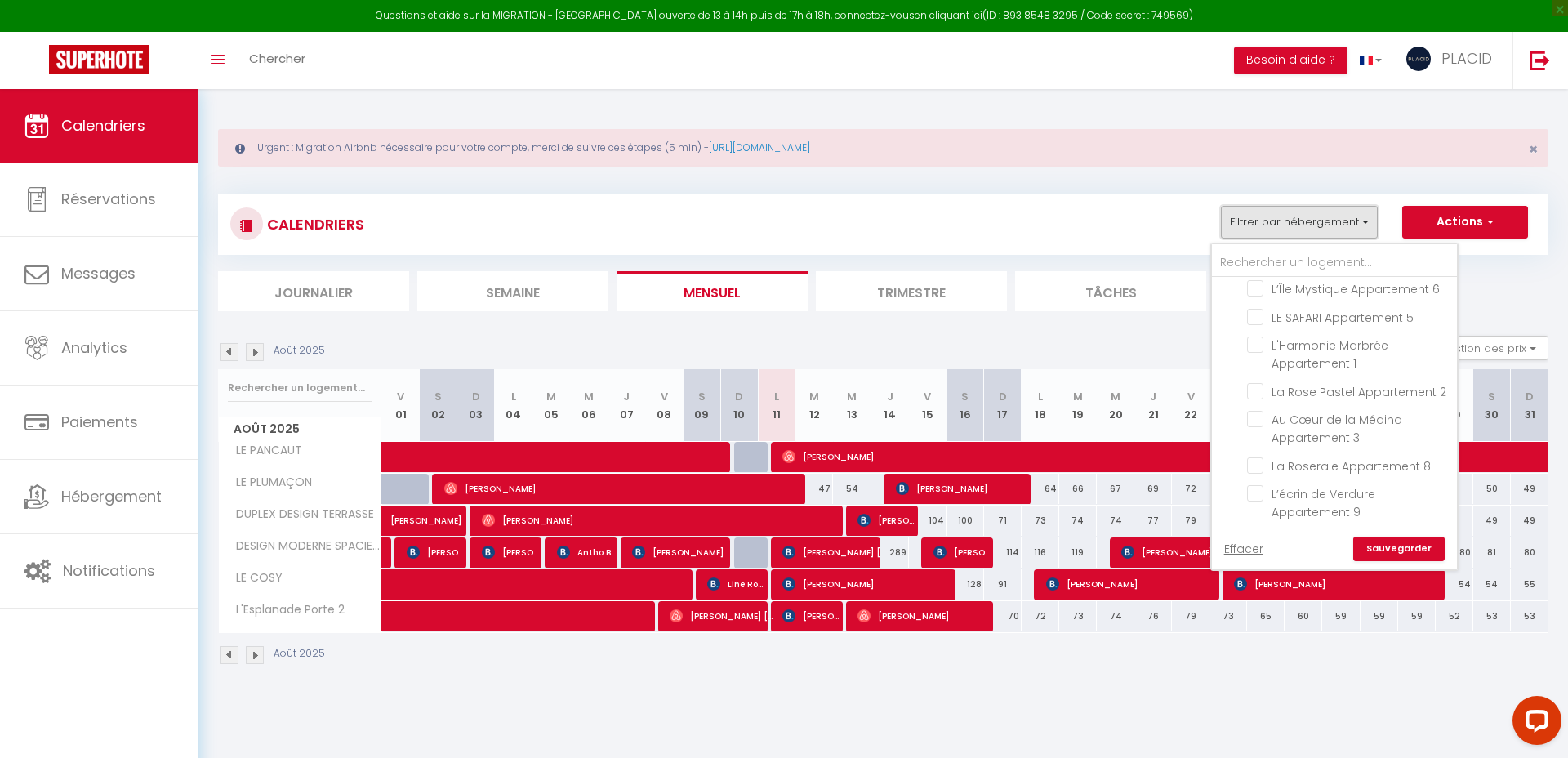
checkbox input "false"
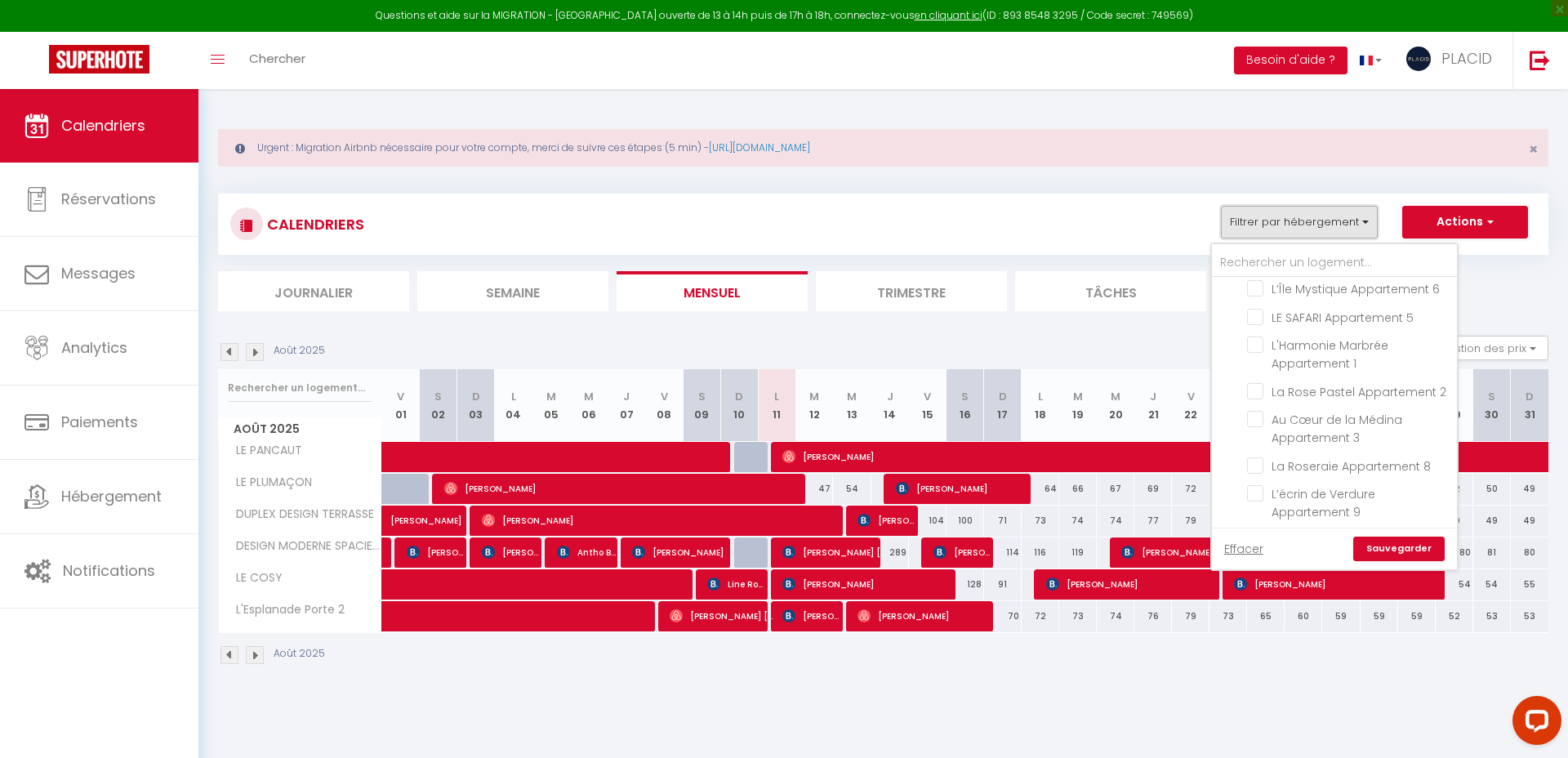
checkbox input "false"
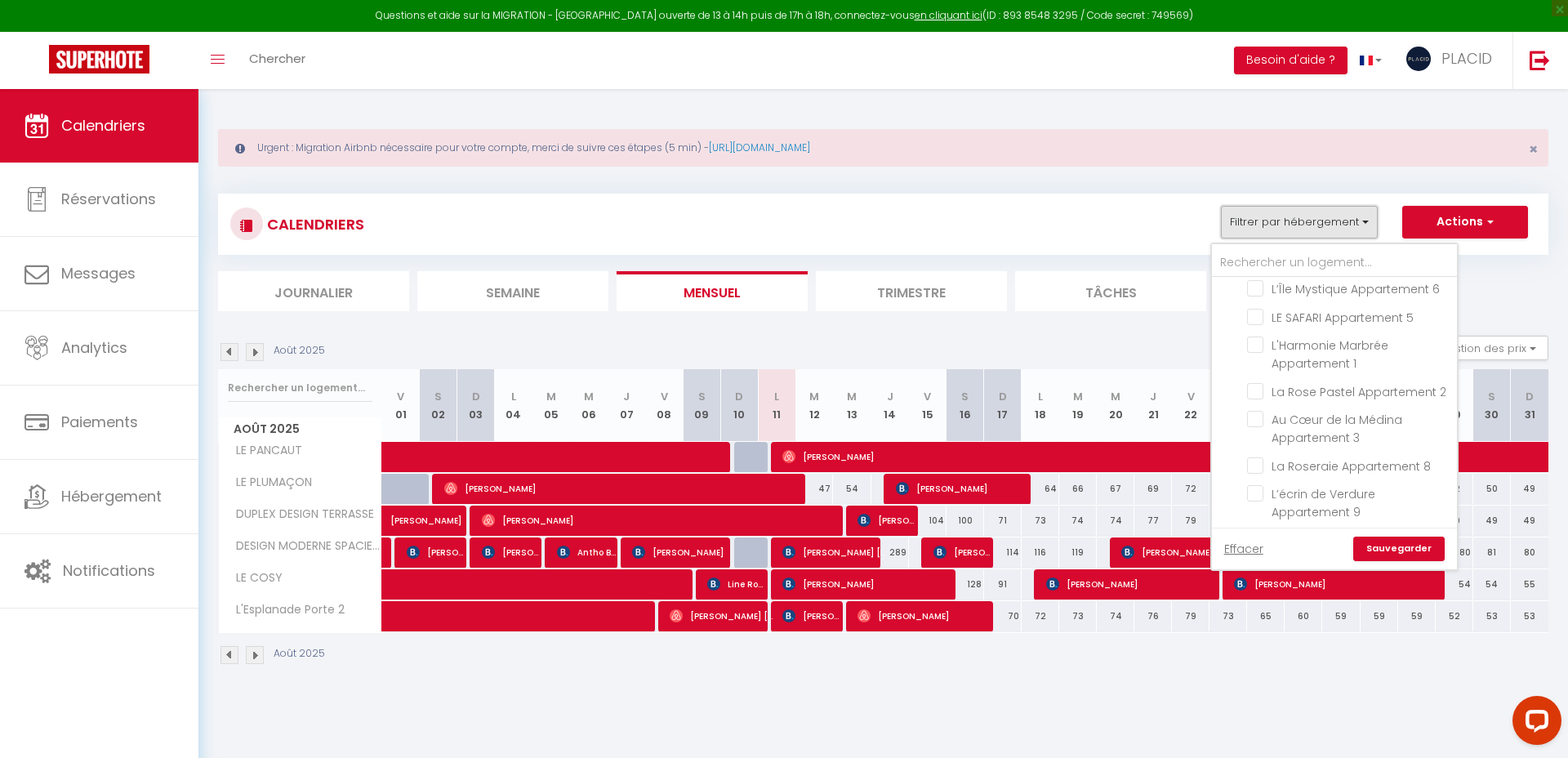
checkbox input "false"
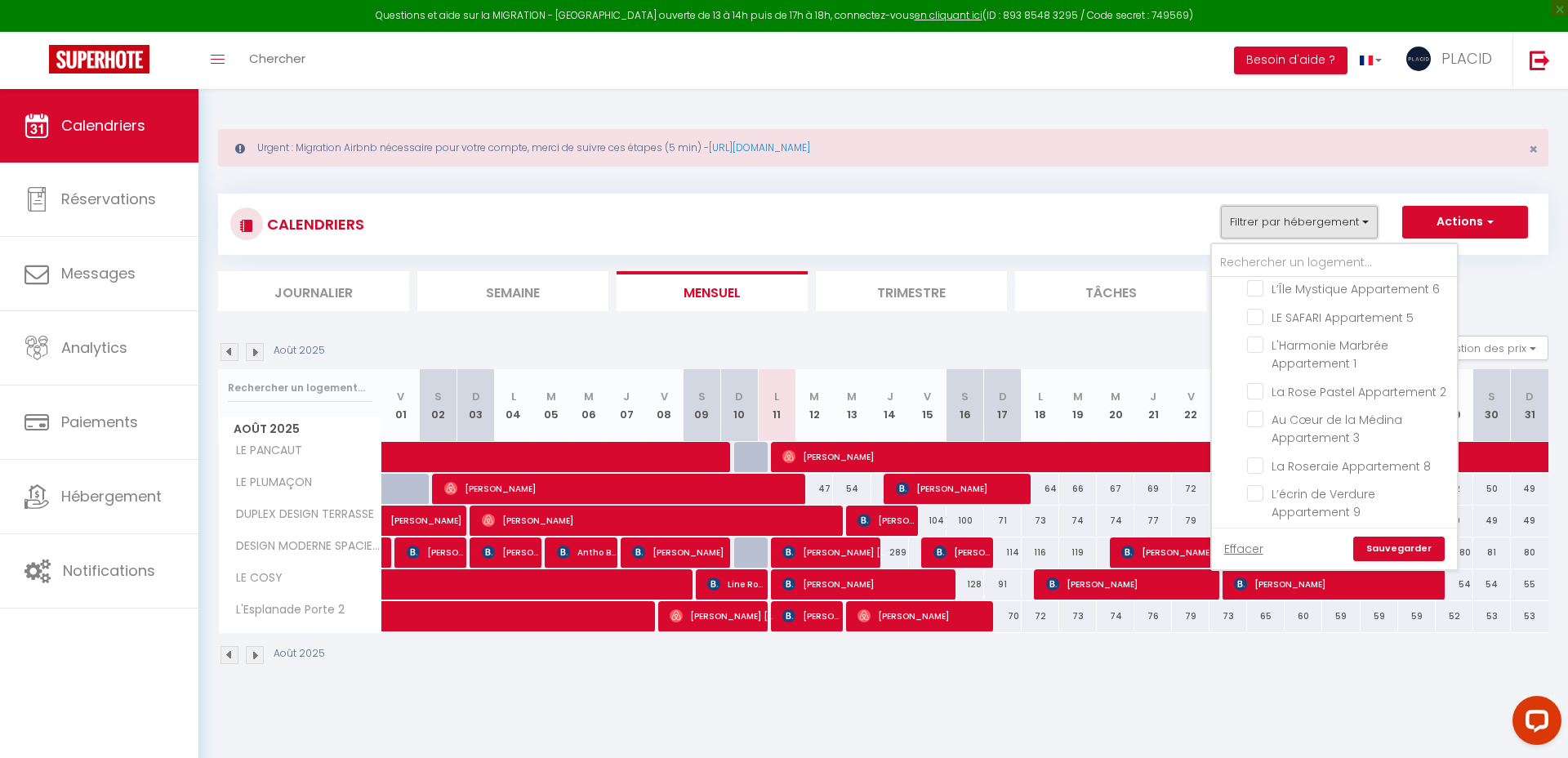
checkbox input "false"
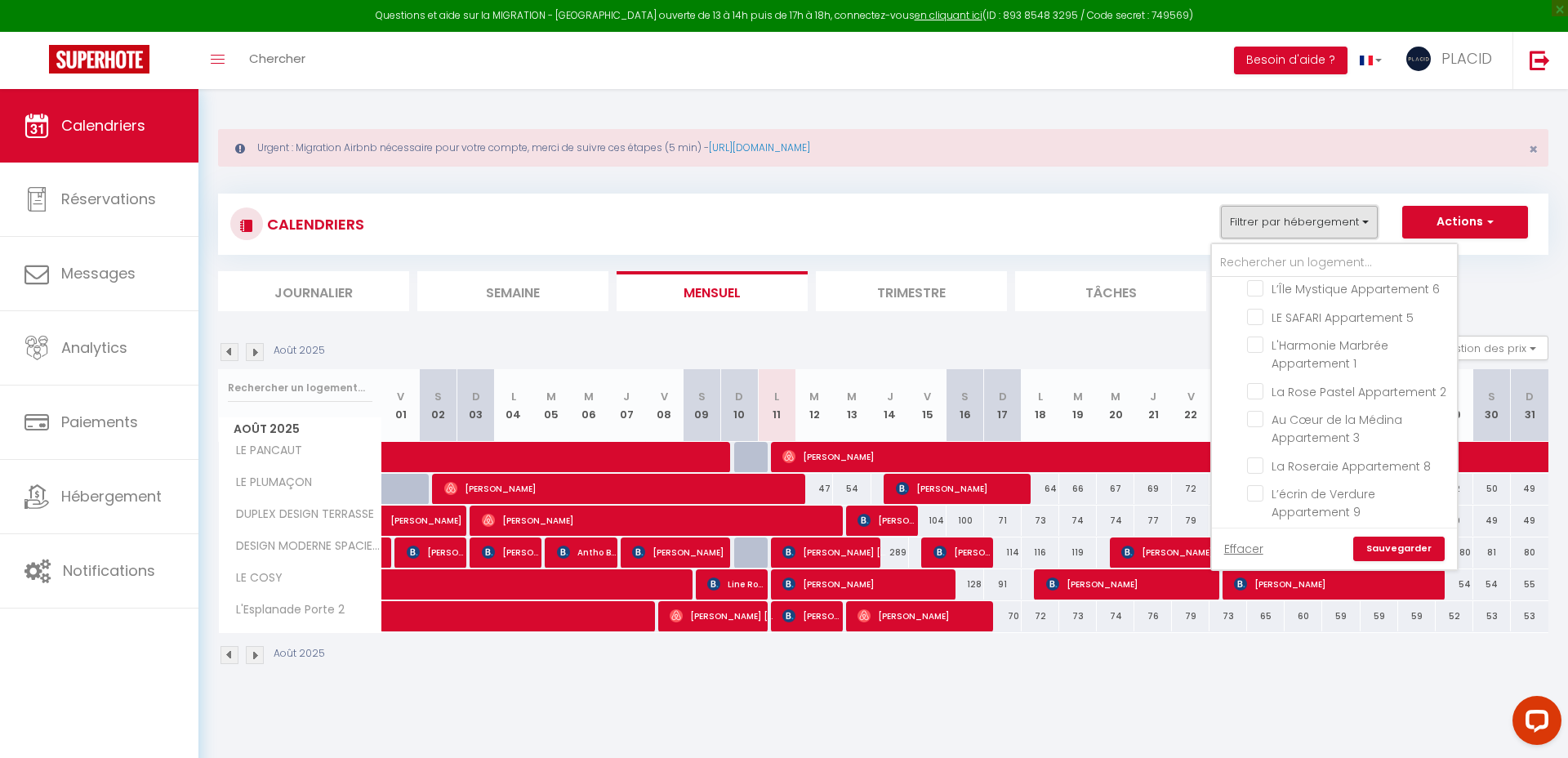
checkbox input "false"
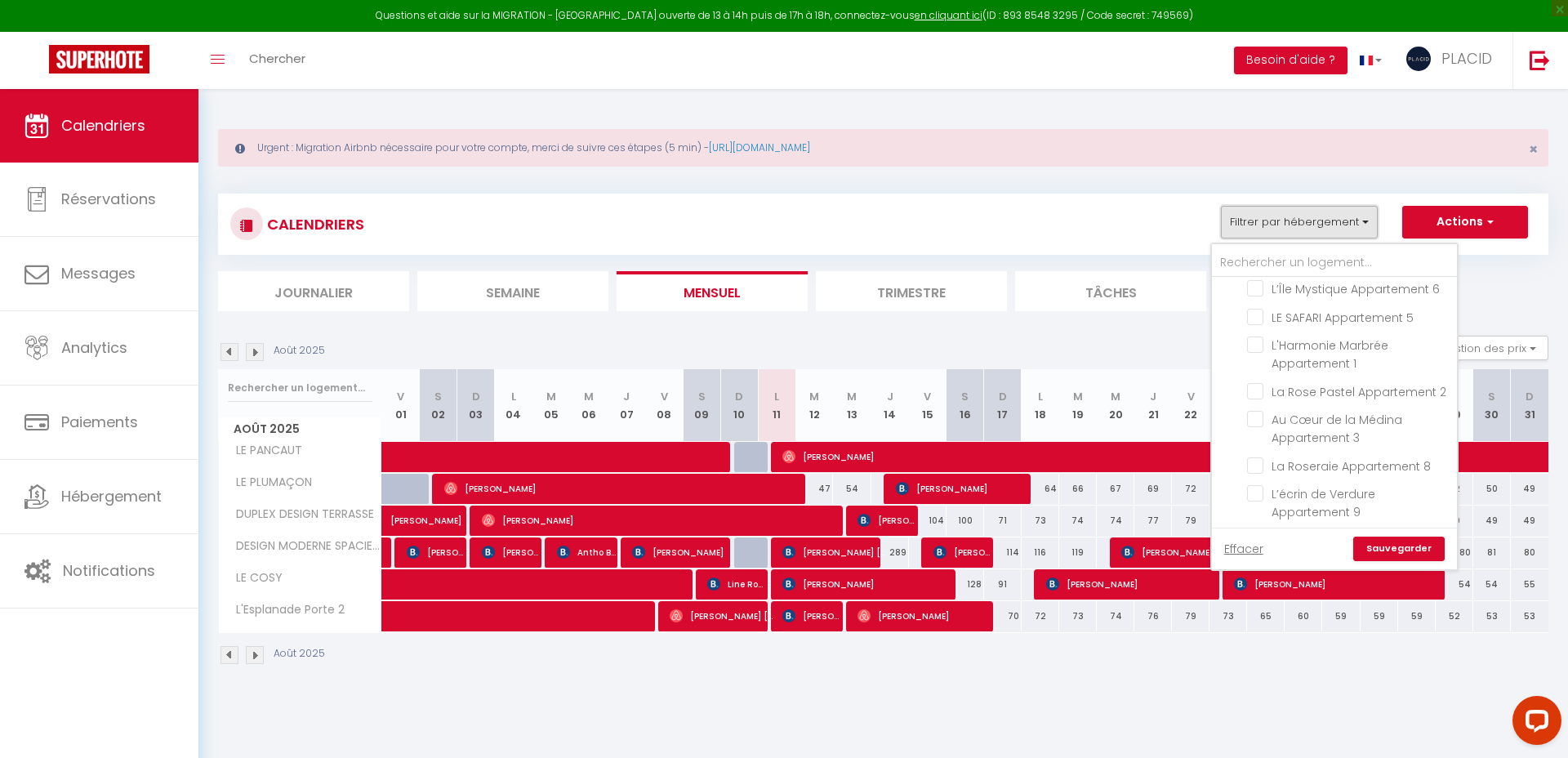
checkbox input "false"
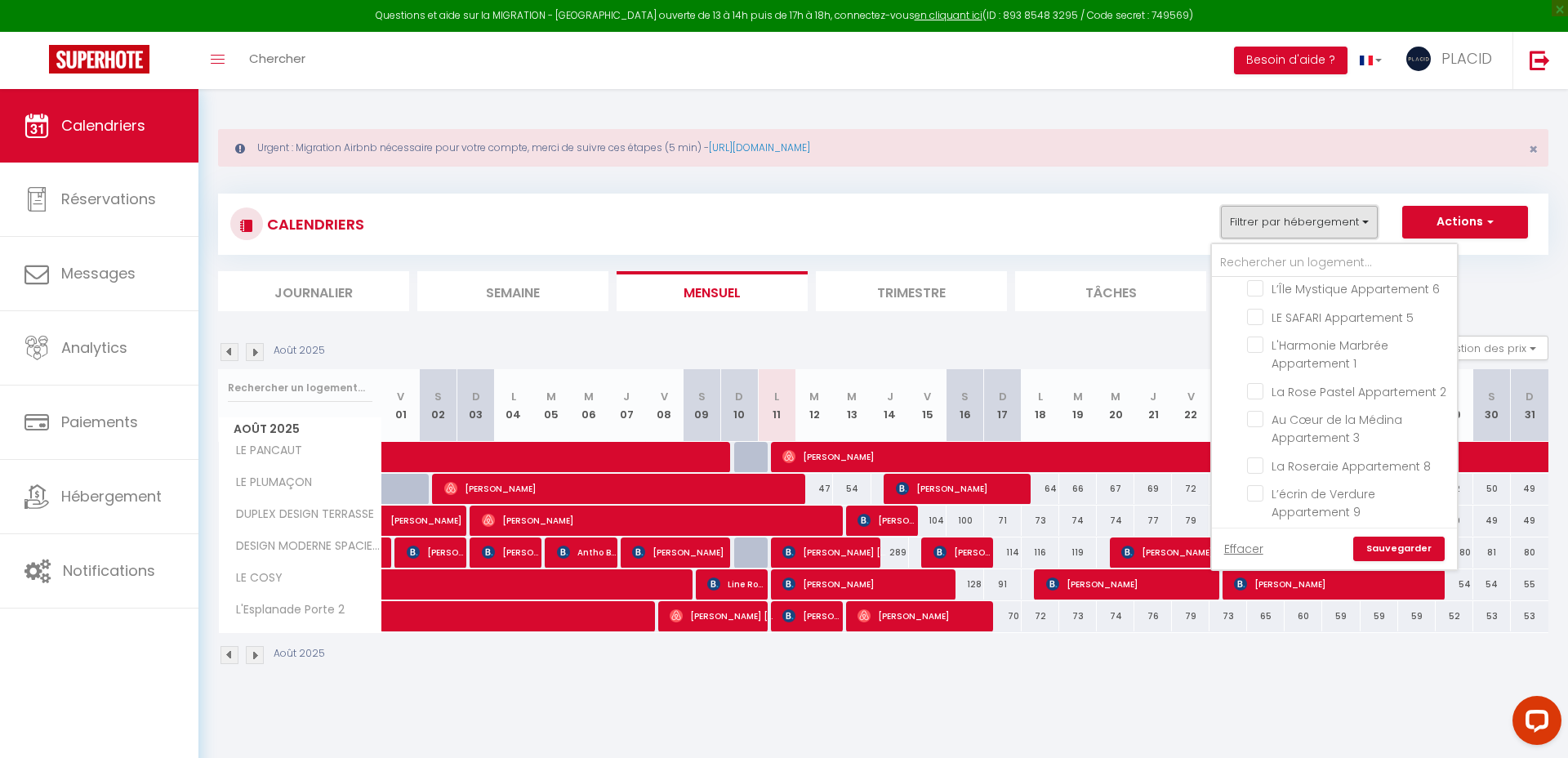
checkbox input "false"
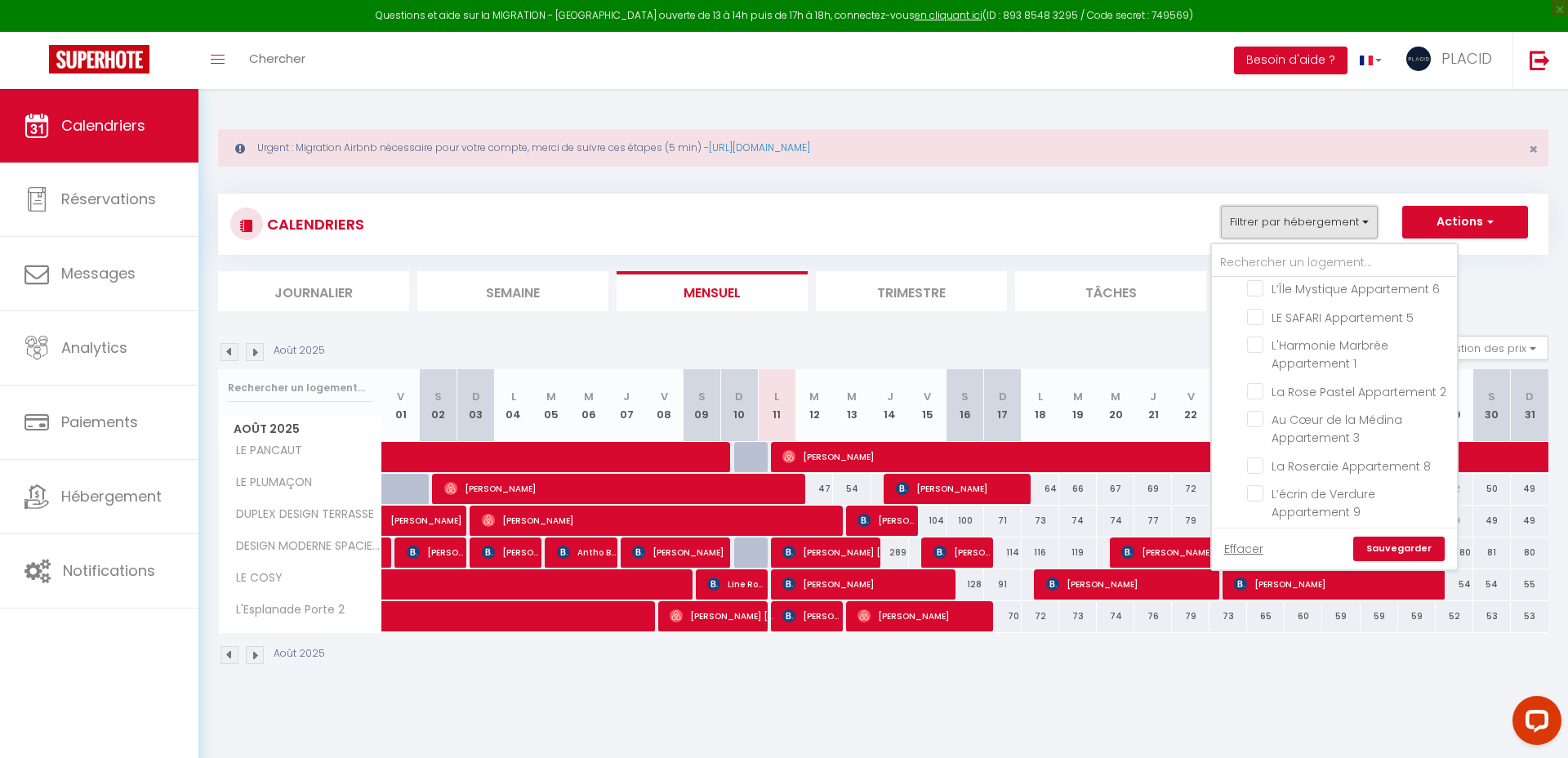
checkbox input "false"
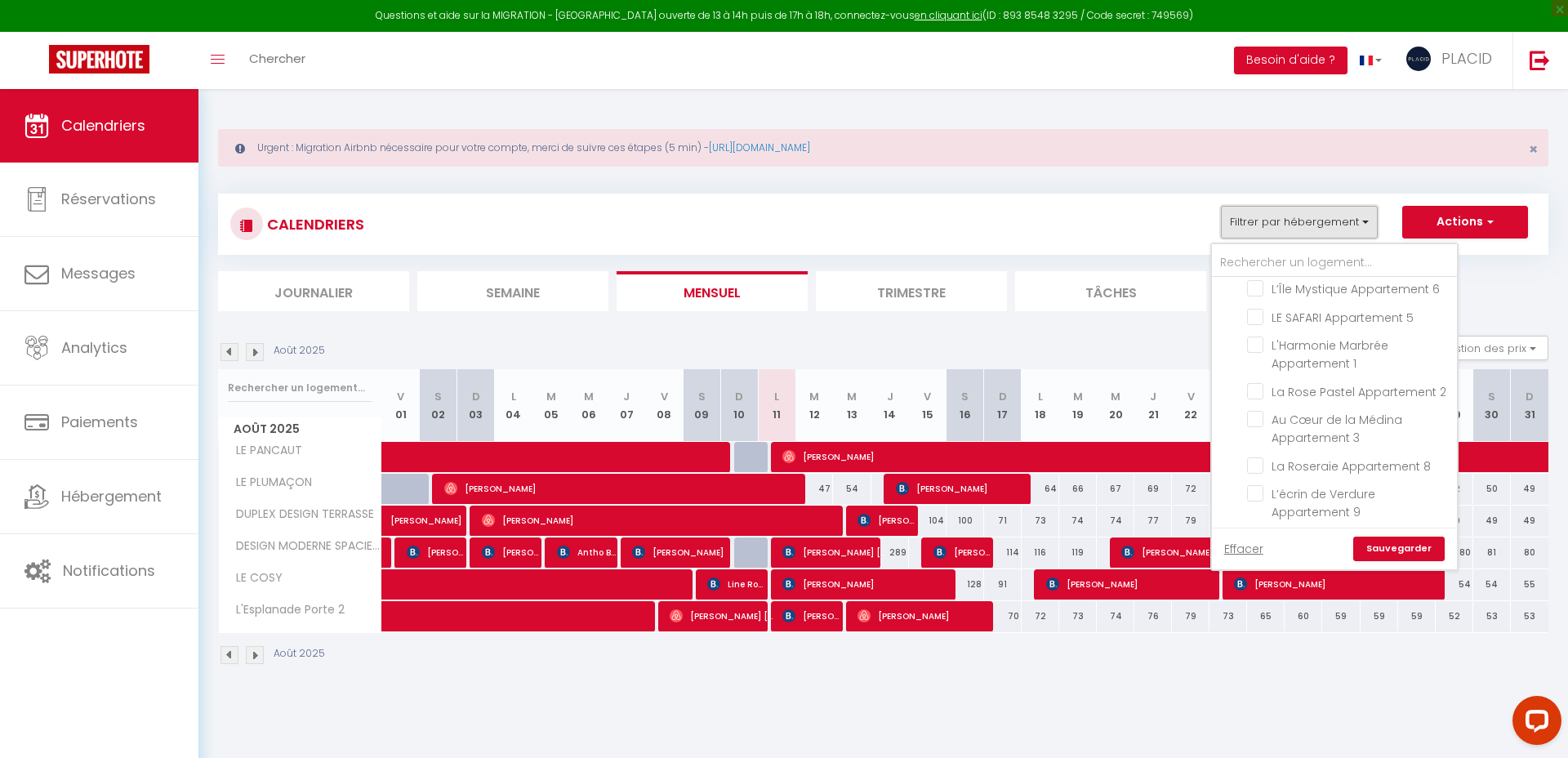
checkbox input "false"
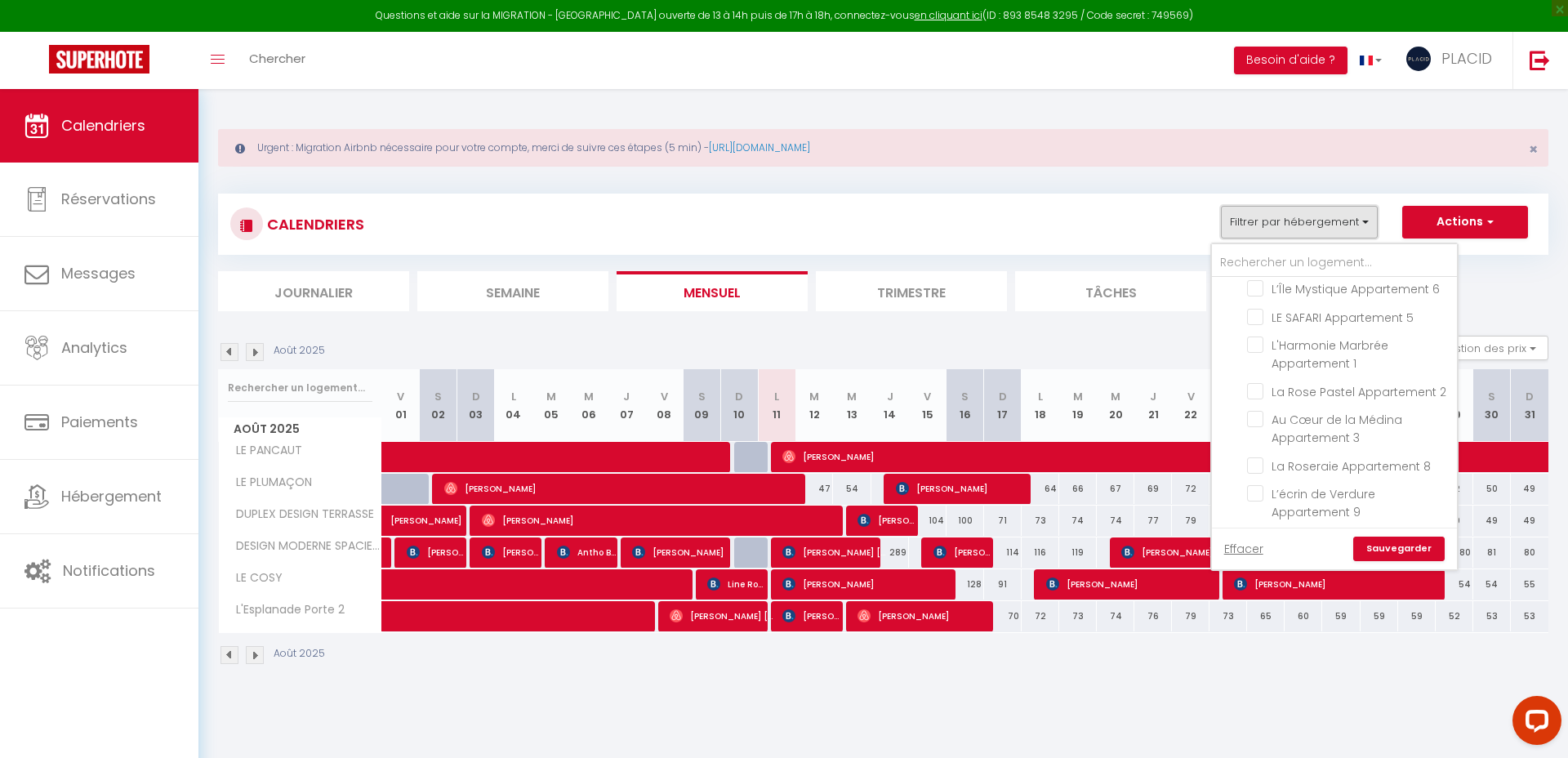
checkbox input "false"
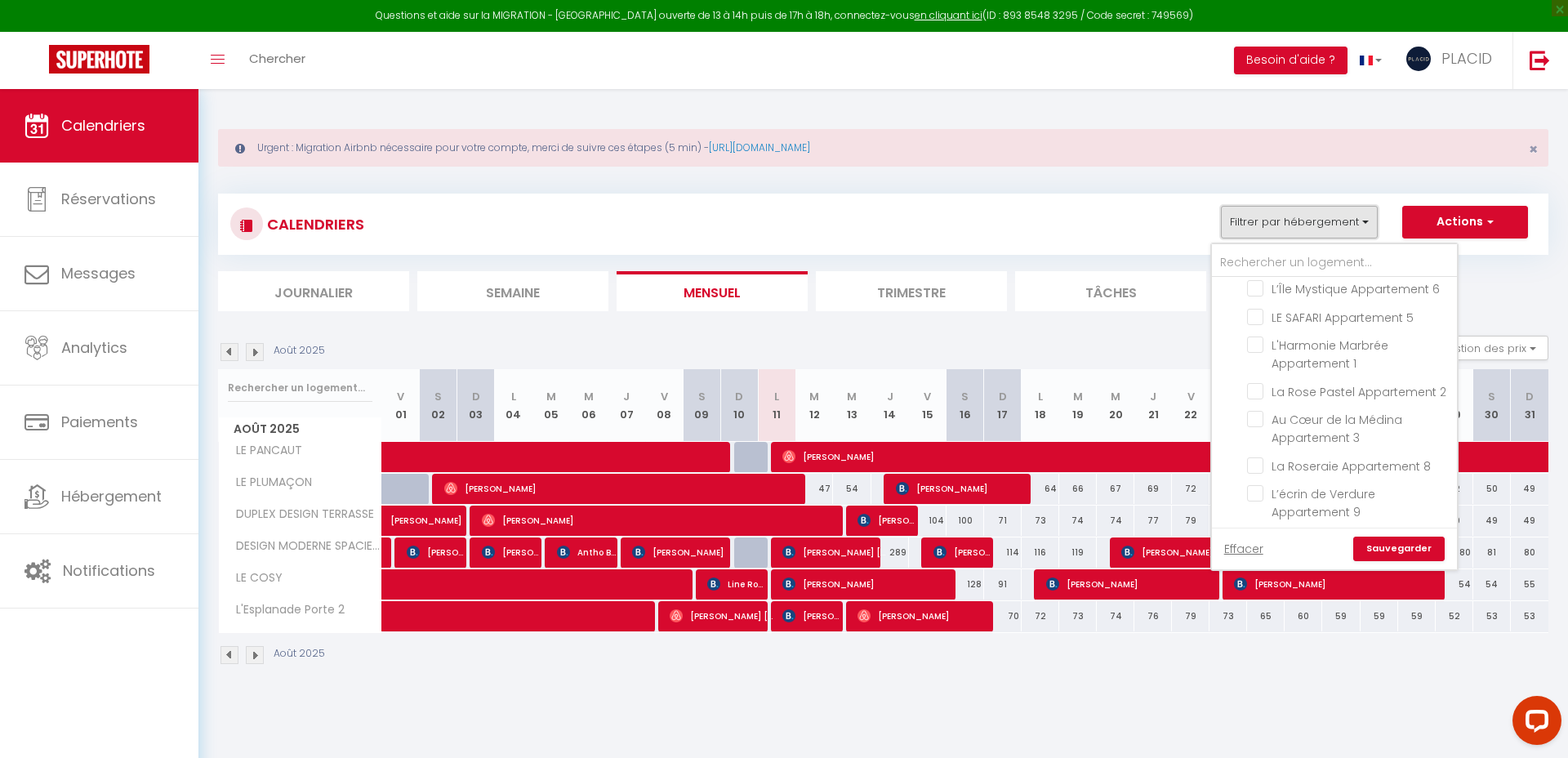
checkbox input "false"
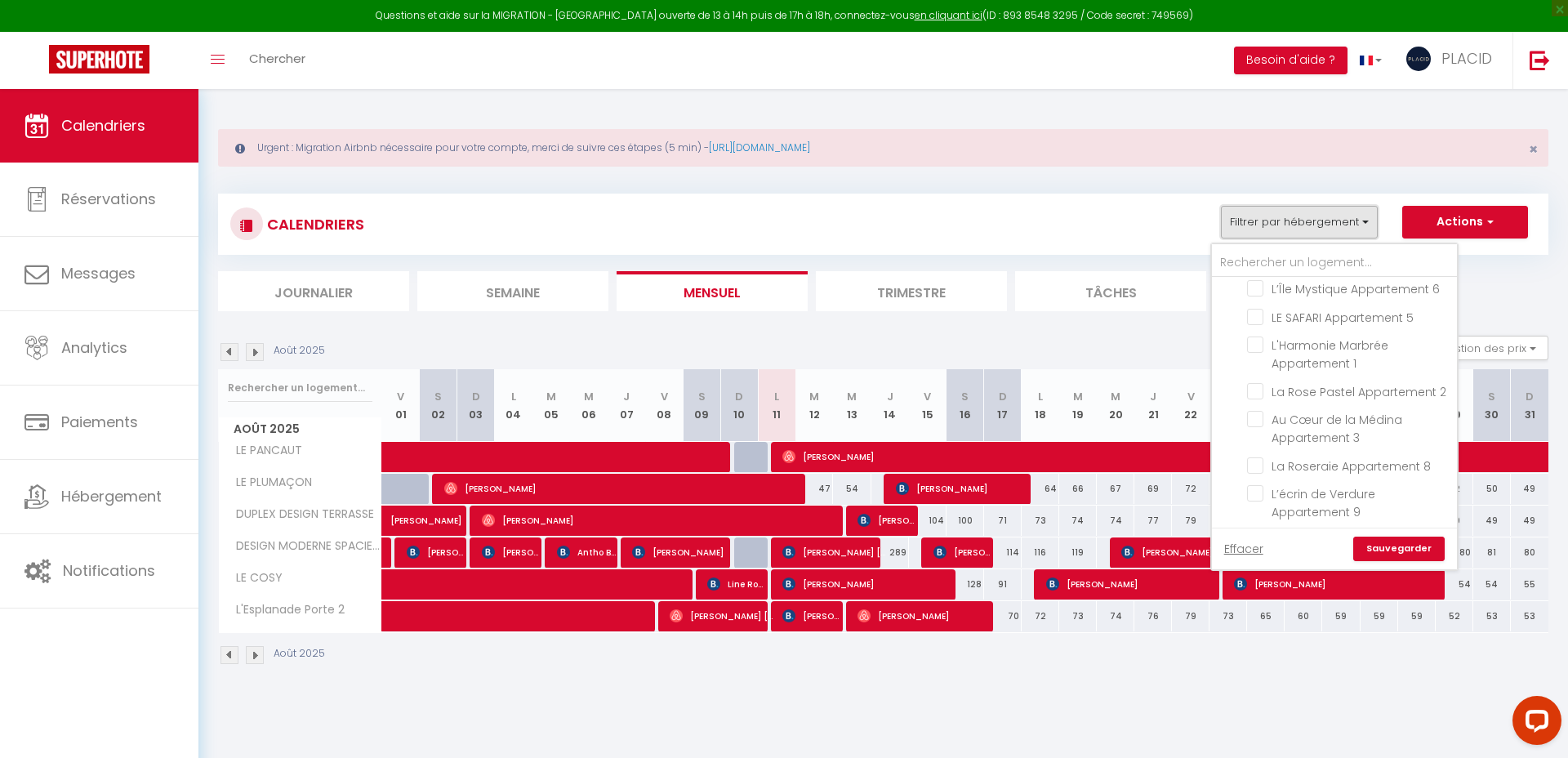
checkbox input "false"
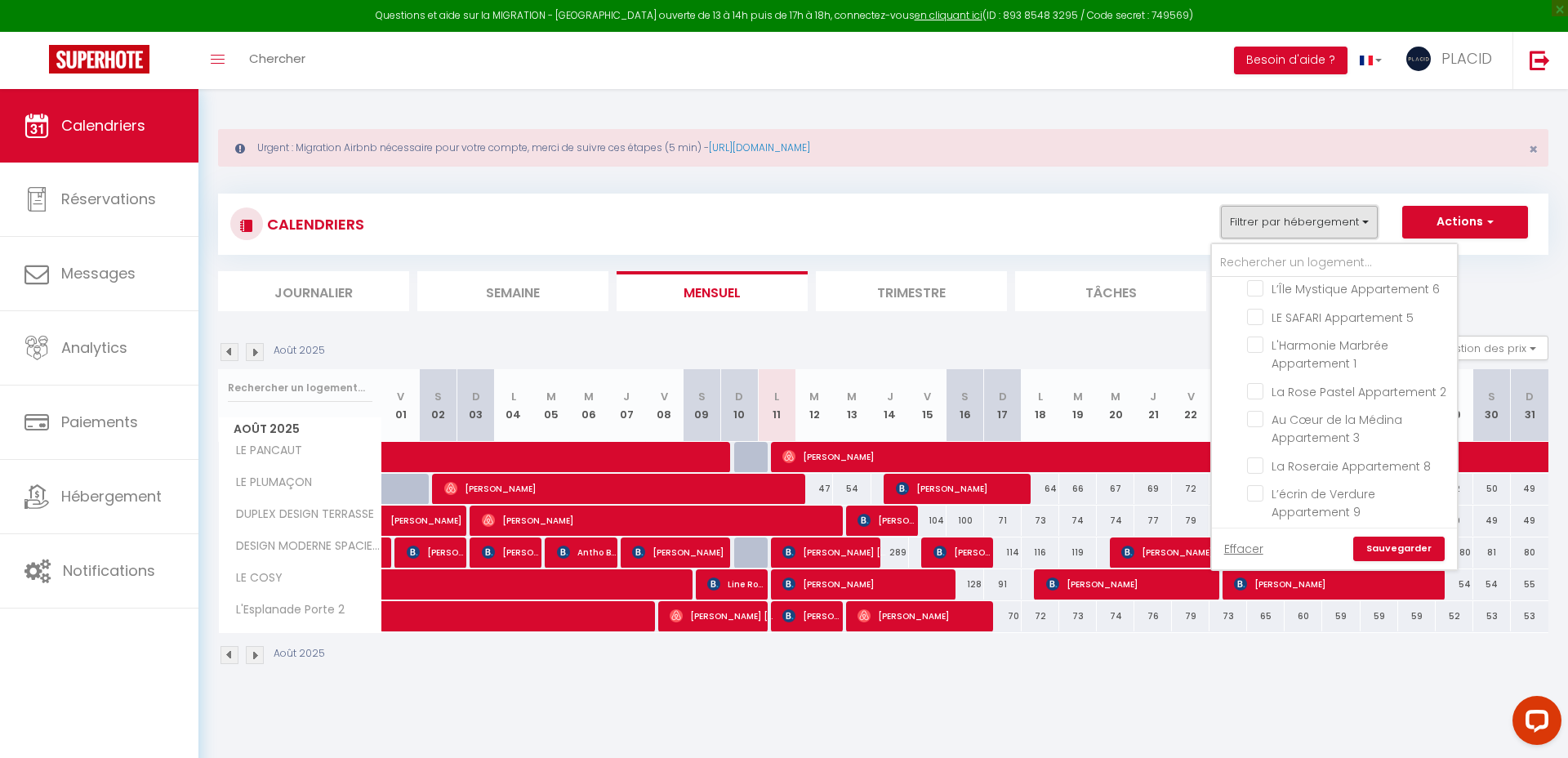
checkbox input "false"
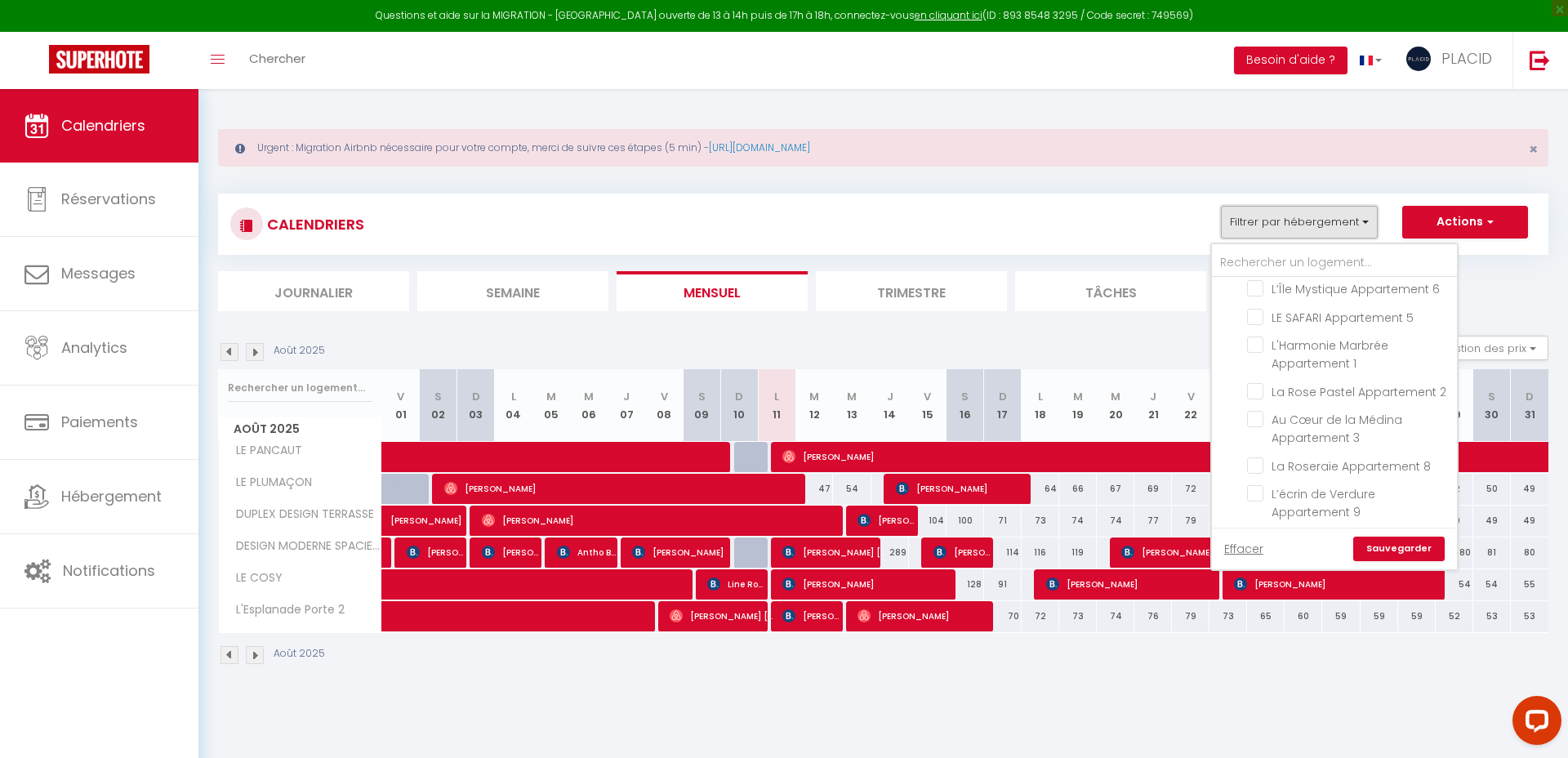
checkbox input "false"
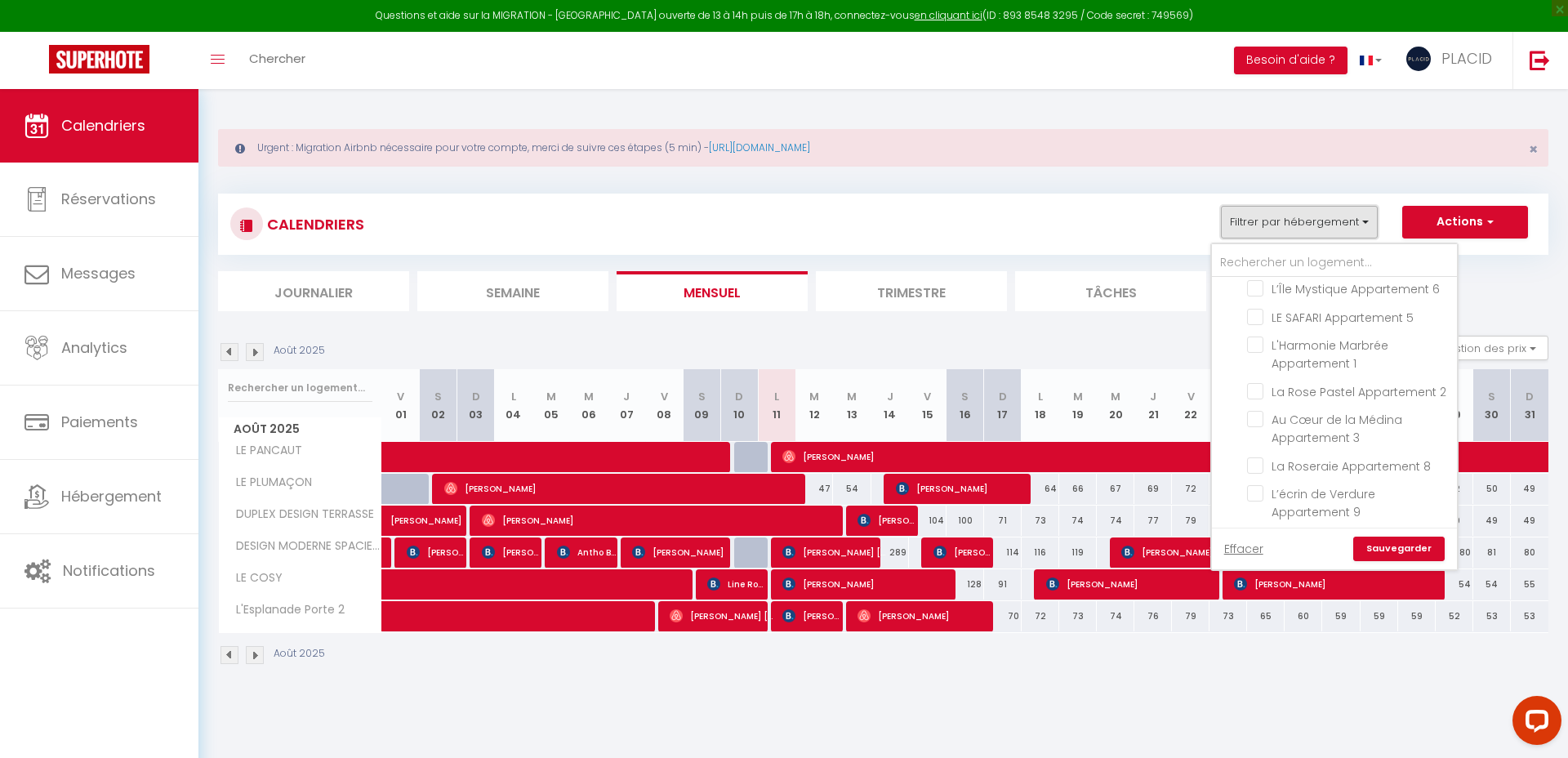
checkbox input "false"
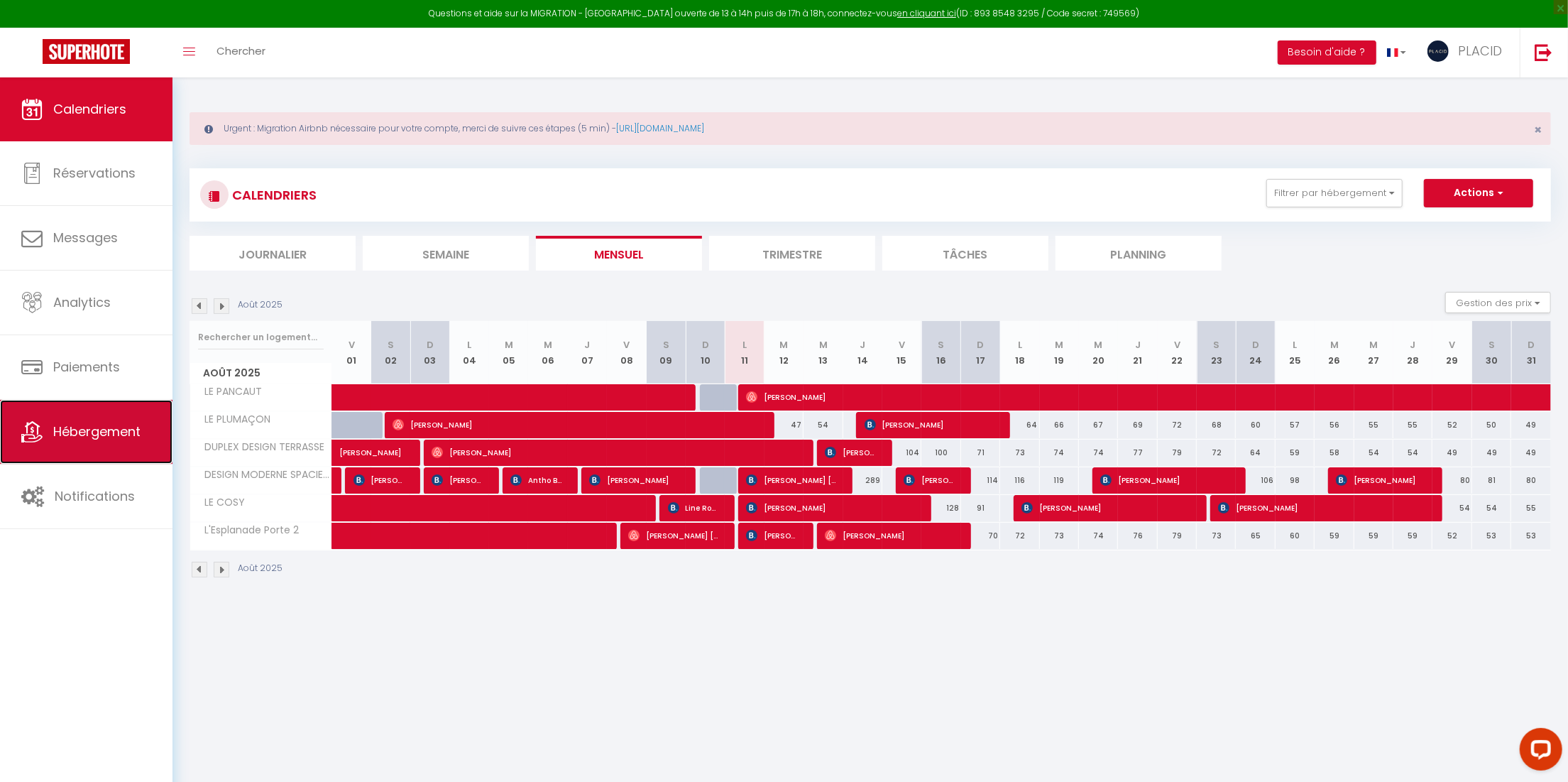
click at [94, 433] on span "Hébergement" at bounding box center [97, 432] width 87 height 18
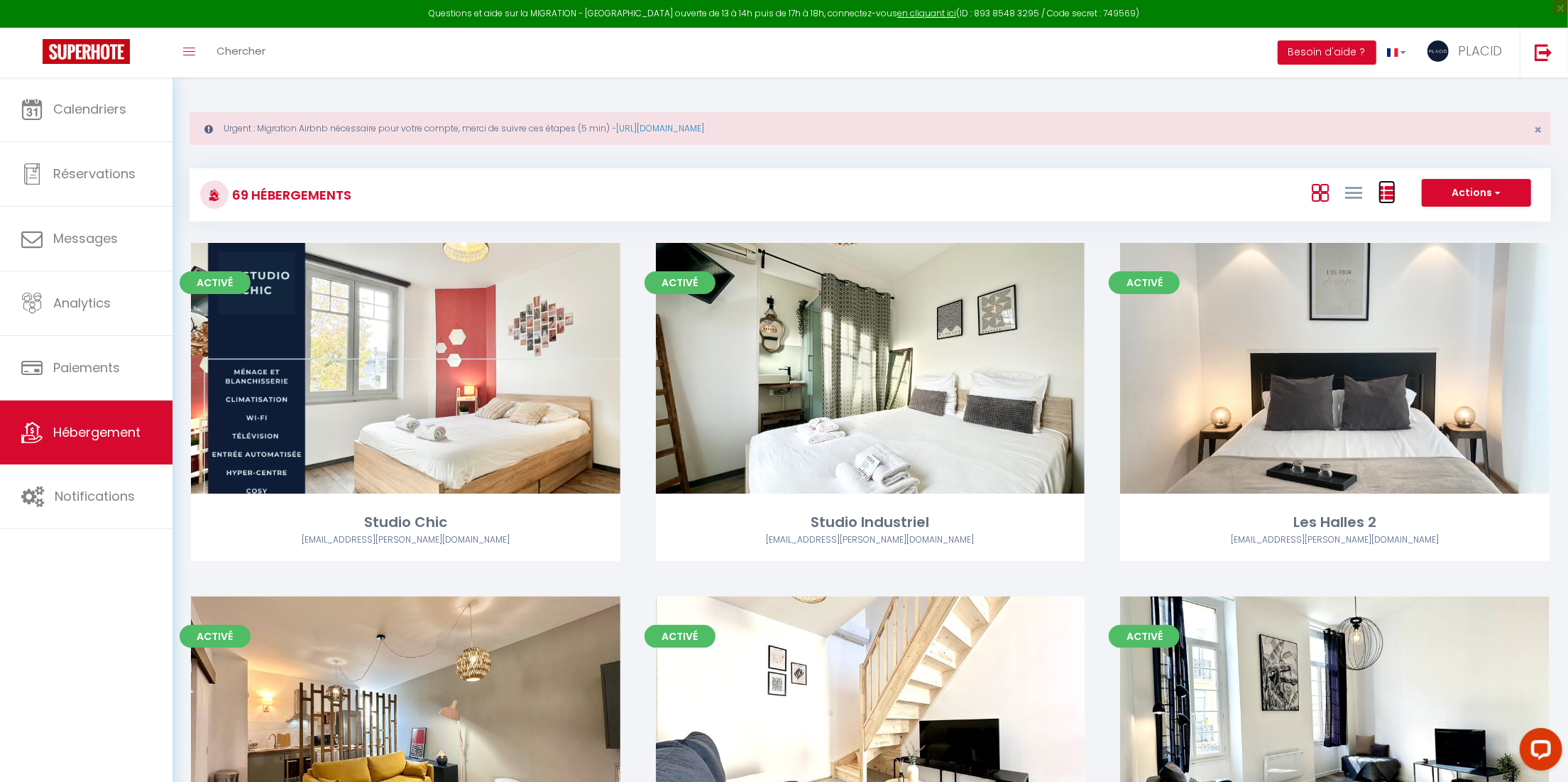
click at [1363, 192] on icon at bounding box center [1387, 192] width 17 height 17
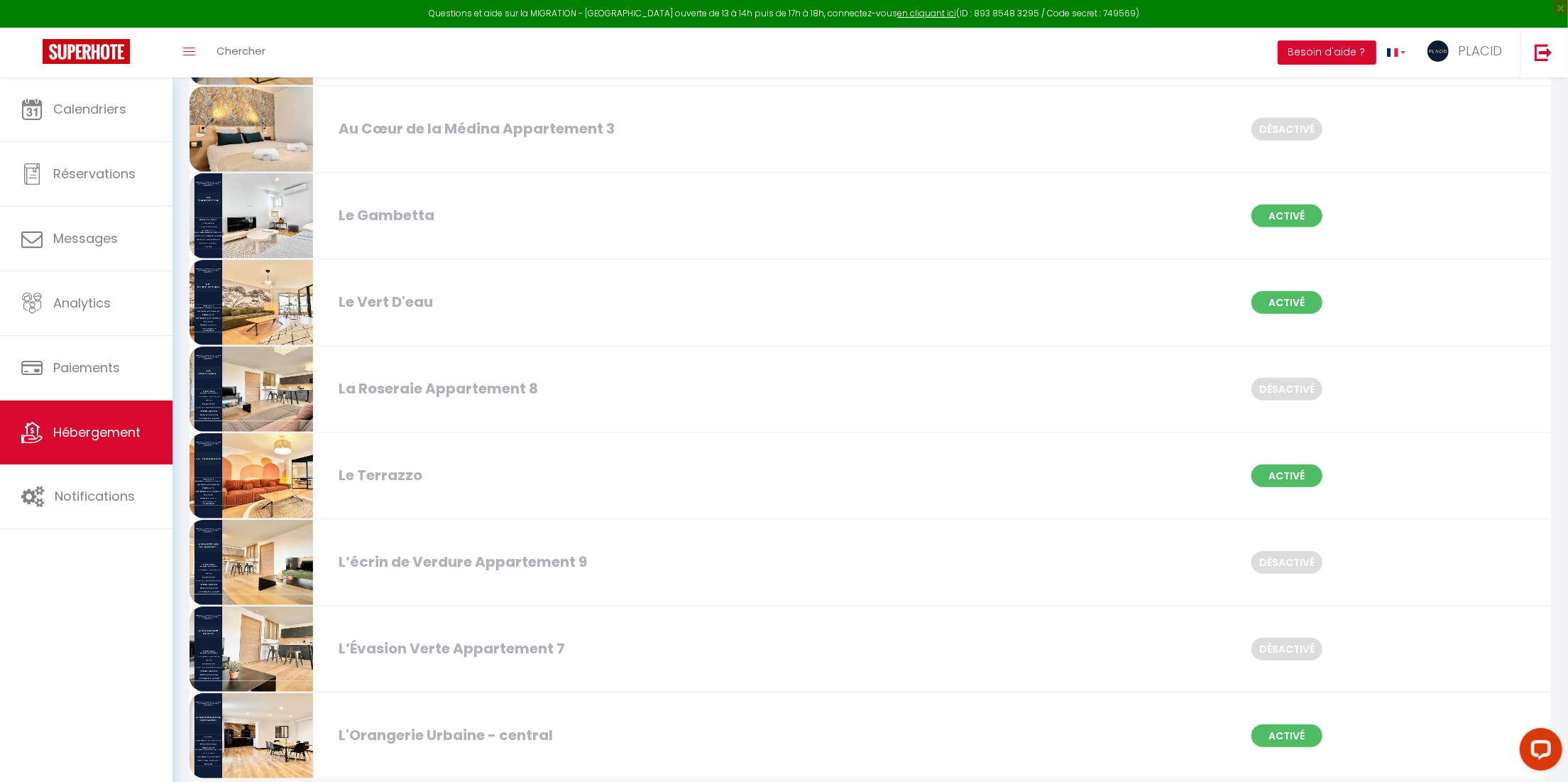
scroll to position [5632, 0]
click at [118, 105] on span "Calendriers" at bounding box center [89, 109] width 73 height 18
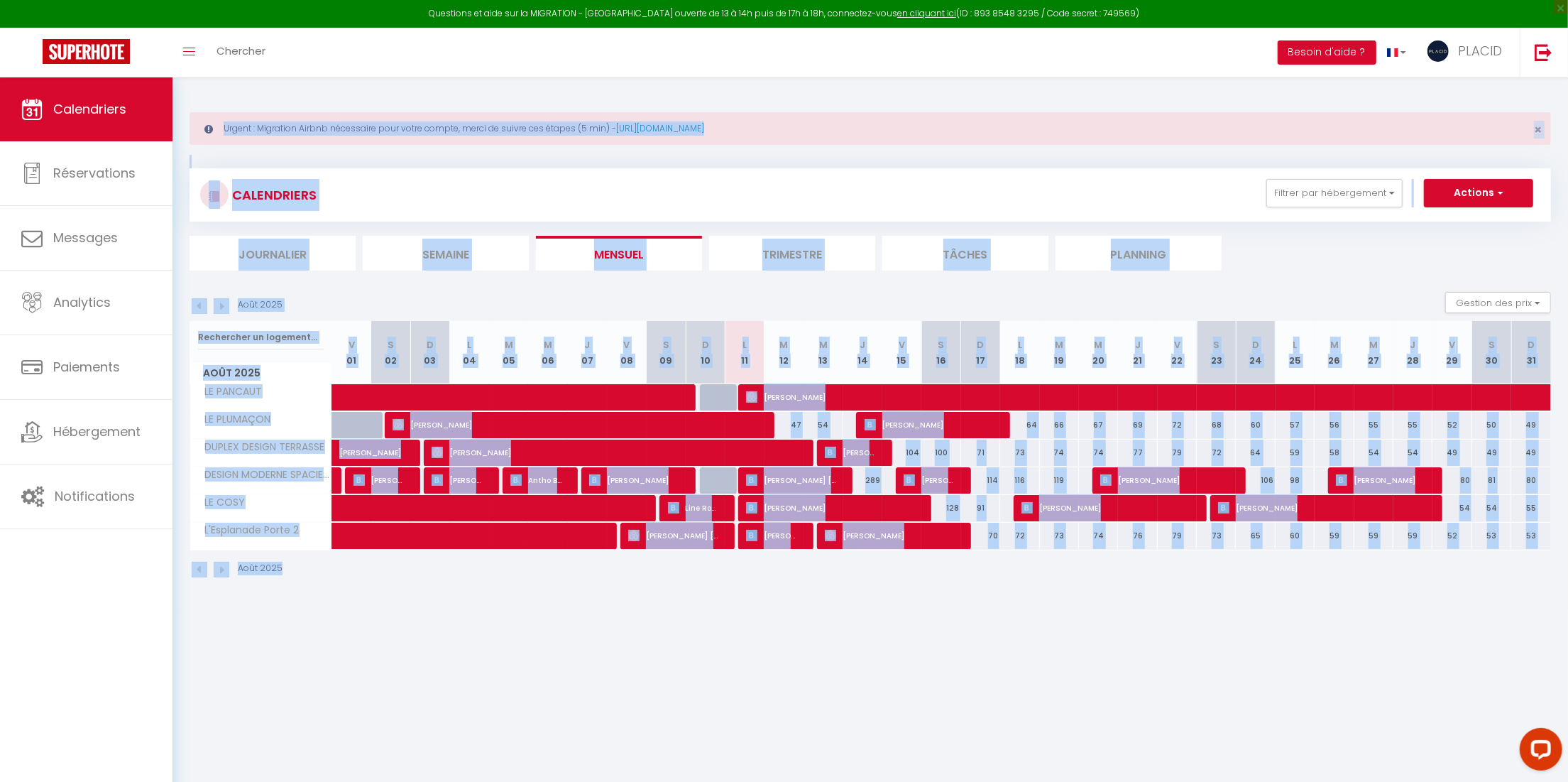
drag, startPoint x: 1503, startPoint y: 648, endPoint x: 322, endPoint y: 79, distance: 1310.9
click at [322, 79] on body "Questions et aide sur la MIGRATION - [GEOGRAPHIC_DATA] ouverte de 13 à 14h puis…" at bounding box center [784, 468] width 1568 height 782
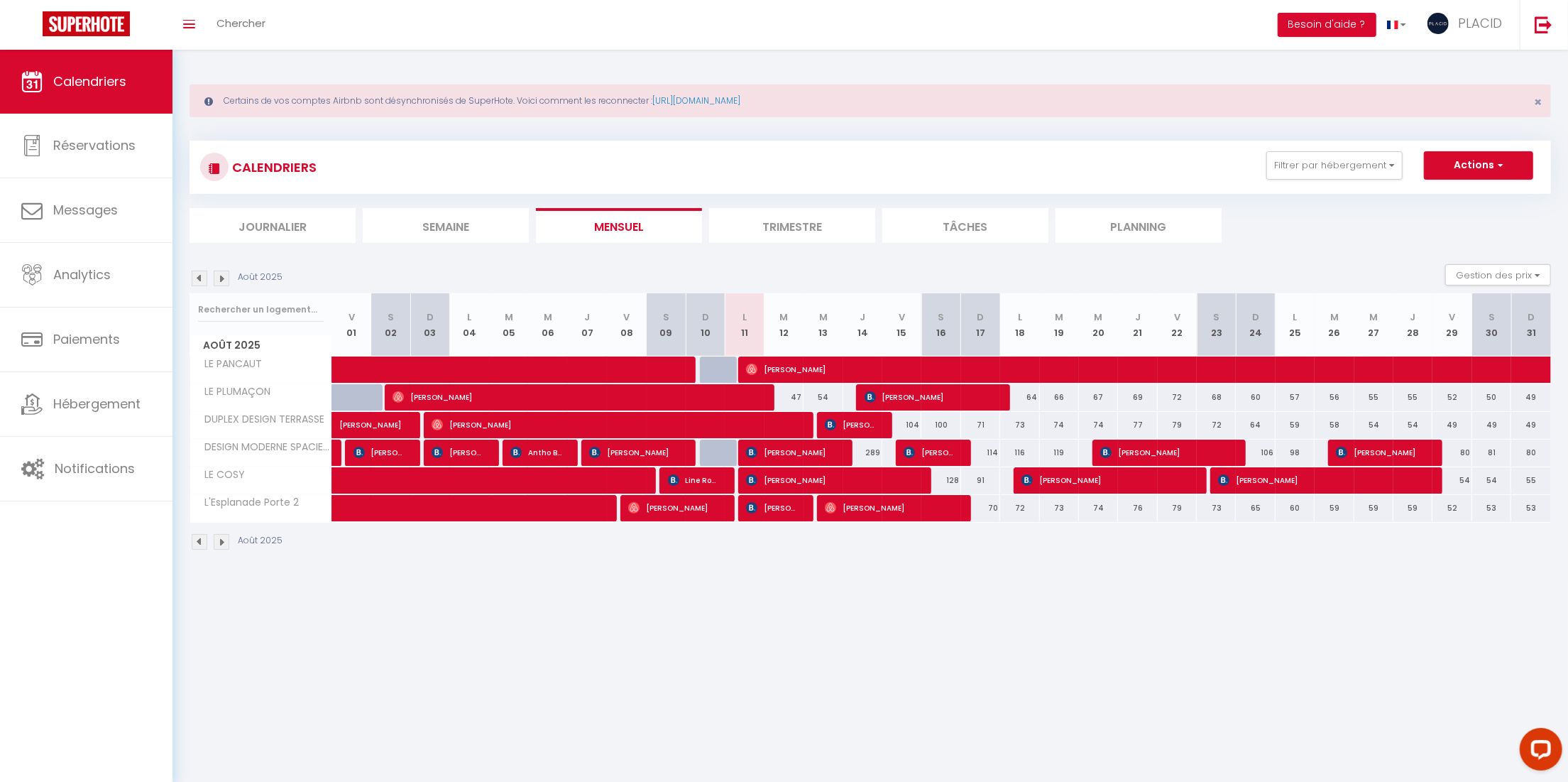
click at [1044, 555] on div "Août 2025" at bounding box center [870, 544] width 1362 height 42
